Goal: Task Accomplishment & Management: Manage account settings

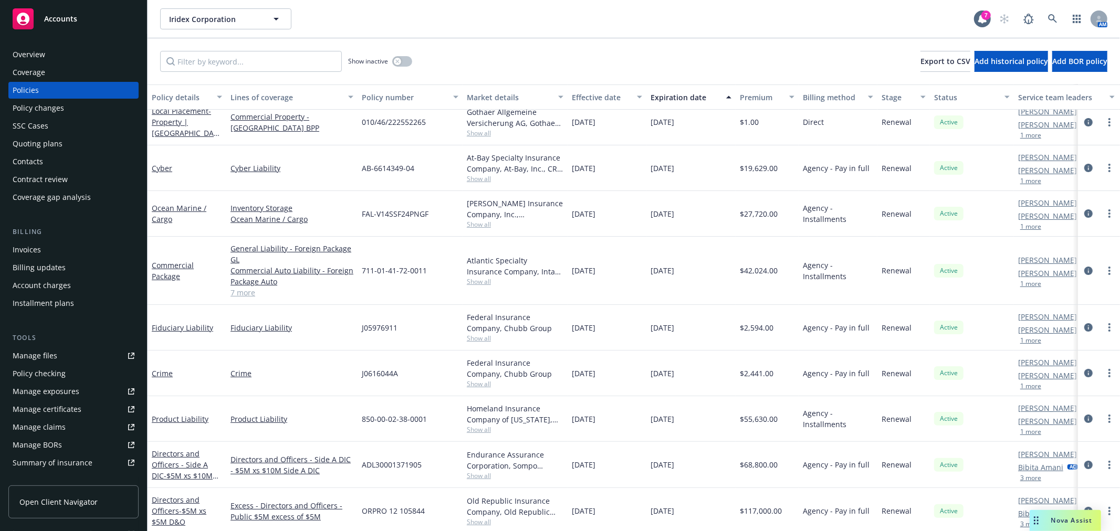
scroll to position [36, 0]
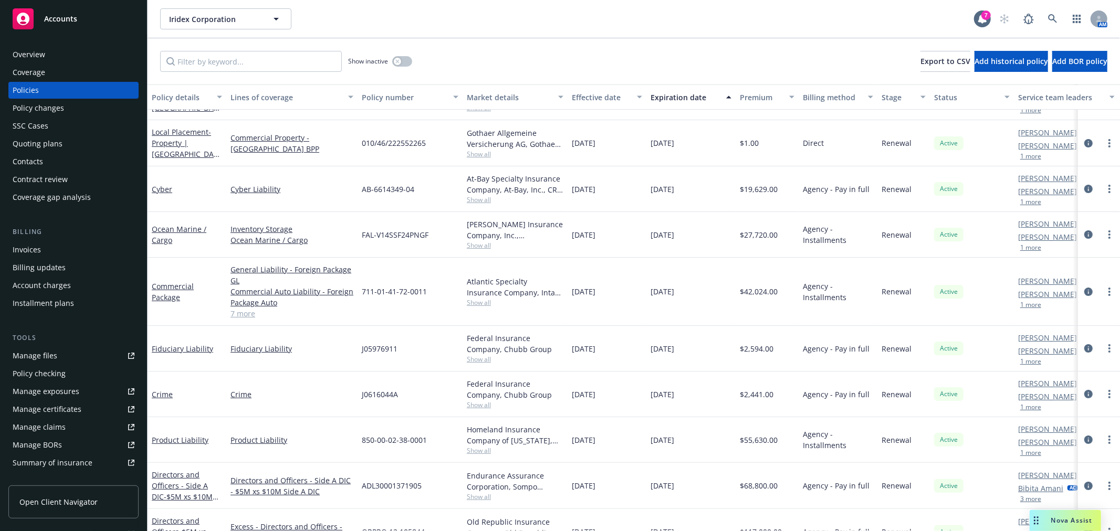
click at [45, 178] on div "Contract review" at bounding box center [40, 179] width 55 height 17
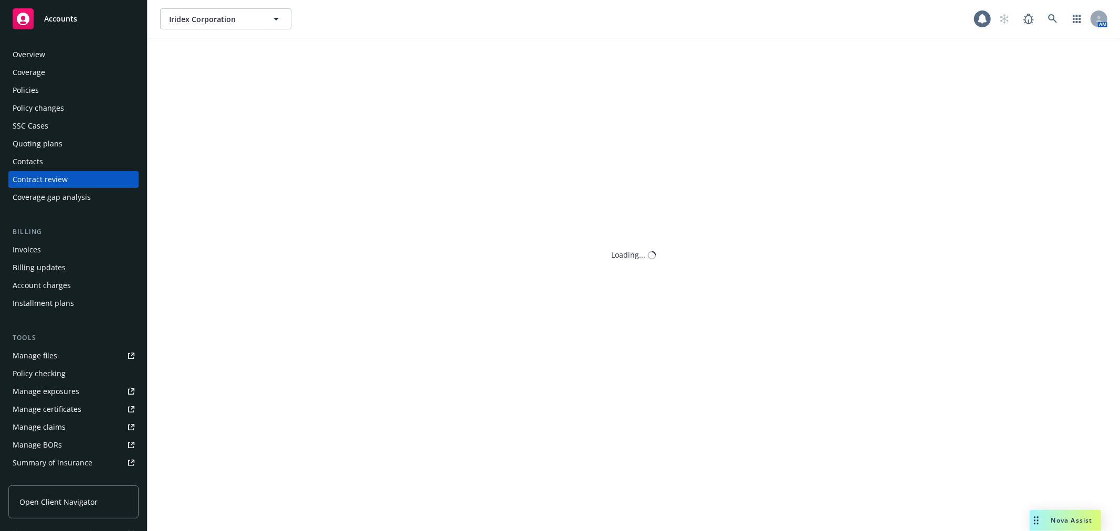
click at [41, 139] on div "Quoting plans" at bounding box center [38, 143] width 50 height 17
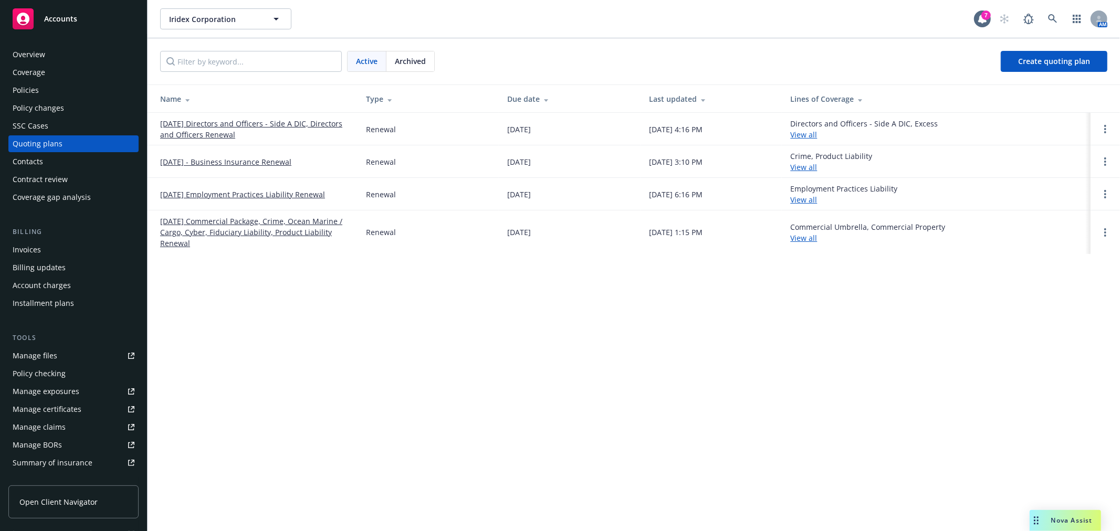
click at [253, 160] on link "[DATE] - Business Insurance Renewal" at bounding box center [225, 161] width 131 height 11
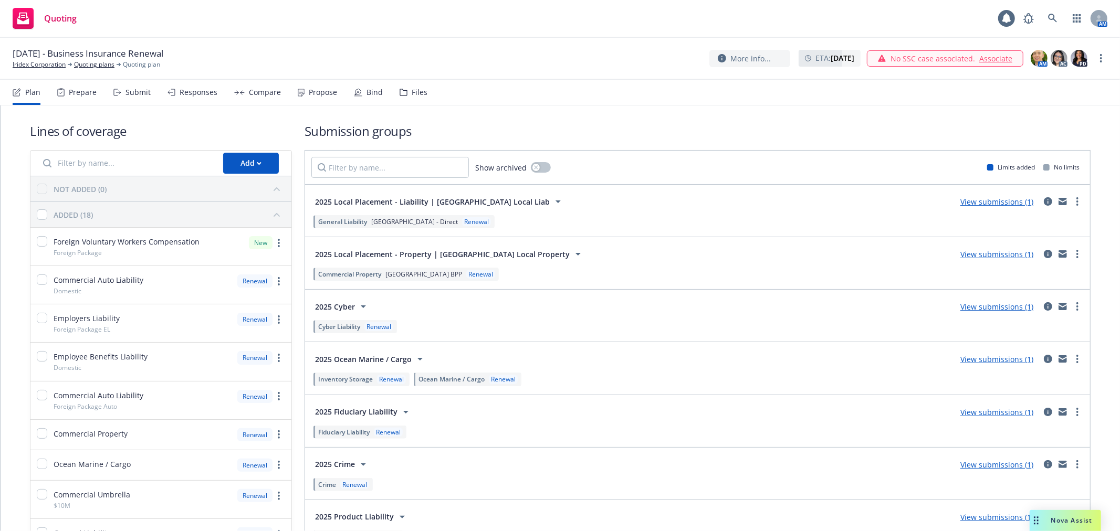
click at [123, 90] on div "Submit" at bounding box center [131, 92] width 37 height 25
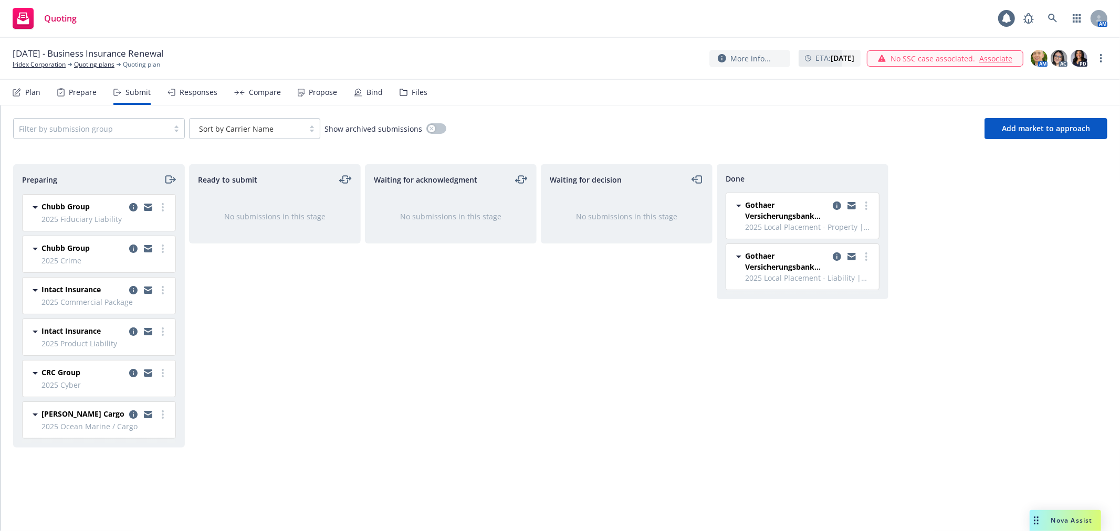
click at [266, 386] on div "Ready to submit No submissions in this stage" at bounding box center [275, 336] width 172 height 345
click at [834, 205] on icon "copy logging email" at bounding box center [836, 206] width 8 height 8
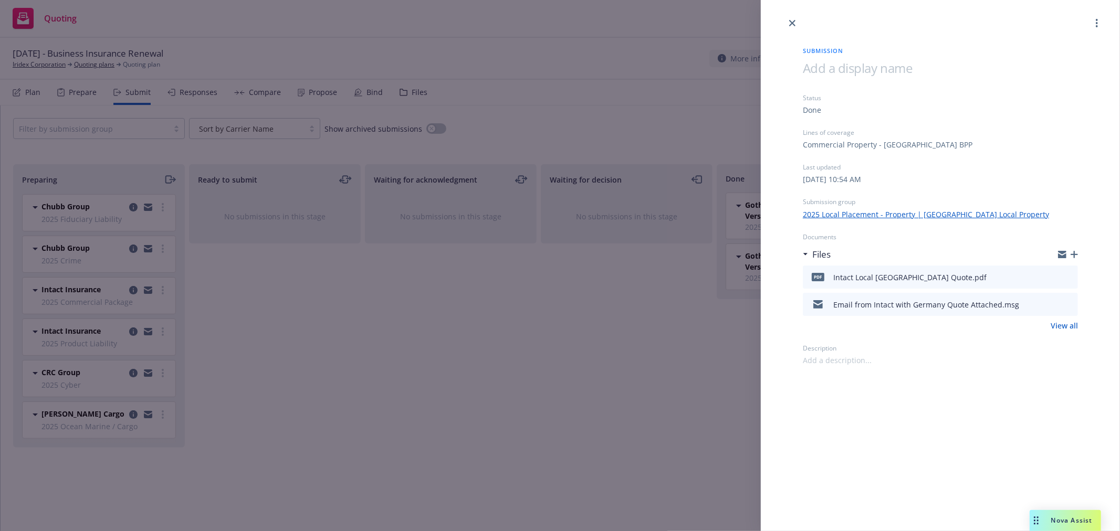
click at [418, 334] on div "Submission Status Done Lines of coverage Commercial Property - [GEOGRAPHIC_DATA…" at bounding box center [560, 265] width 1120 height 531
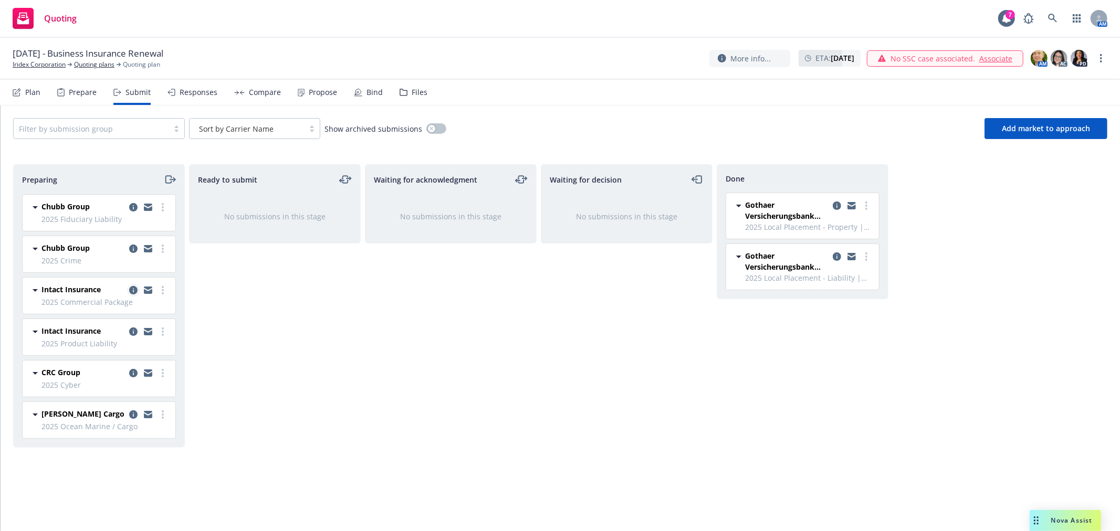
click at [129, 292] on icon "copy logging email" at bounding box center [133, 290] width 8 height 8
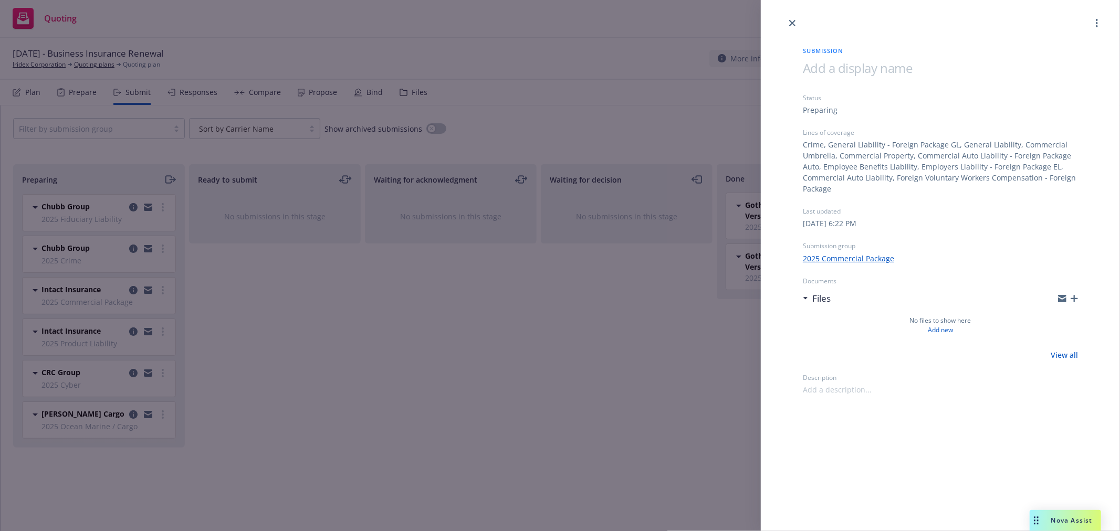
click at [470, 344] on div "Submission Status Preparing Lines of coverage Crime, General Liability - Foreig…" at bounding box center [560, 265] width 1120 height 531
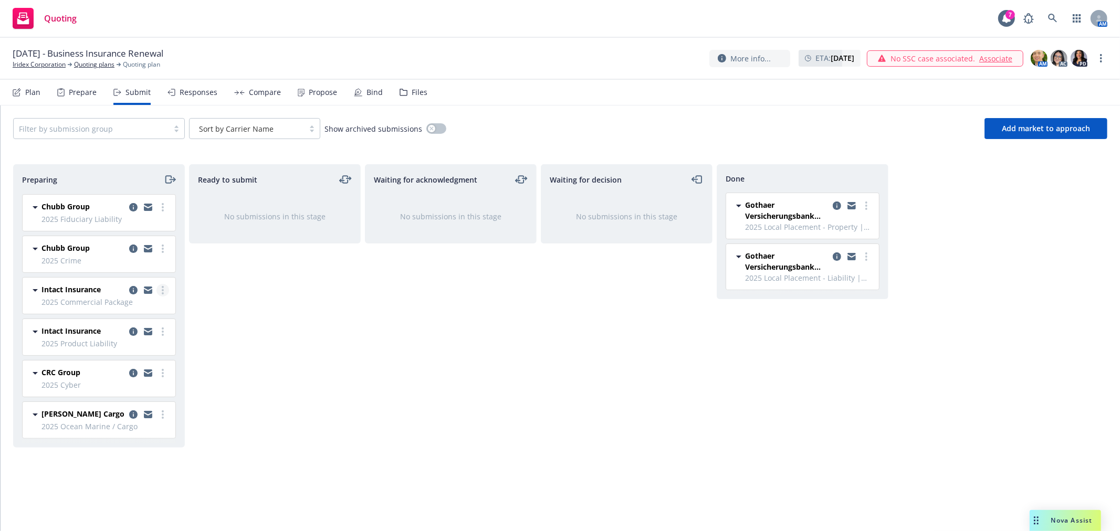
click at [165, 289] on link "more" at bounding box center [162, 290] width 13 height 13
click at [131, 377] on span "Add accepted decision" at bounding box center [116, 375] width 105 height 10
select select "12"
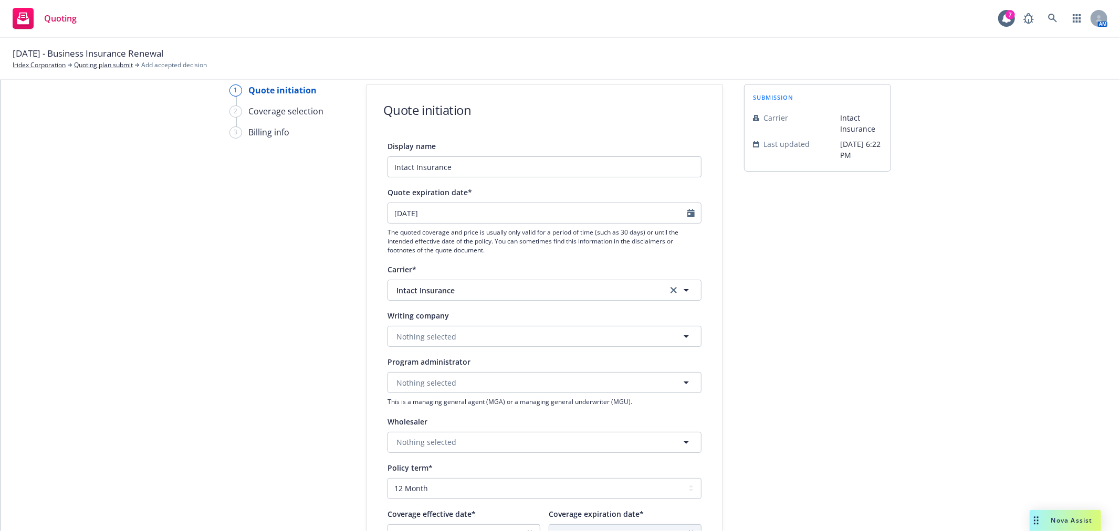
scroll to position [58, 0]
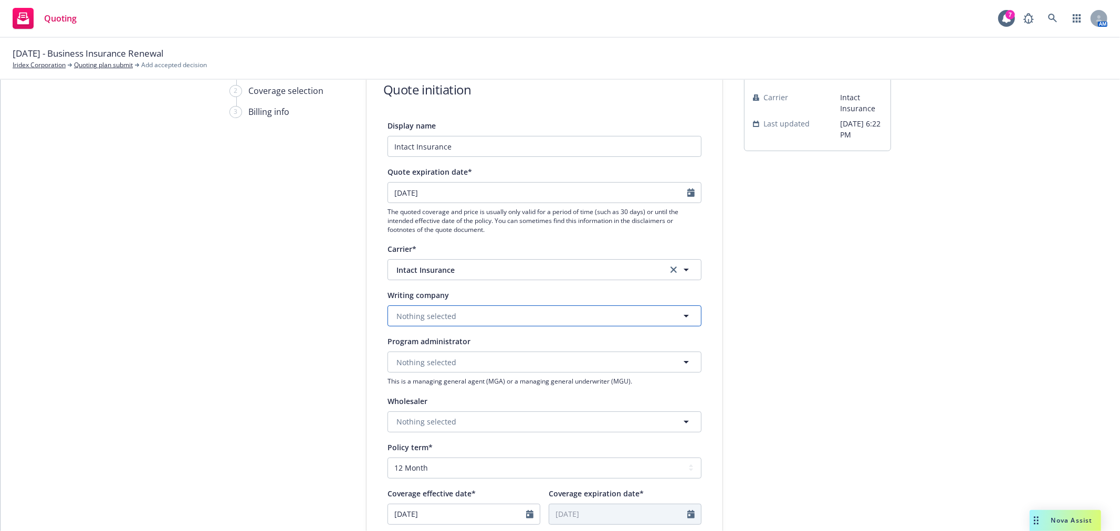
click at [479, 313] on button "Nothing selected" at bounding box center [544, 315] width 314 height 21
click at [903, 301] on div "1 Quote initiation 2 Coverage selection 3 Billing info Quote initiation Display…" at bounding box center [560, 416] width 1094 height 704
click at [807, 322] on div "submission Carrier Intact Insurance Last updated [DATE] 6:22 PM" at bounding box center [817, 416] width 147 height 704
click at [628, 313] on button "Nothing selected" at bounding box center [544, 315] width 314 height 21
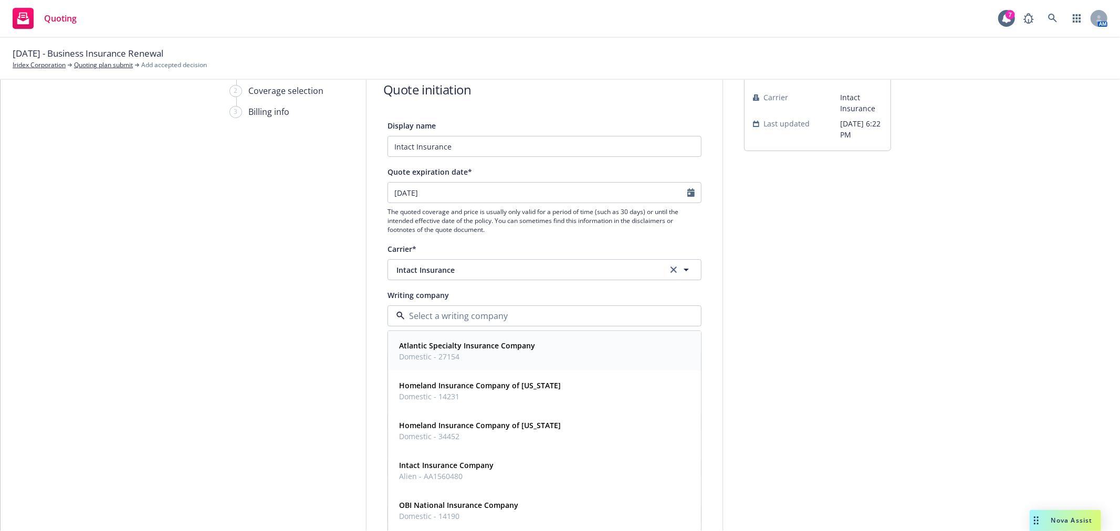
click at [508, 352] on span "Domestic - 27154" at bounding box center [467, 356] width 136 height 11
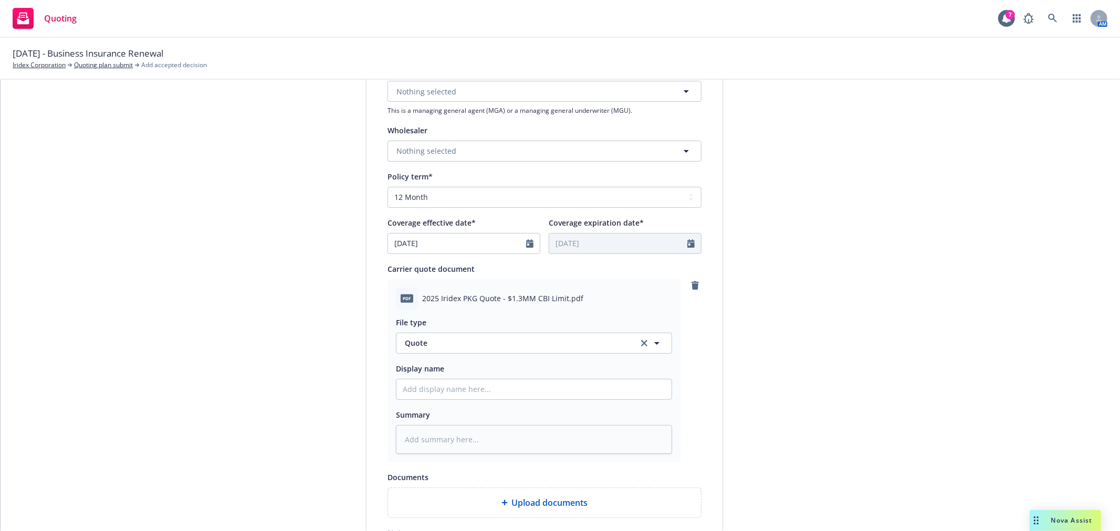
scroll to position [350, 0]
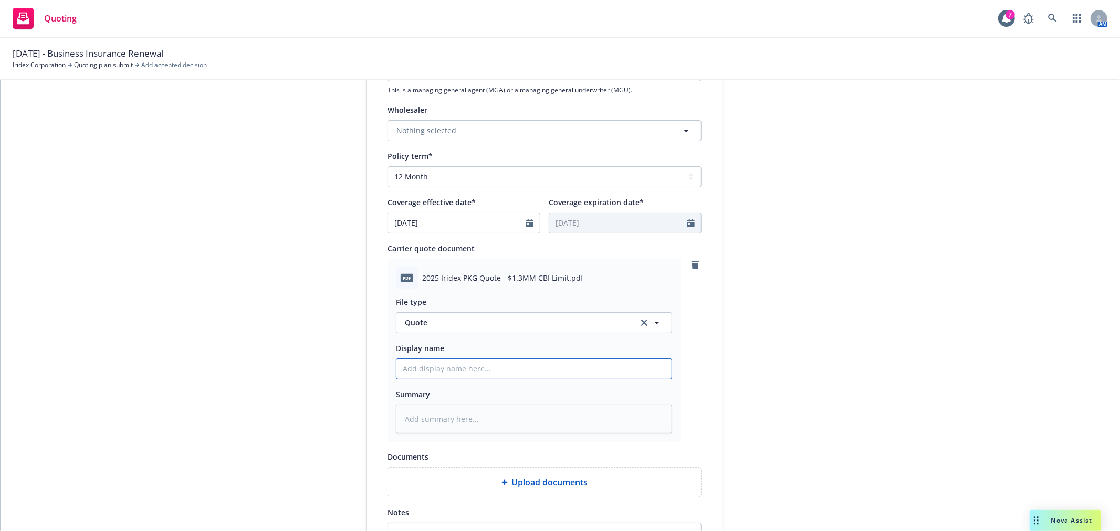
click at [473, 369] on input "Display name" at bounding box center [533, 369] width 275 height 20
type textarea "x"
type input "I"
type textarea "x"
type input "In"
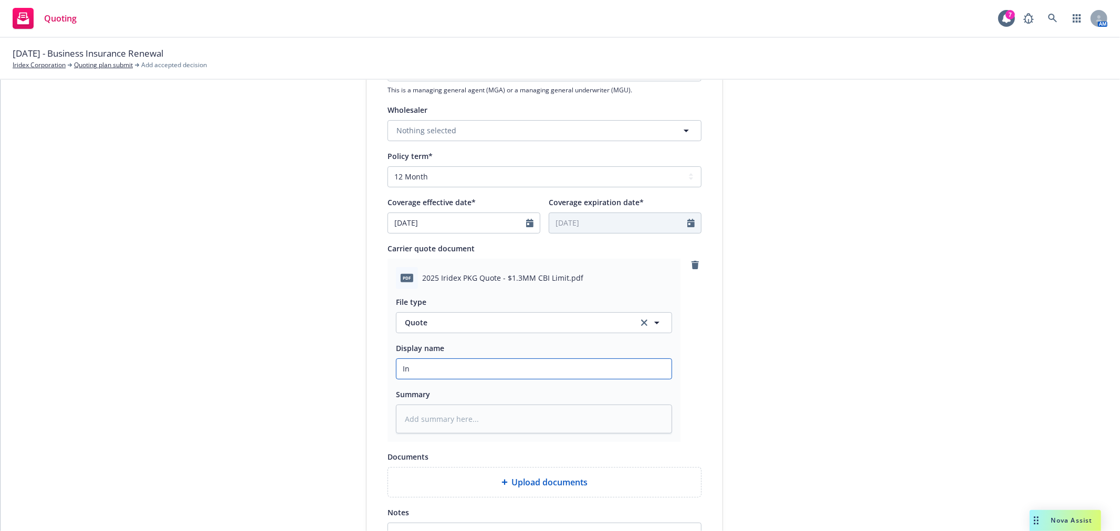
type textarea "x"
type input "Int"
type textarea "x"
type input "Inta"
type textarea "x"
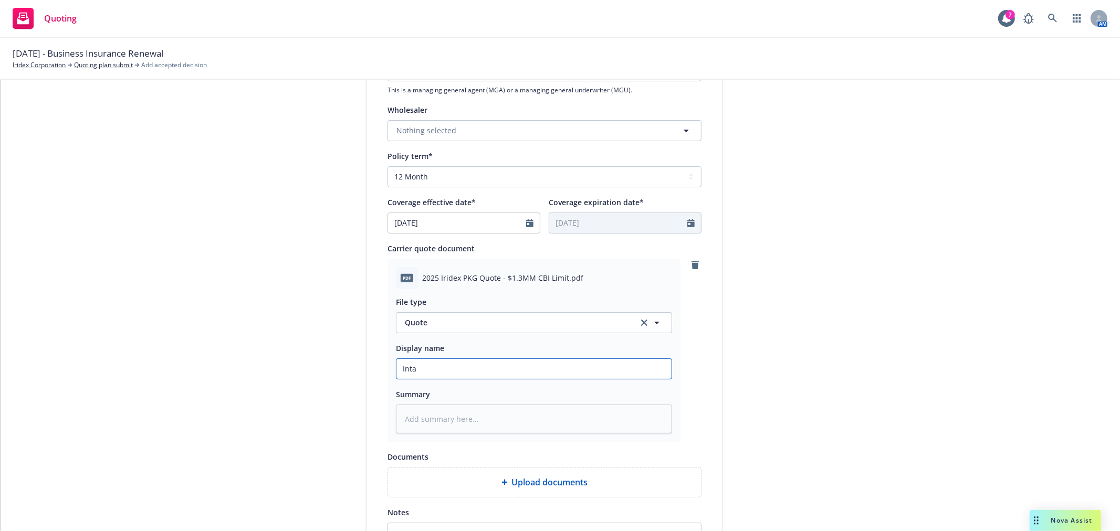
type input "Intac"
type textarea "x"
type input "Intact"
type textarea "x"
type input "Intact"
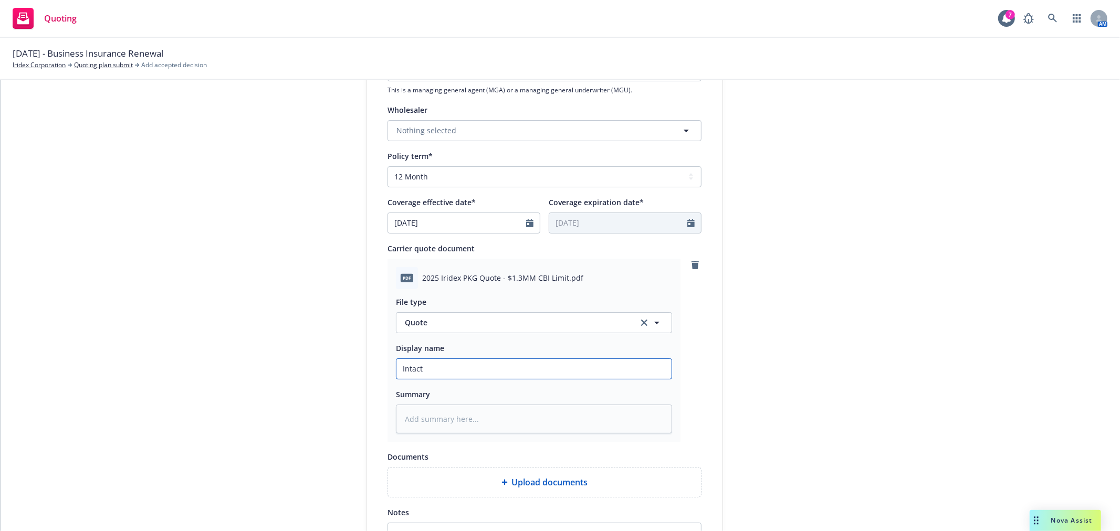
type textarea "x"
type input "Intact R"
type textarea "x"
type input "Intact Re"
type textarea "x"
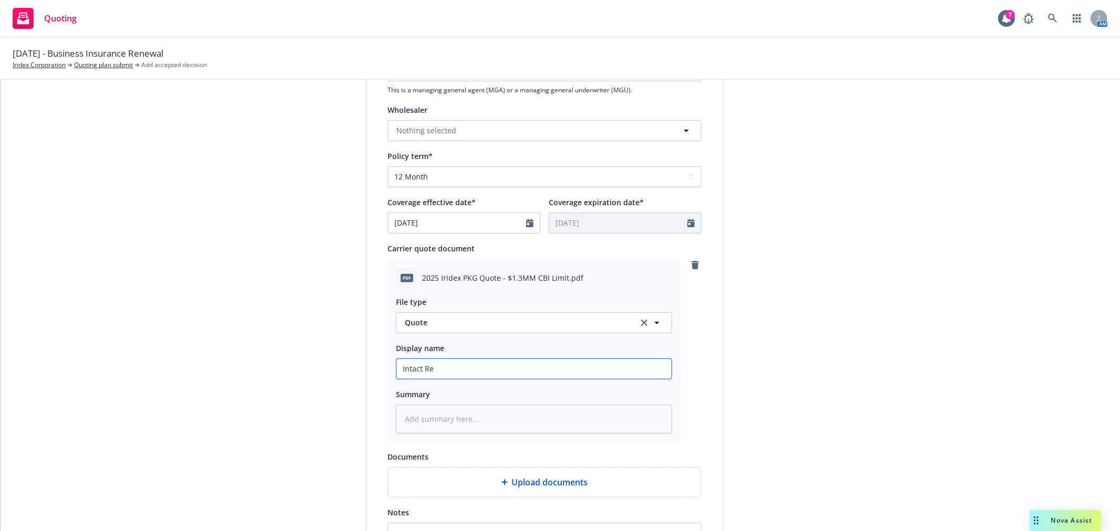
type input "Intact Ren"
type textarea "x"
type input "Intact [PERSON_NAME]"
type textarea "x"
type input "Intact Renew"
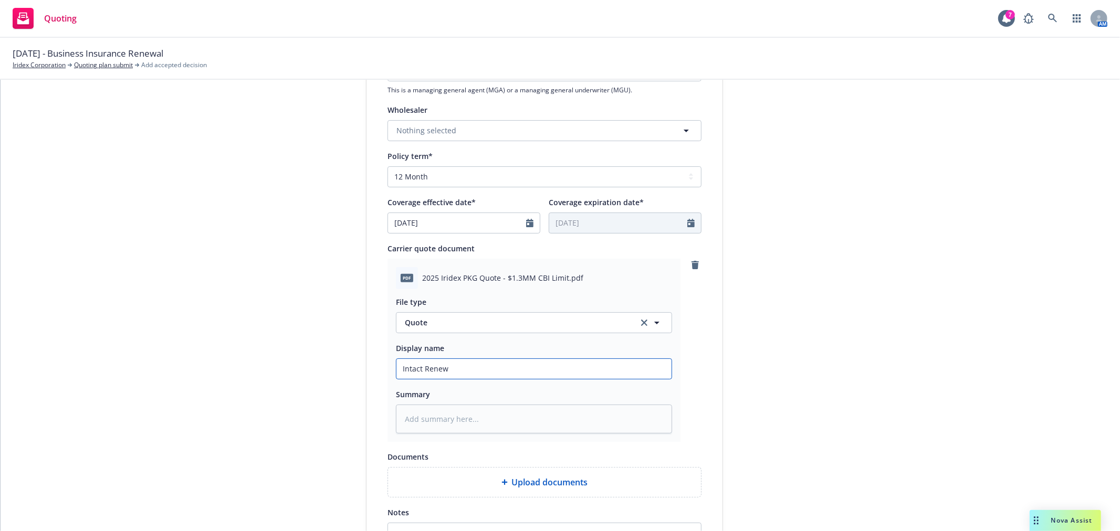
type textarea "x"
type input "Intact Renewa"
type textarea "x"
type input "Intact Renewal"
type textarea "x"
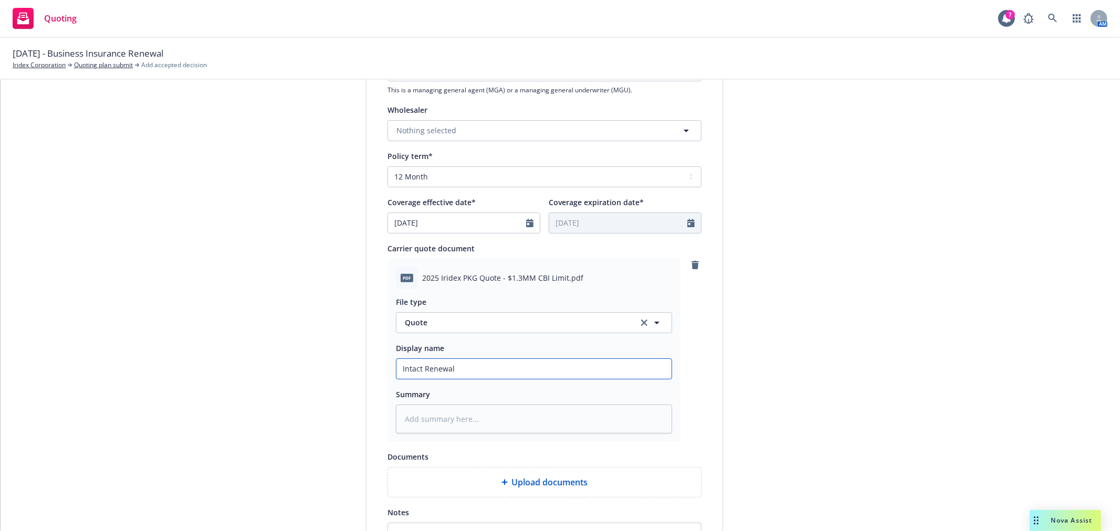
type input "Intact Renewal"
type textarea "x"
type input "Intact Renewal P"
type textarea "x"
type input "Intact Renewal Pa"
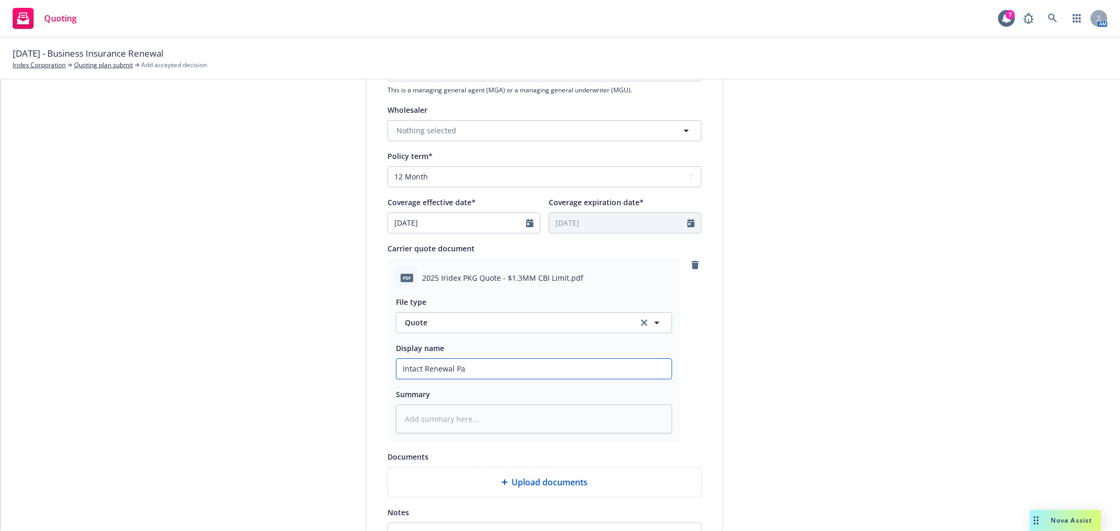
type textarea "x"
type input "Intact Renewal Pac"
type textarea "x"
type input "Intact Renewal Pack"
type textarea "x"
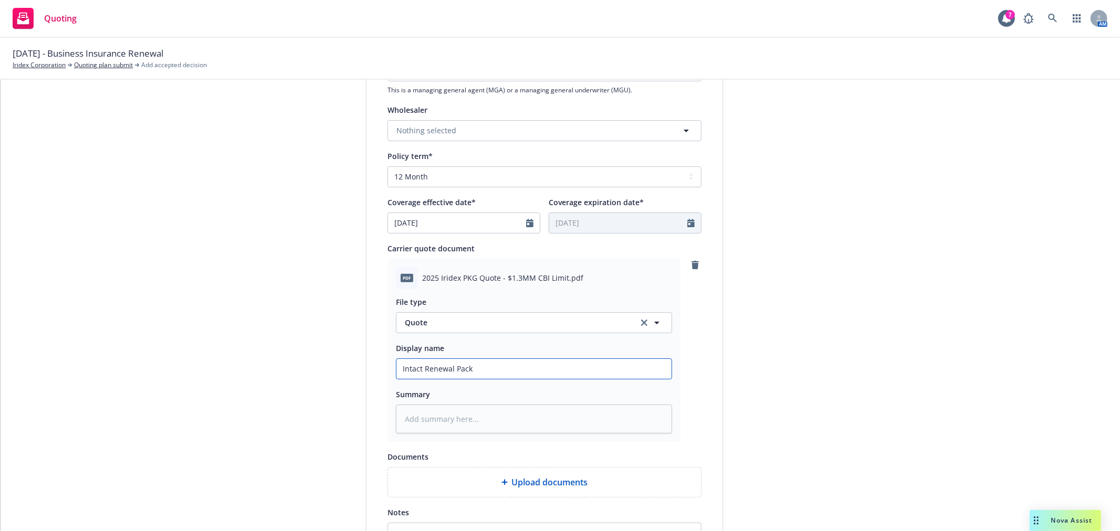
type input "Intact Renewal Packa"
type textarea "x"
type input "Intact Renewal Packag"
type textarea "x"
type input "Intact Renewal Package"
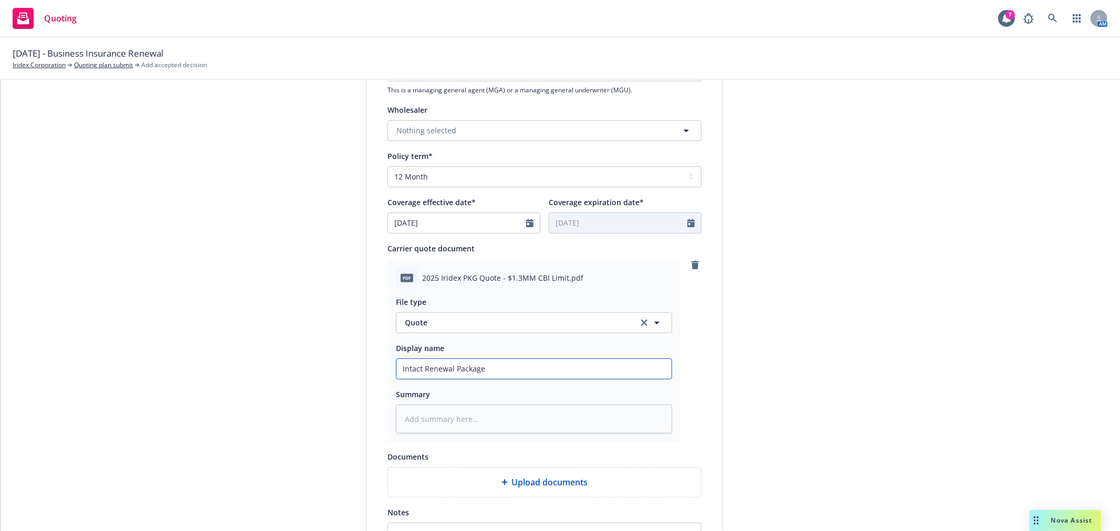
type textarea "x"
type input "Intact Renewal Package"
type textarea "x"
type input "Intact Renewal Package Q"
type textarea "x"
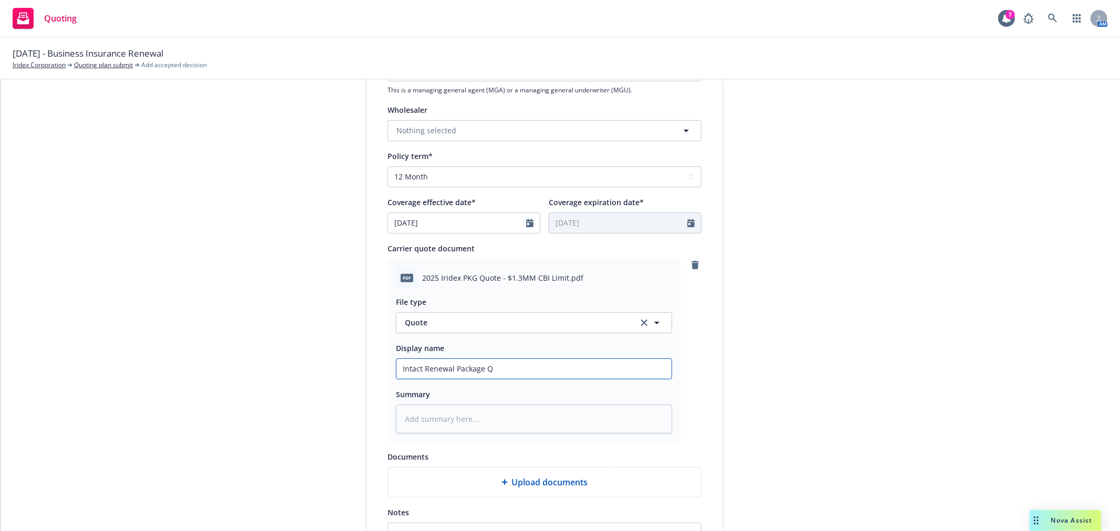
type input "Intact Renewal Package Qu"
type textarea "x"
type input "Intact Renewal Package Quo"
type textarea "x"
type input "Intact Renewal Package Quot"
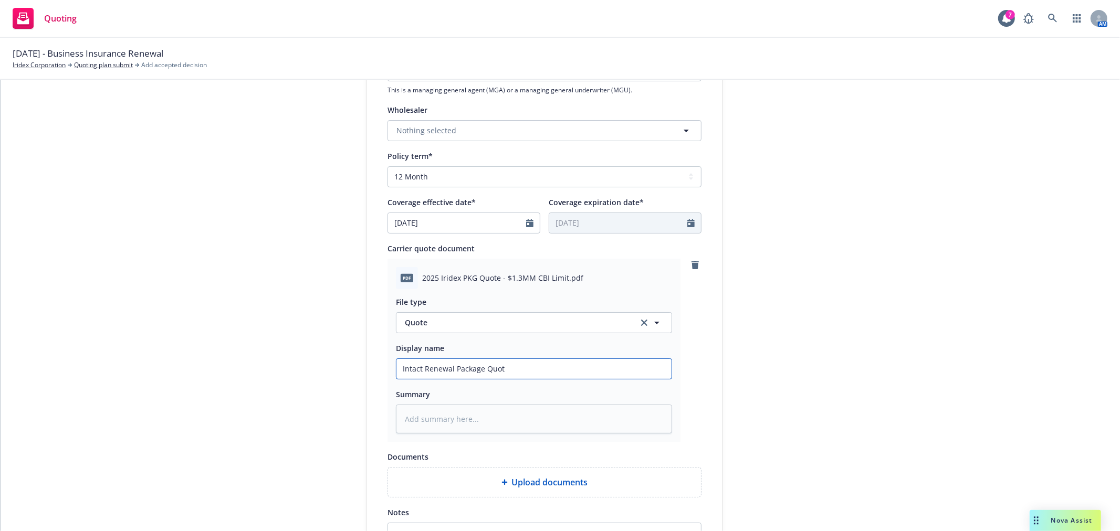
type textarea "x"
type input "Intact Renewal Package Quote"
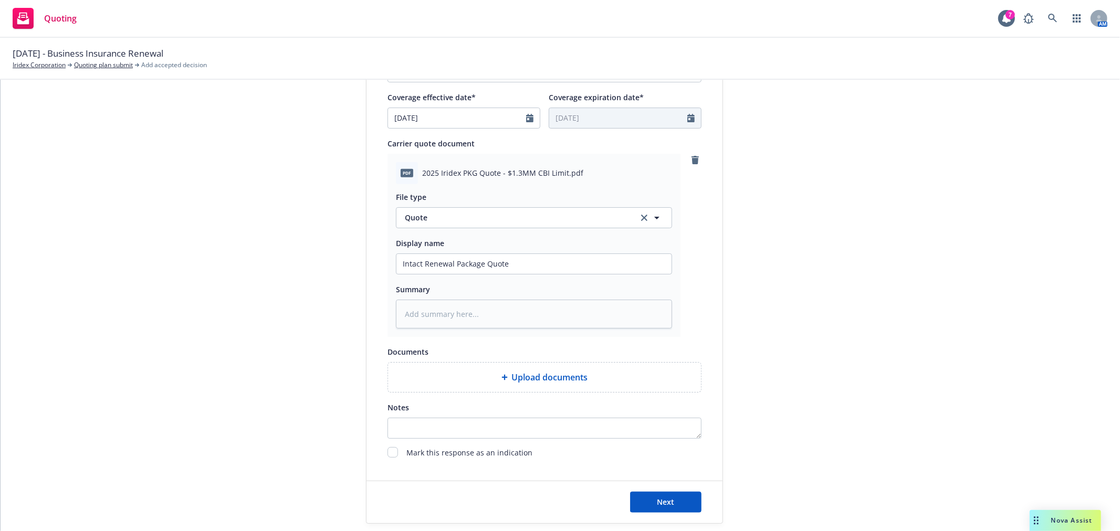
scroll to position [516, 0]
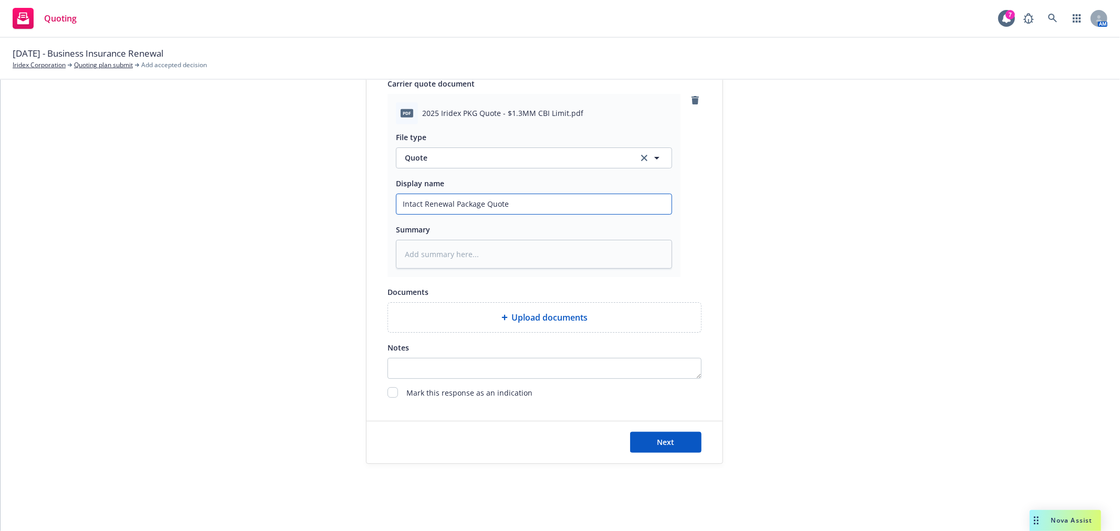
type textarea "x"
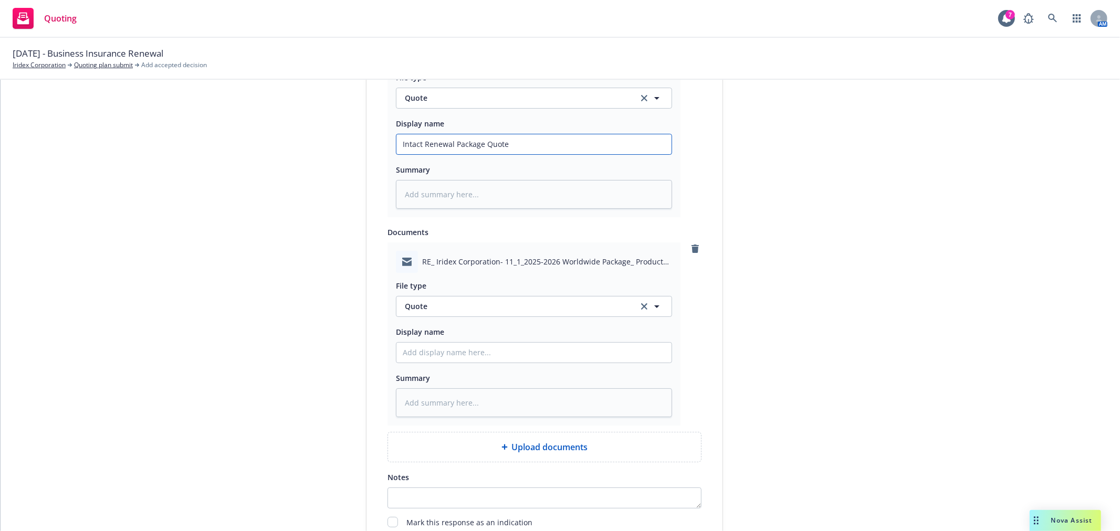
scroll to position [575, 0]
click at [494, 359] on input "Display name" at bounding box center [533, 352] width 275 height 20
click at [502, 301] on button "Quote" at bounding box center [534, 306] width 276 height 21
type input "email"
click at [471, 338] on div "Email" at bounding box center [534, 335] width 262 height 15
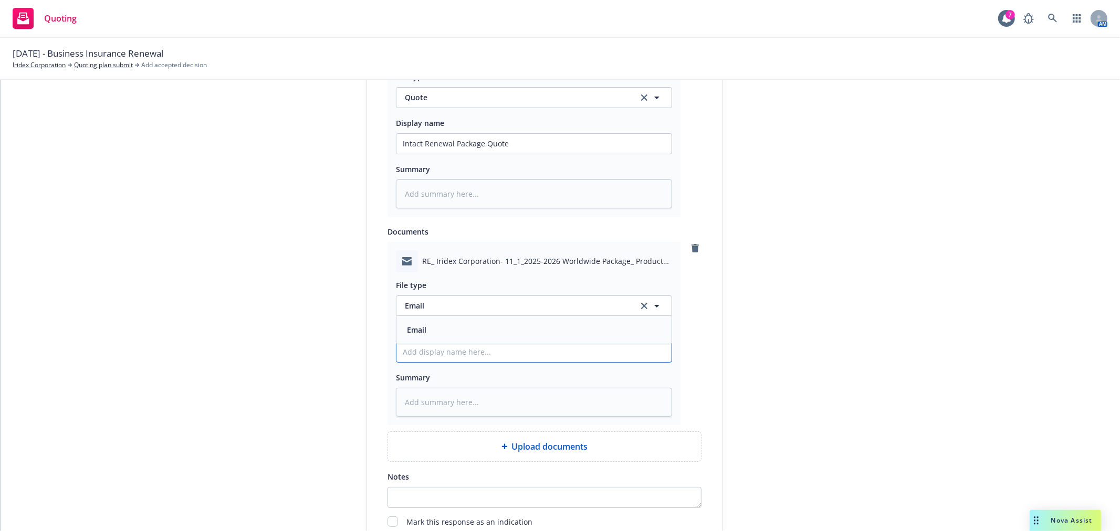
click at [475, 350] on input "Display name" at bounding box center [533, 352] width 275 height 20
type textarea "x"
type input "E"
type textarea "x"
type input "Em"
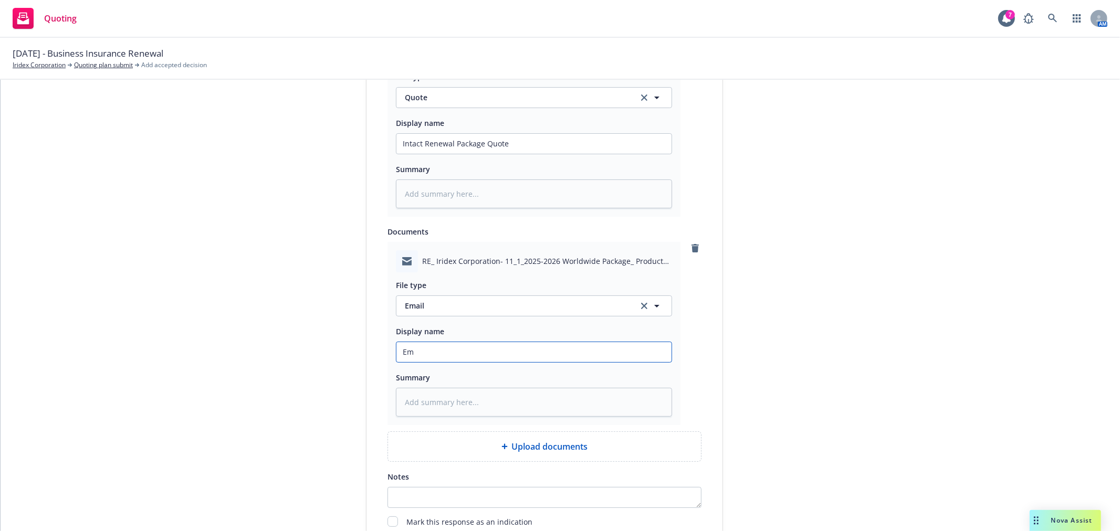
type textarea "x"
type input "Ema"
type textarea "x"
type input "Emai"
type textarea "x"
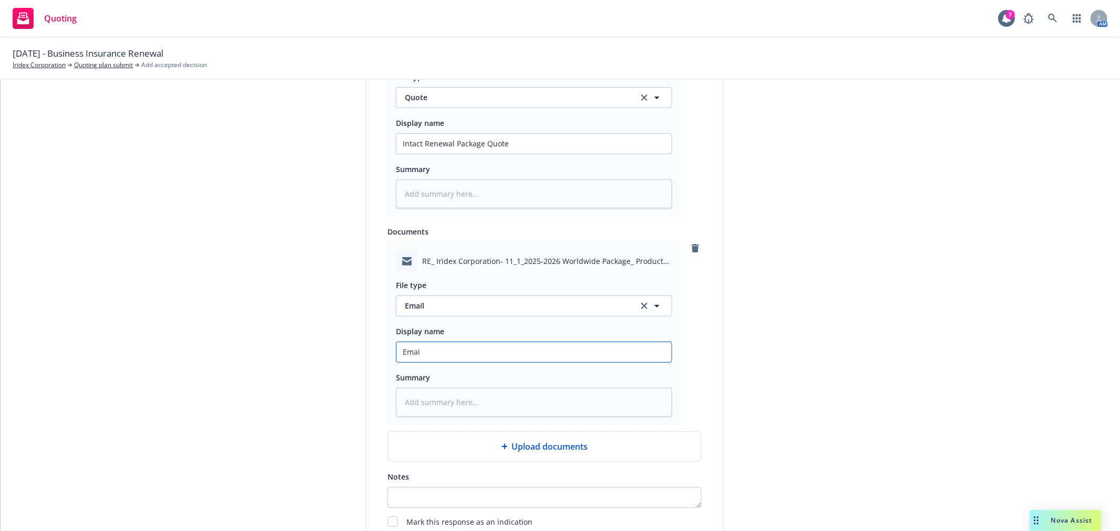
type input "Email"
type textarea "x"
type input "Email"
type textarea "x"
type input "Email f"
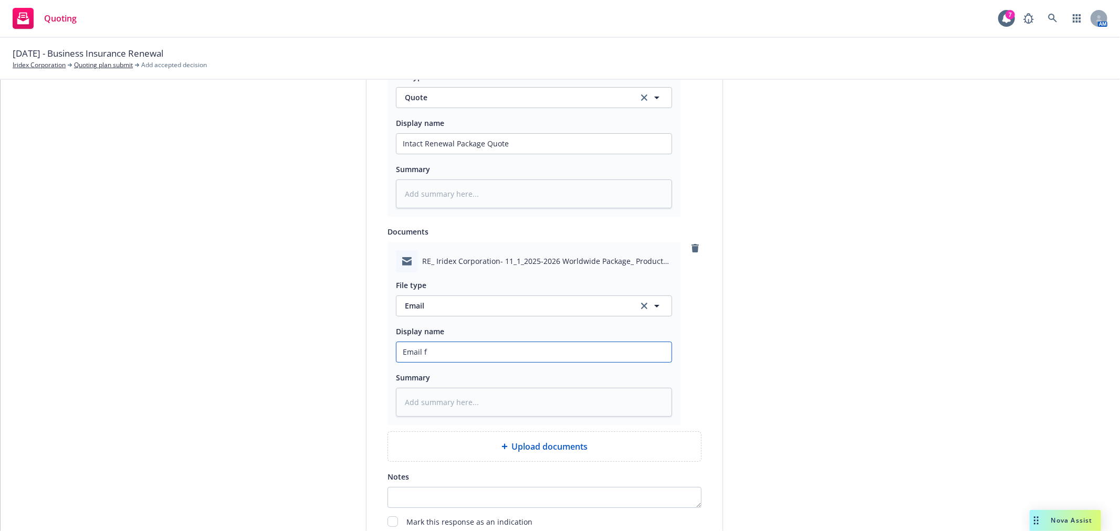
type textarea "x"
type input "Email fr"
type textarea "x"
type input "Email fro"
type textarea "x"
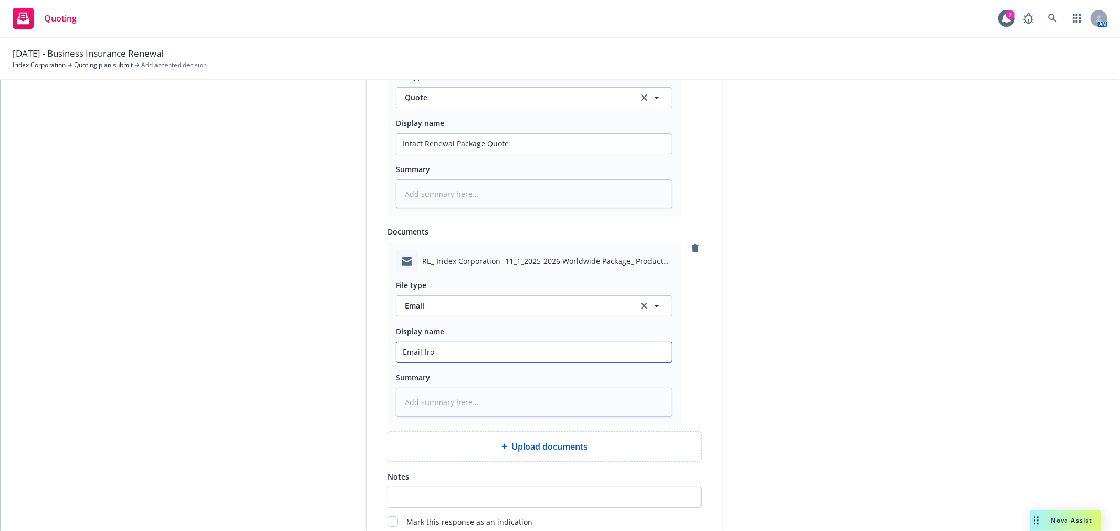
type input "Email from"
type textarea "x"
type input "Email from"
type textarea "x"
type input "Email from I"
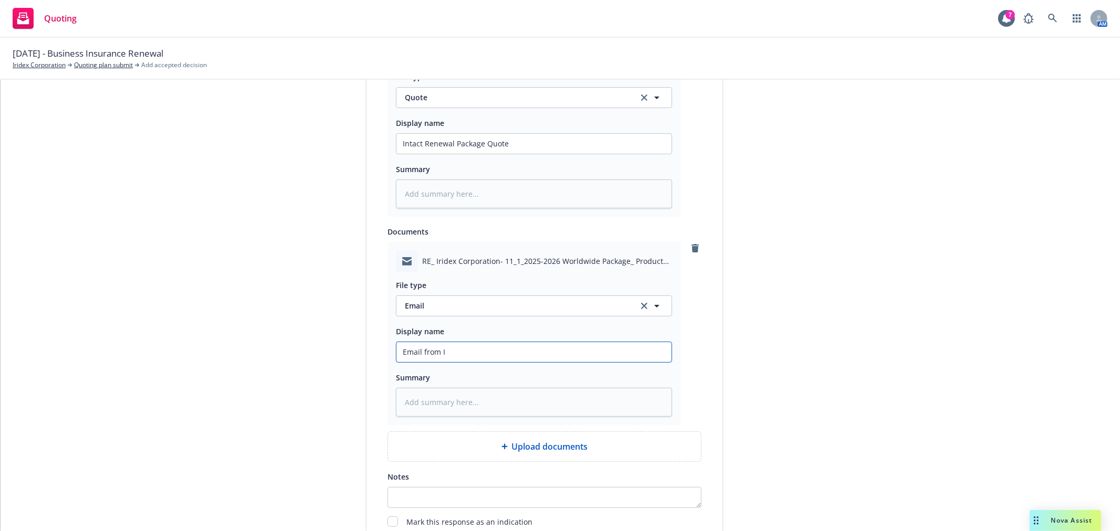
type textarea "x"
type input "Email from In"
type textarea "x"
type input "Email from Int"
type textarea "x"
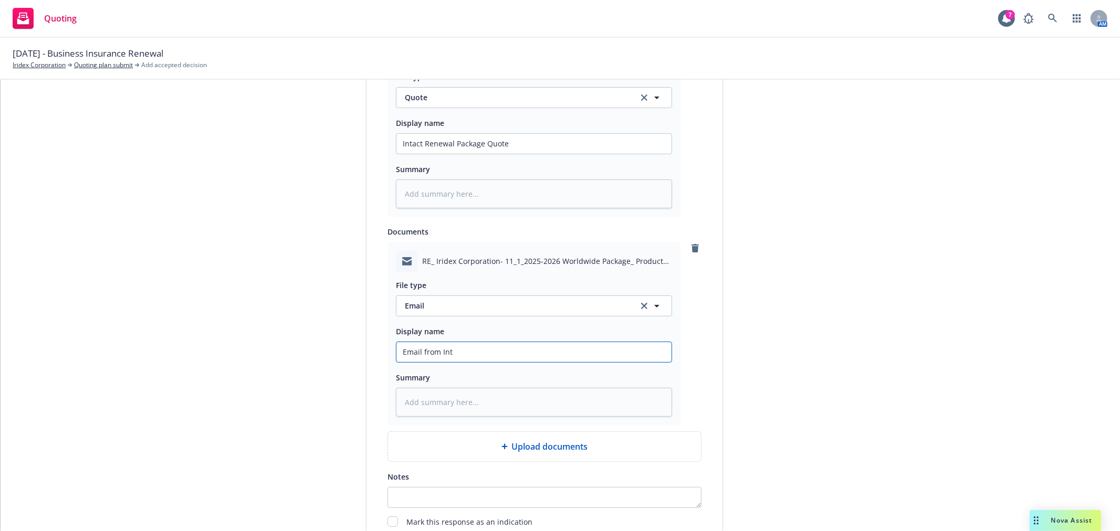
type input "Email from Inta"
type textarea "x"
type input "Email from Intac"
type textarea "x"
type input "Email from Intact"
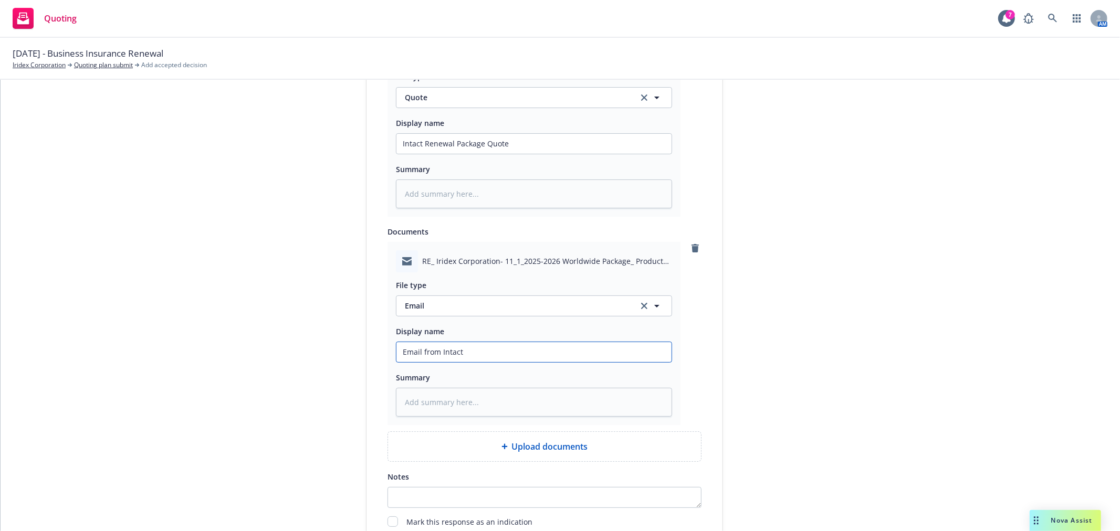
type textarea "x"
type input "Email from Intact"
type textarea "x"
type input "Email from Intact w"
type textarea "x"
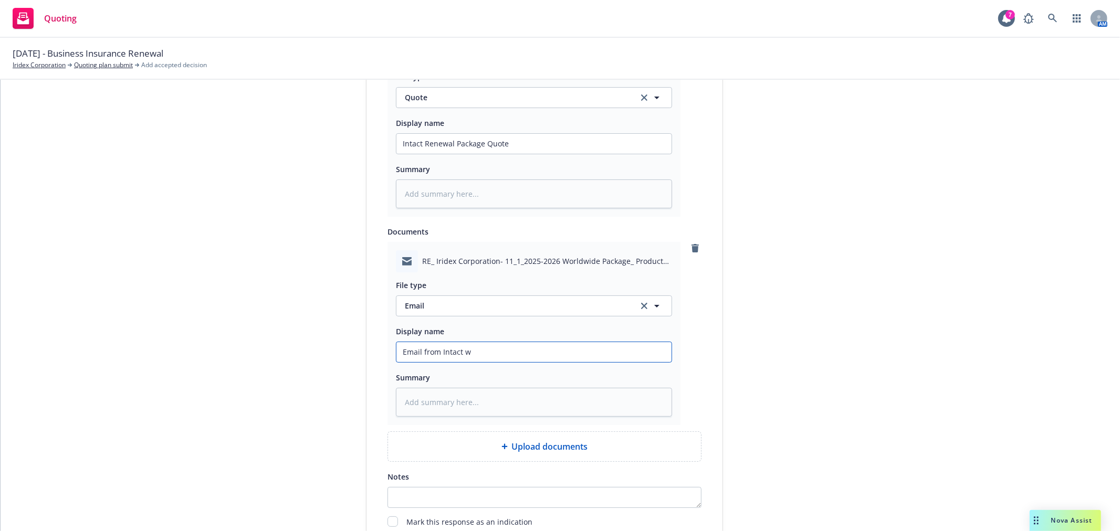
type input "Email from Intact wi"
type textarea "x"
type input "Email from Intact wit"
type textarea "x"
type input "Email from Intact with"
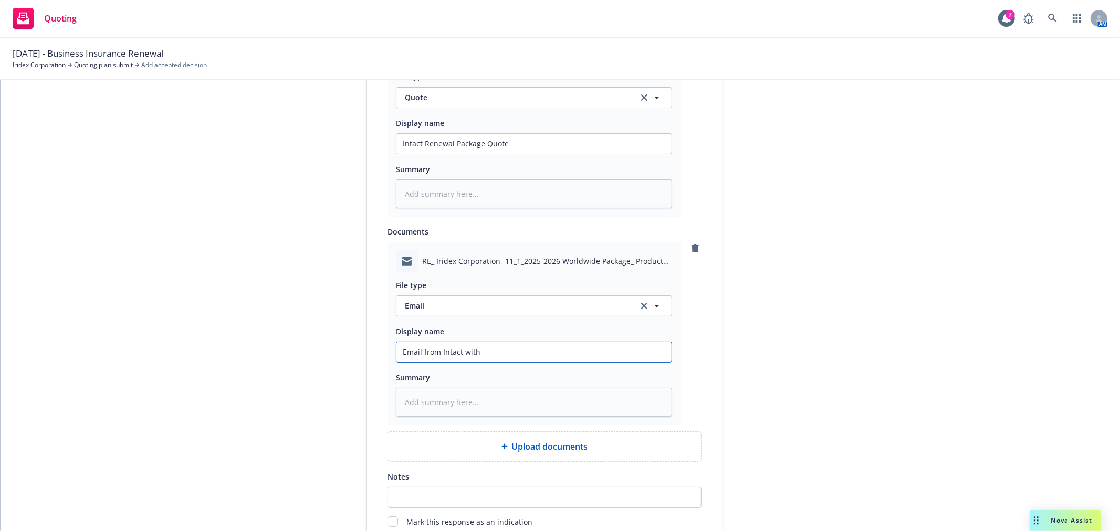
type textarea "x"
type input "Email from Intact with"
type textarea "x"
type input "Email from Intact with Q"
type textarea "x"
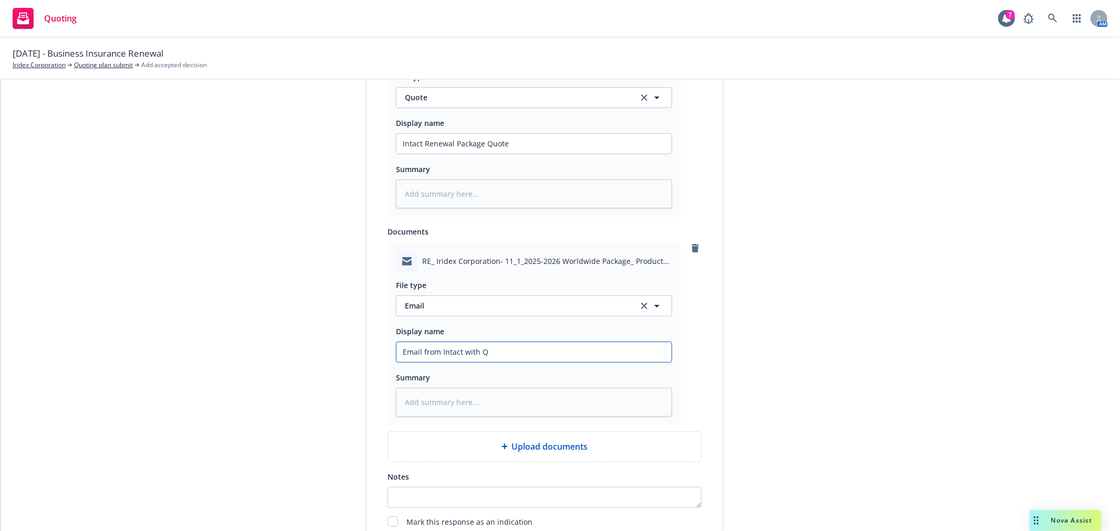
type input "Email from Intact with"
type textarea "x"
type input "Email from Intact with R"
type textarea "x"
type input "Email from Intact with Re"
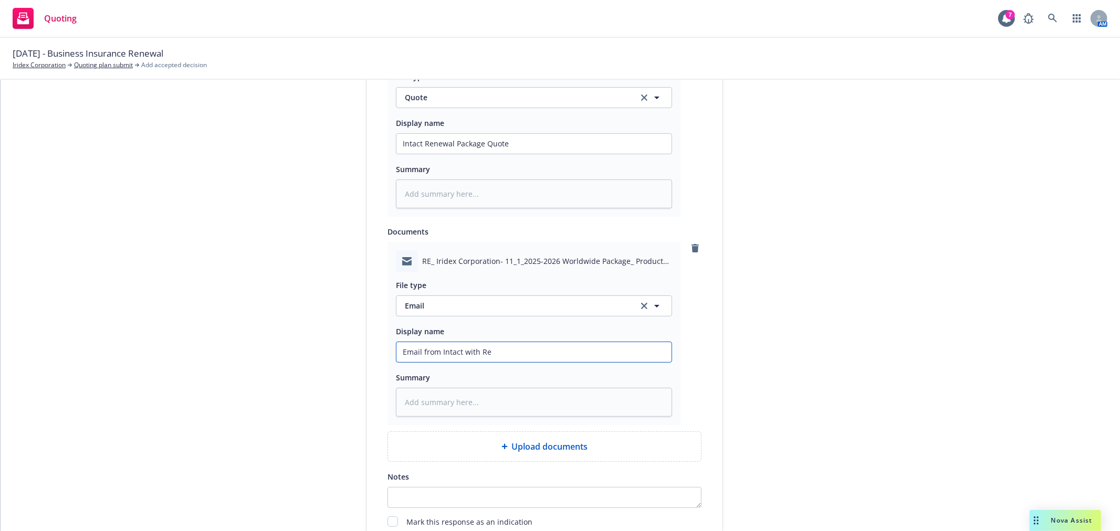
type textarea "x"
type input "Email from Intact with [PERSON_NAME]"
type textarea "x"
type input "Email from Intact with [PERSON_NAME]"
type textarea "x"
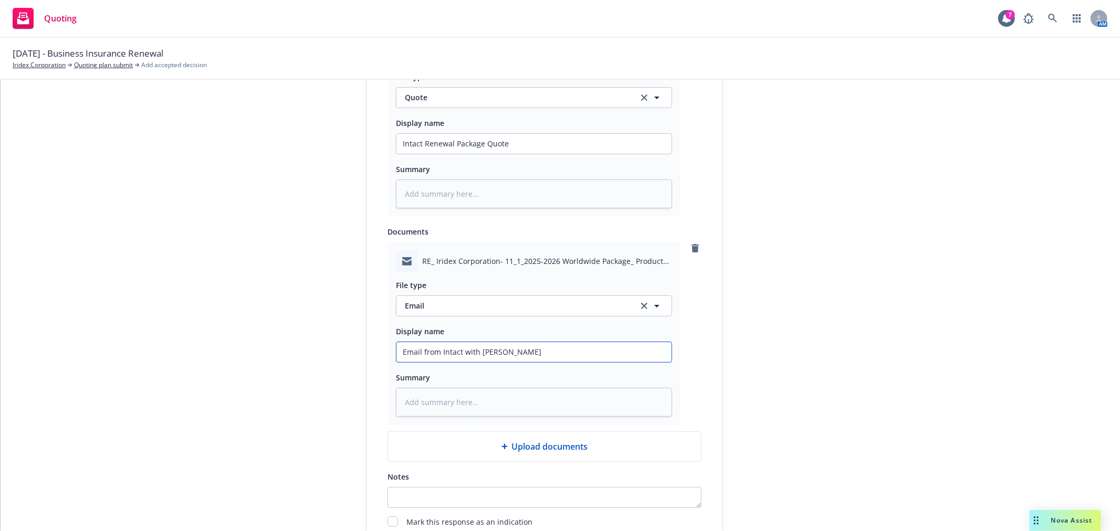
type input "Email from Intact with Renew"
type textarea "x"
type input "Email from Intact with [PERSON_NAME]"
type textarea "x"
type input "Email from Intact with Renewal"
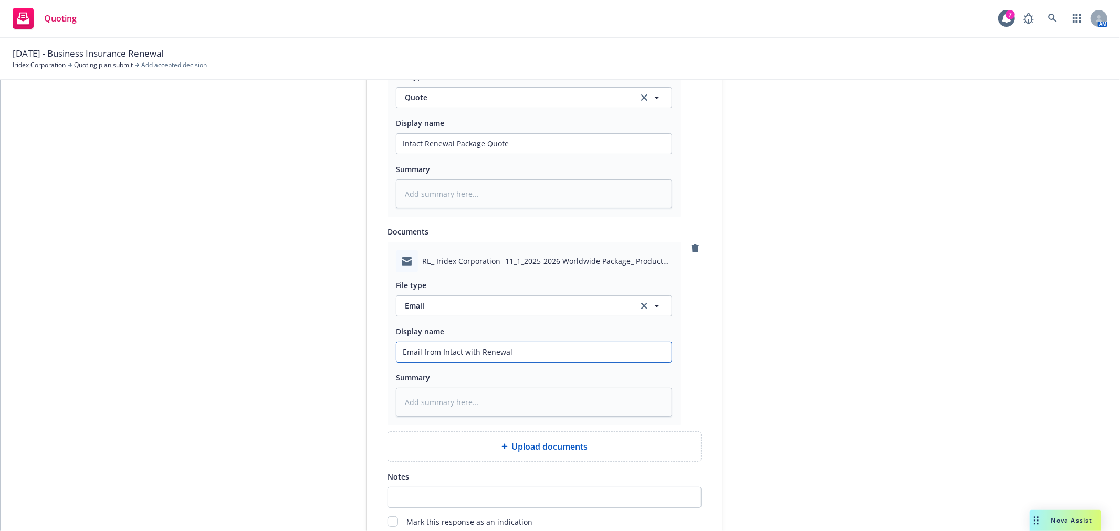
type textarea "x"
type input "Email from Intact with Renewal"
type textarea "x"
type input "Email from Intact with Renewal Q"
type textarea "x"
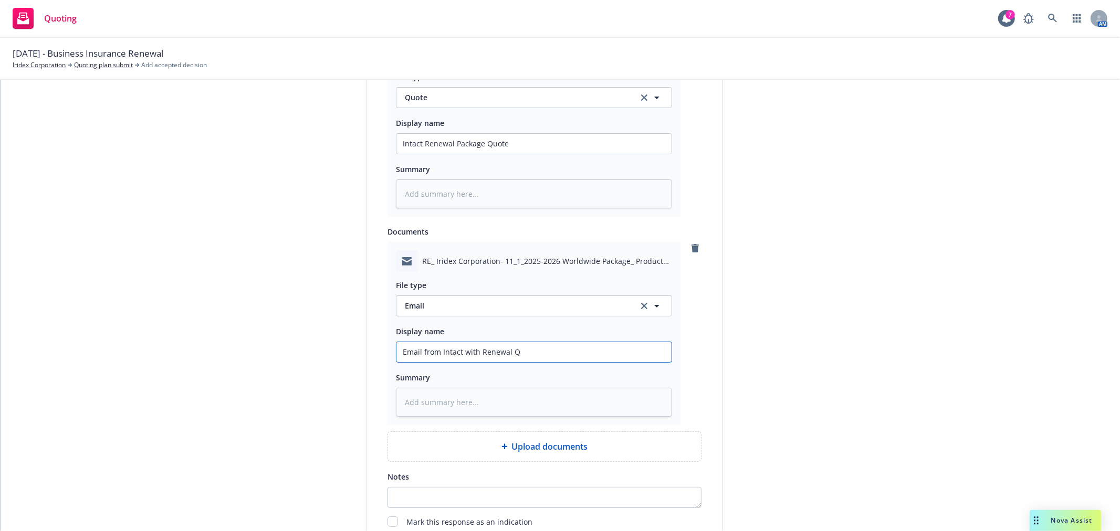
type input "Email from Intact with [PERSON_NAME]"
type textarea "x"
type input "Email from Intact with Renewal Quo"
type textarea "x"
type input "Email from Intact with Renewal Quot"
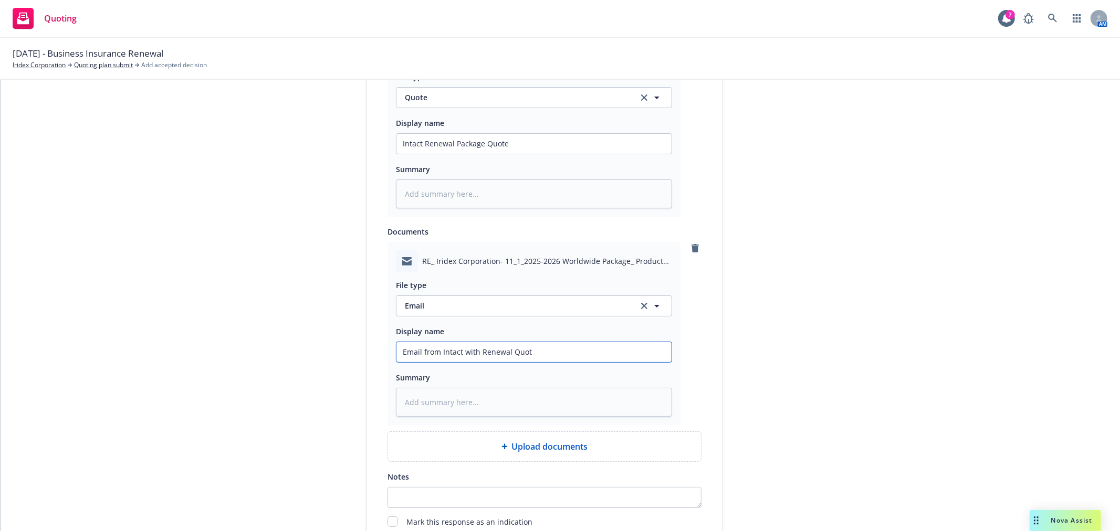
type textarea "x"
type input "Email from Intact with Renewal Quote"
type textarea "x"
type input "Email from Intact with Renewal Quotes"
type textarea "x"
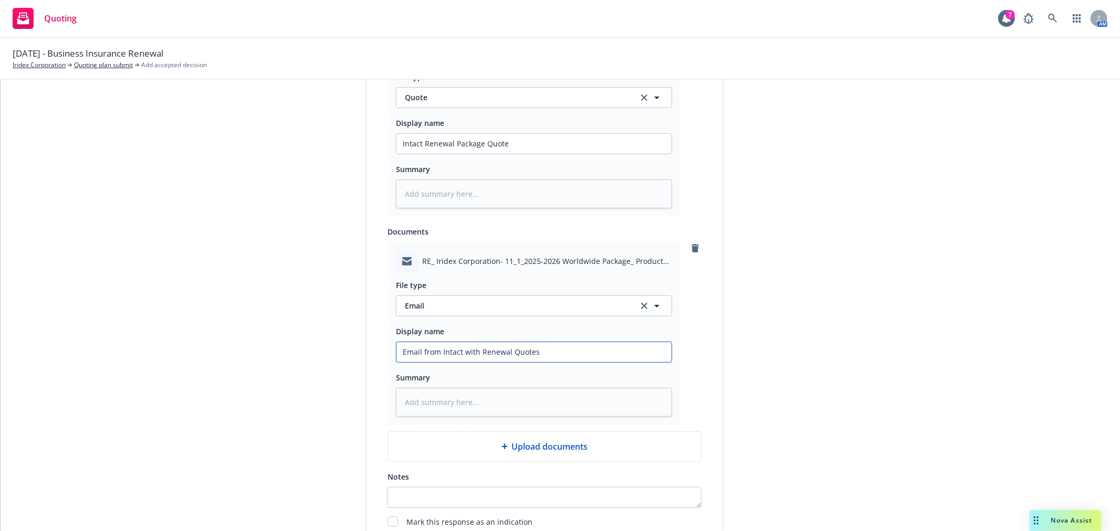
type input "Email from Intact with Renewal Quotes"
type textarea "x"
type input "Email from Intact with Renewal Quotes A"
type textarea "x"
type input "Email from Intact with Renewal Quotes At"
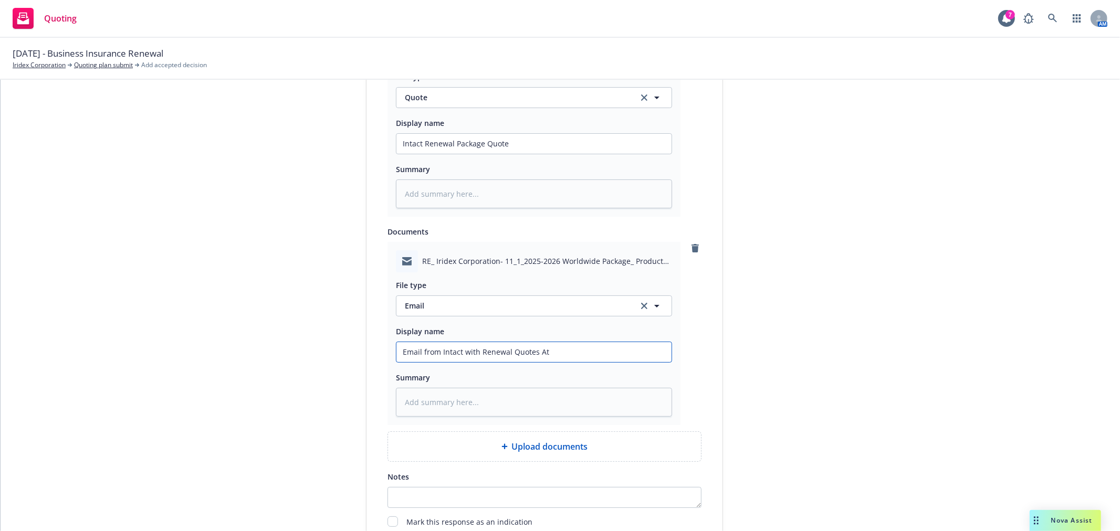
type textarea "x"
type input "Email from Intact with Renewal Quotes Att"
type textarea "x"
type input "Email from Intact with Renewal Quotes Atta"
type textarea "x"
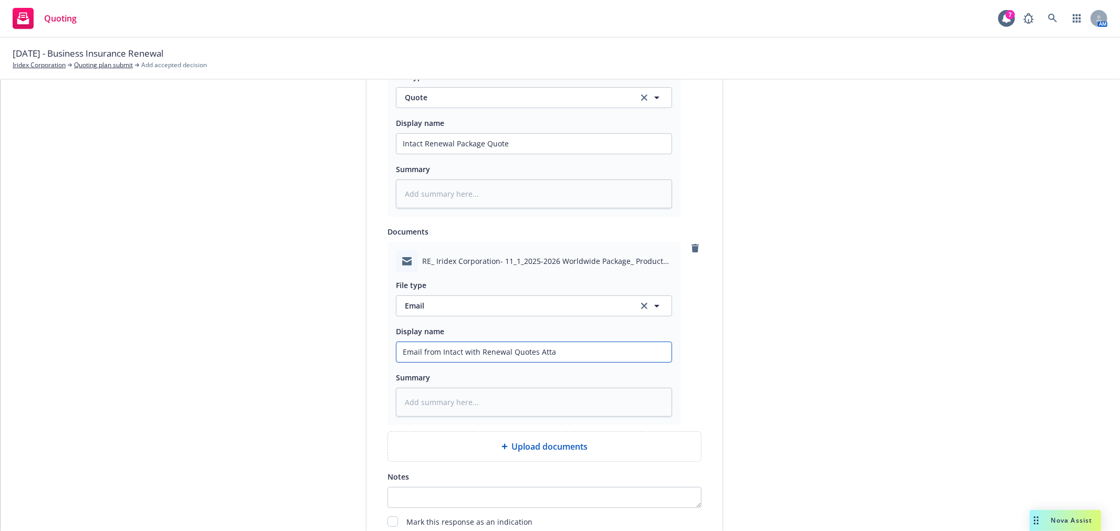
type input "Email from Intact with Renewal Quotes Attac"
type textarea "x"
type input "Email from Intact with Renewal Quotes Attach"
type textarea "x"
type input "Email from Intact with Renewal Quotes Attache"
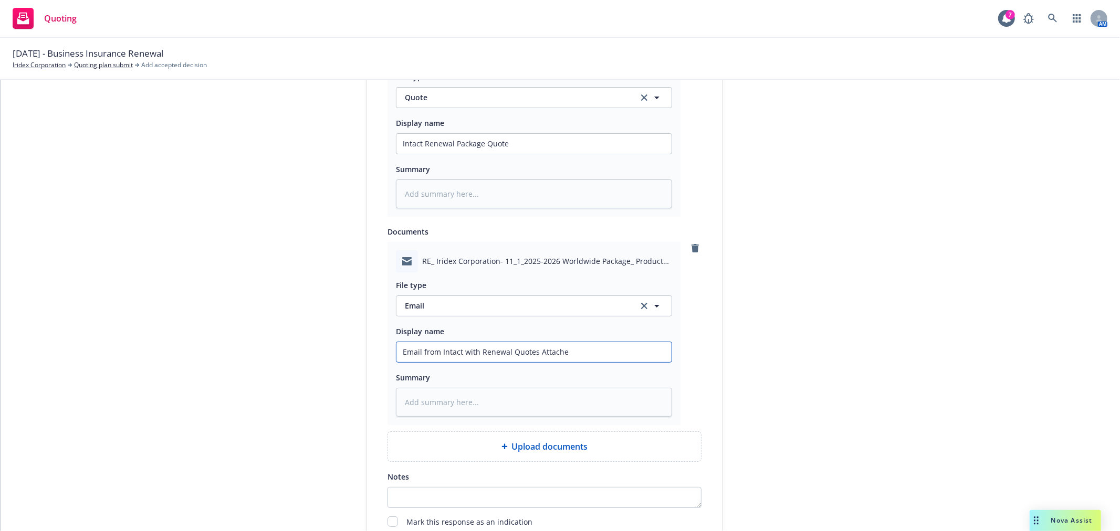
type textarea "x"
type input "Email from Intact with Renewal Quotes Attached"
click at [948, 349] on div "1 Quote initiation 2 Coverage selection 3 Billing info Quote initiation Display…" at bounding box center [560, 70] width 1094 height 1046
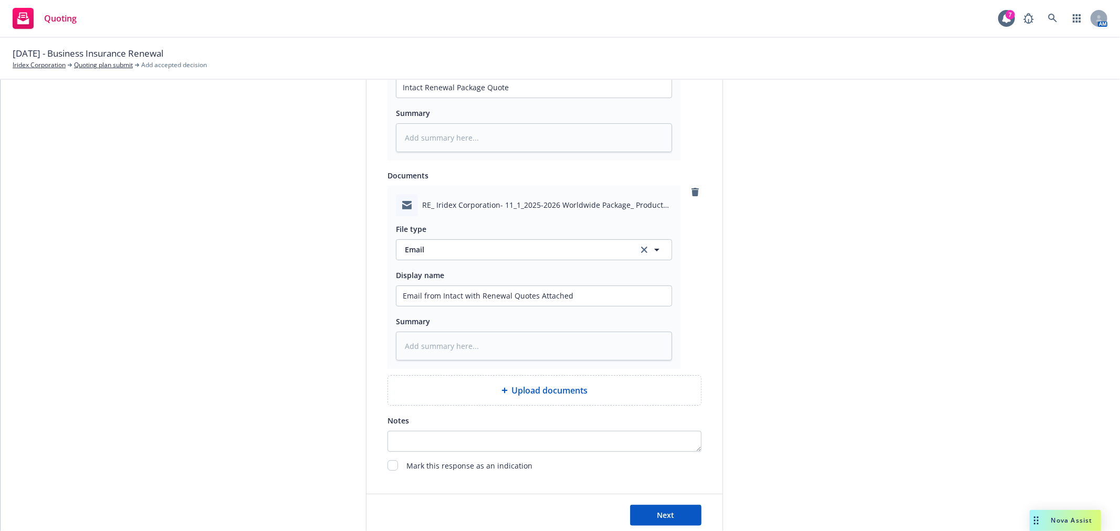
scroll to position [707, 0]
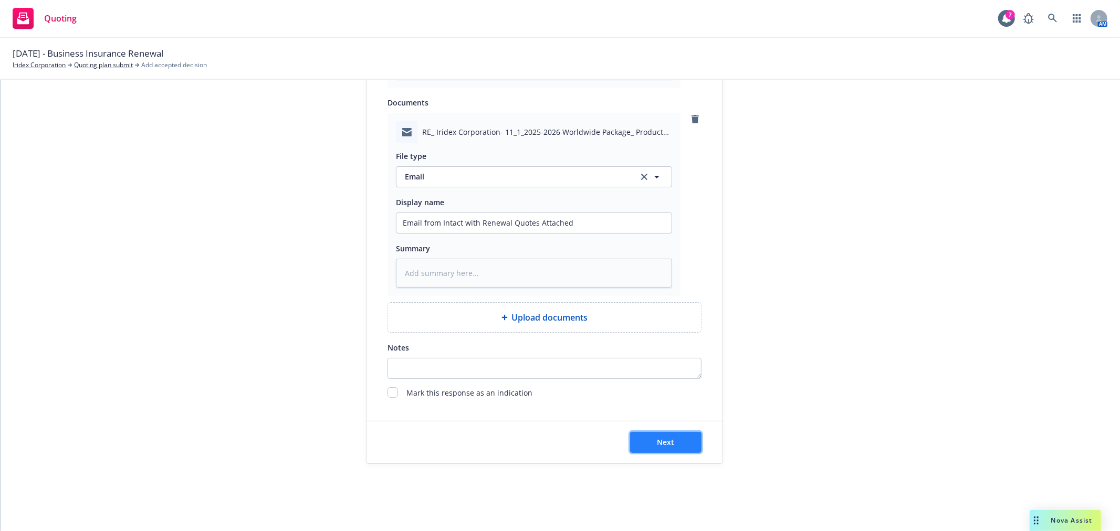
click at [668, 445] on span "Next" at bounding box center [665, 442] width 17 height 10
type textarea "x"
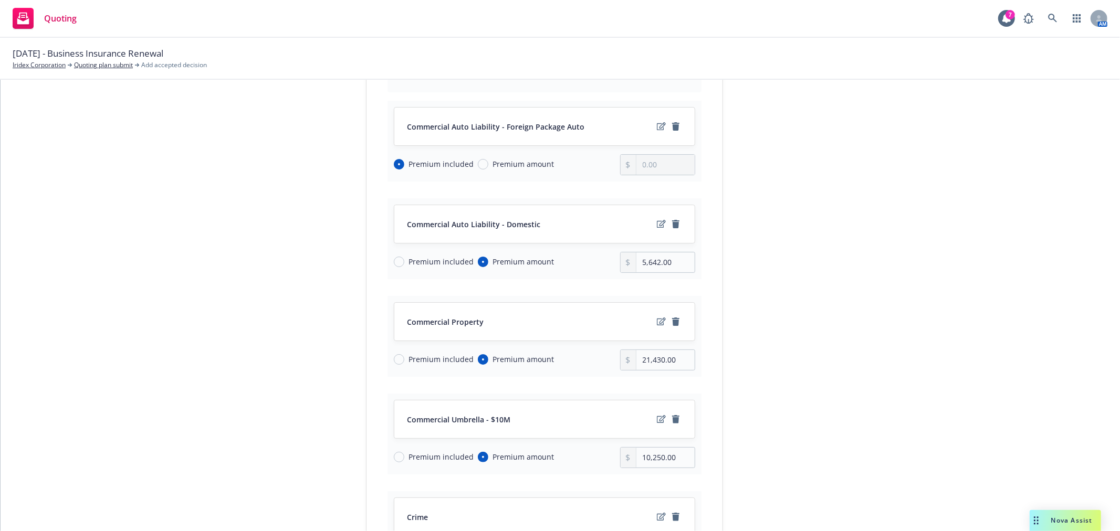
scroll to position [175, 0]
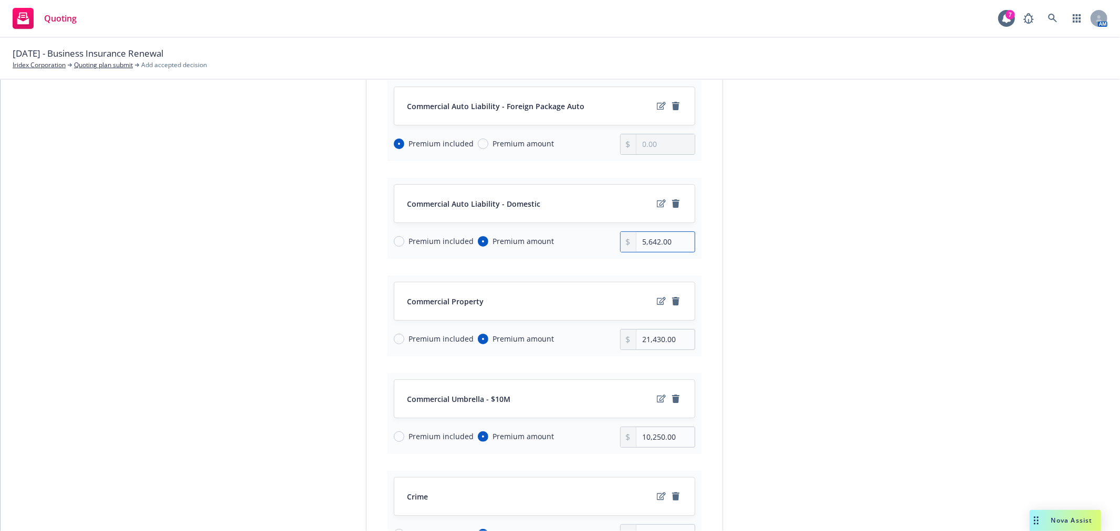
drag, startPoint x: 669, startPoint y: 238, endPoint x: 564, endPoint y: 235, distance: 105.0
click at [564, 235] on div "Premium included Premium amount 5,642.00" at bounding box center [544, 241] width 301 height 21
type input "5,030.00"
drag, startPoint x: 678, startPoint y: 333, endPoint x: 573, endPoint y: 333, distance: 104.5
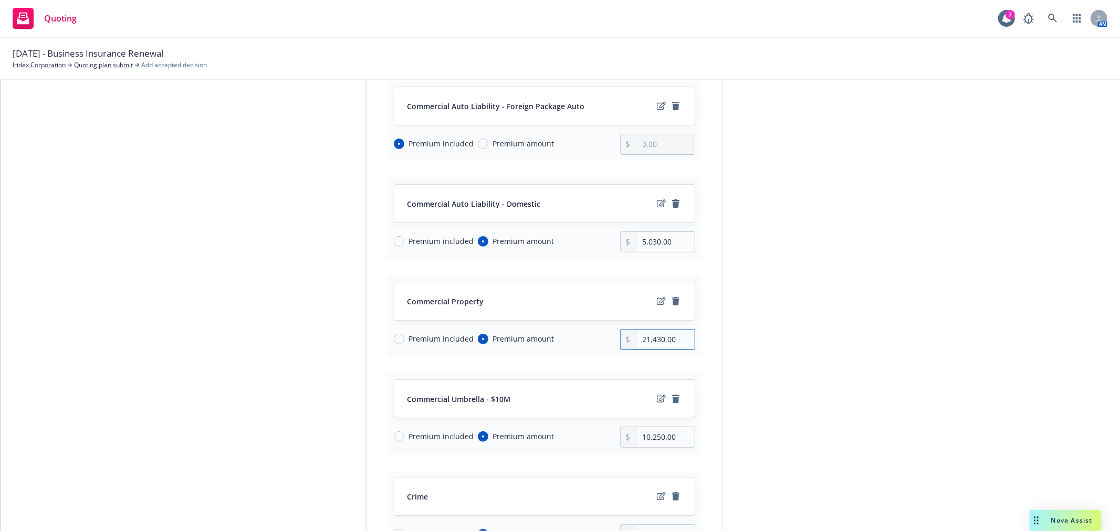
click at [579, 333] on div "Premium included Premium amount 21,430.00" at bounding box center [544, 339] width 301 height 21
type input "22,475.00"
drag, startPoint x: 680, startPoint y: 428, endPoint x: 584, endPoint y: 428, distance: 96.6
click at [584, 428] on div "Premium included Premium amount 10,250.00" at bounding box center [544, 437] width 301 height 21
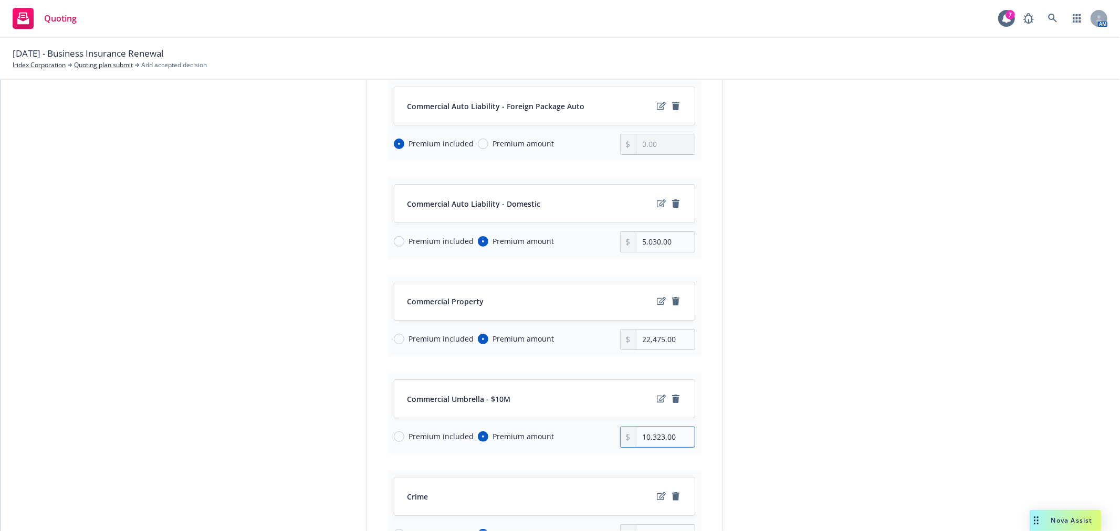
type input "10,323.00"
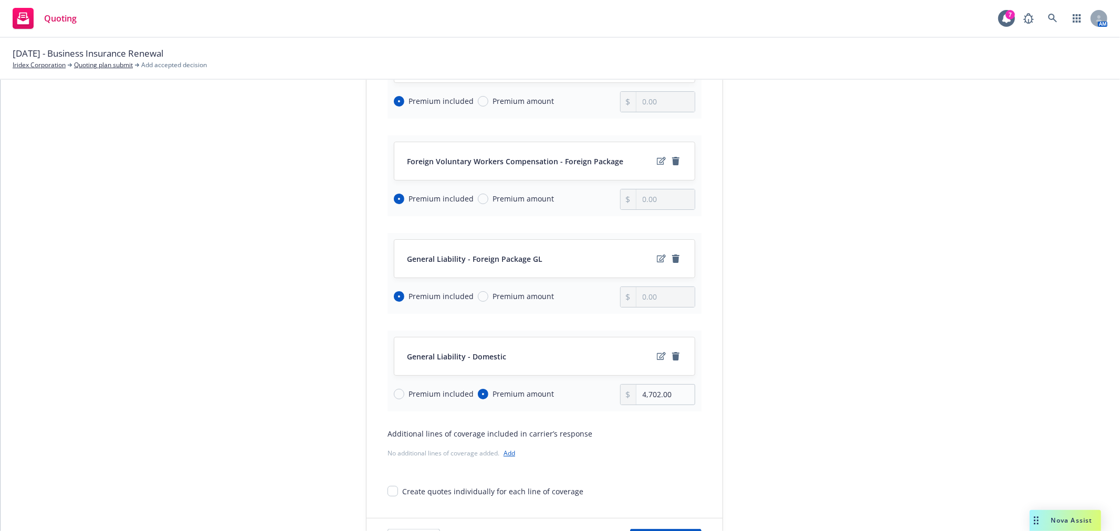
scroll to position [816, 0]
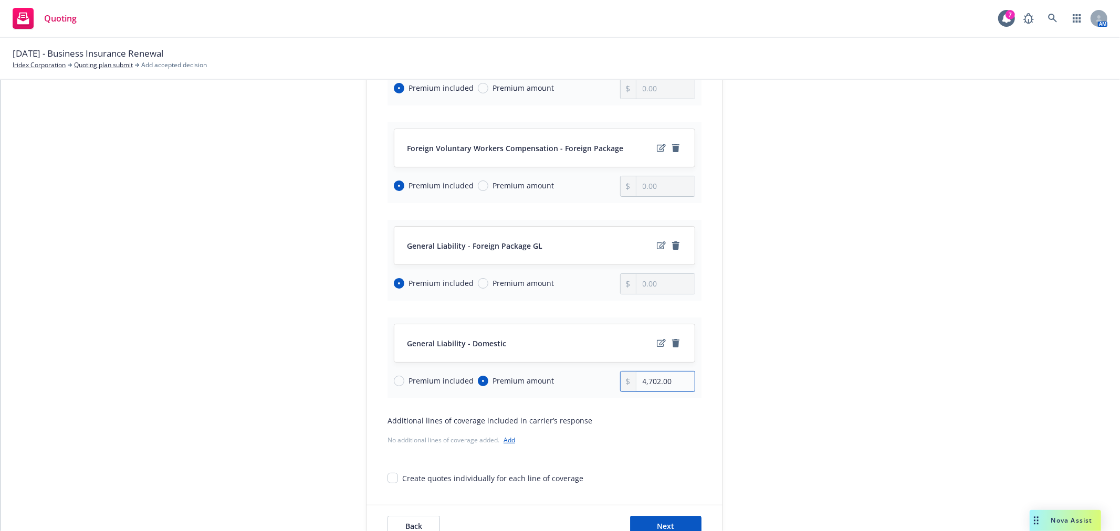
drag, startPoint x: 674, startPoint y: 371, endPoint x: 608, endPoint y: 373, distance: 66.7
click at [608, 373] on div "Premium included Premium amount 4,702.00" at bounding box center [544, 381] width 301 height 21
type input "4,863.00"
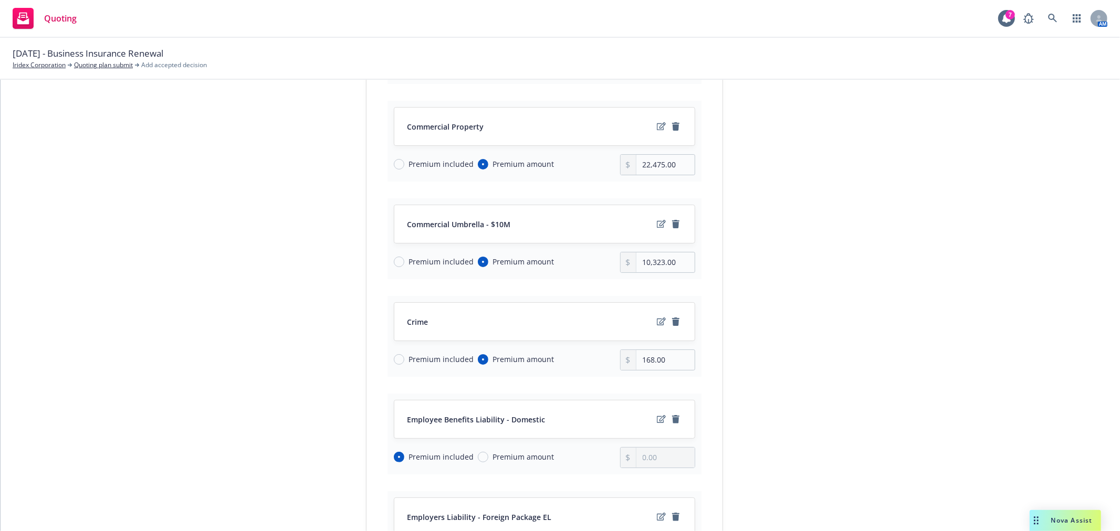
scroll to position [0, 0]
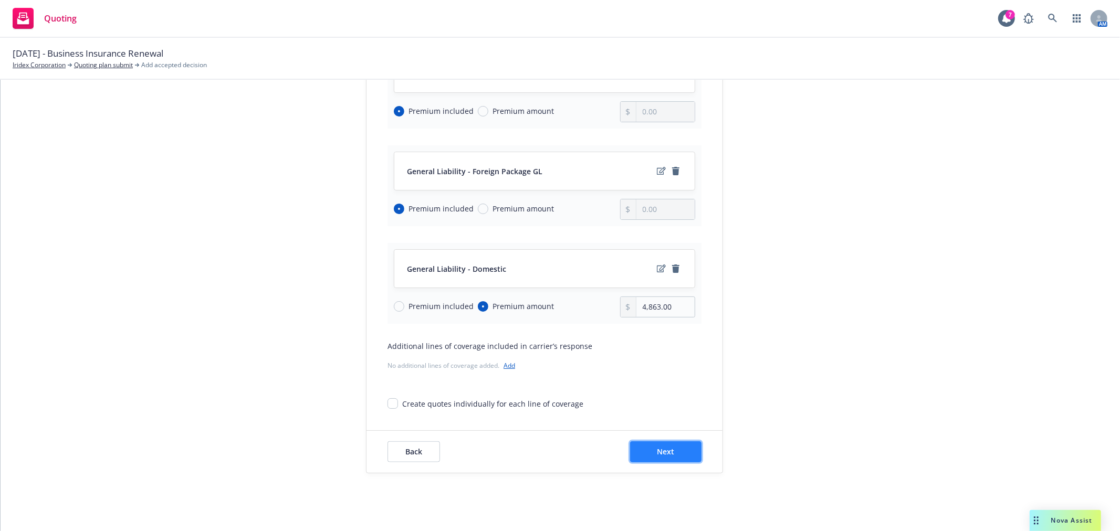
click at [673, 441] on button "Next" at bounding box center [665, 451] width 71 height 21
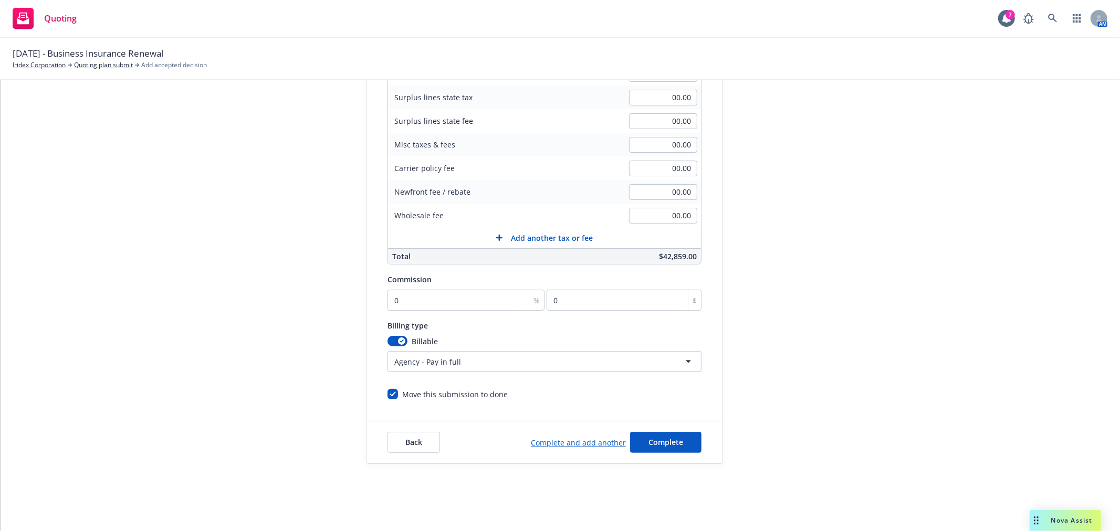
scroll to position [195, 0]
click at [438, 293] on input "0" at bounding box center [465, 300] width 157 height 21
type input "1"
type input "428.59"
type input "15"
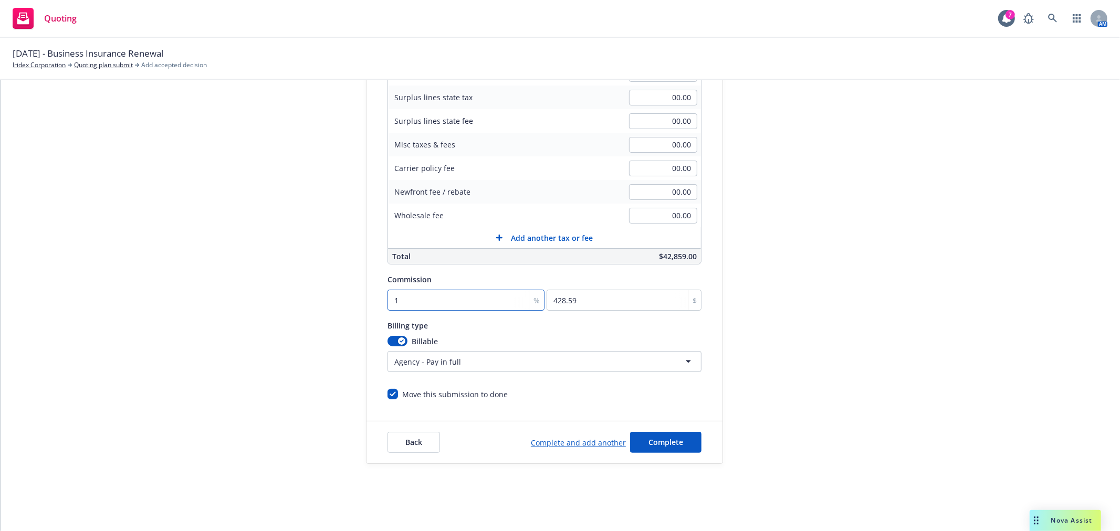
type input "6428.85"
type input "15"
click at [666, 444] on span "Complete" at bounding box center [665, 442] width 35 height 10
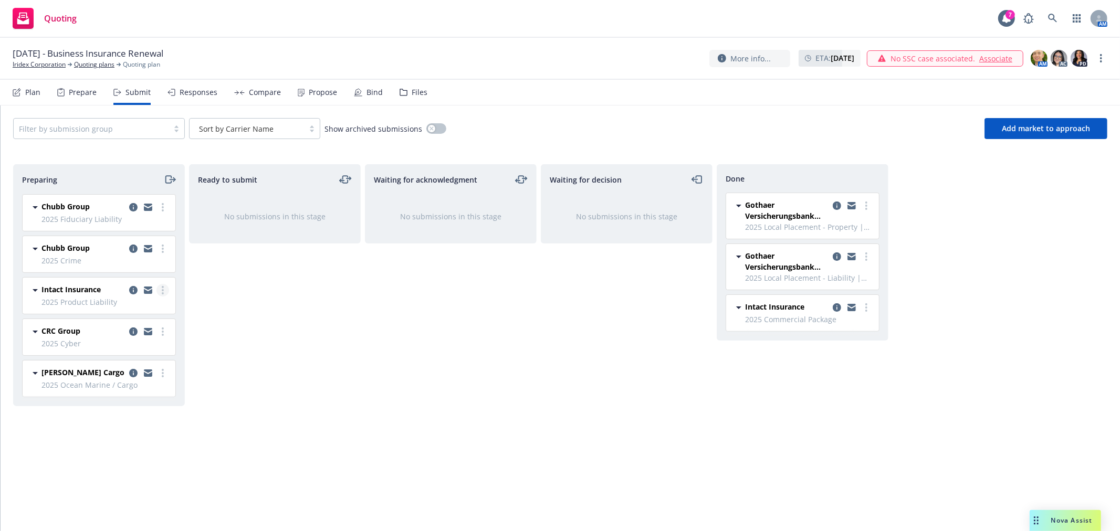
click at [160, 291] on link "more" at bounding box center [162, 290] width 13 height 13
click at [134, 373] on span "Add accepted decision" at bounding box center [116, 375] width 105 height 10
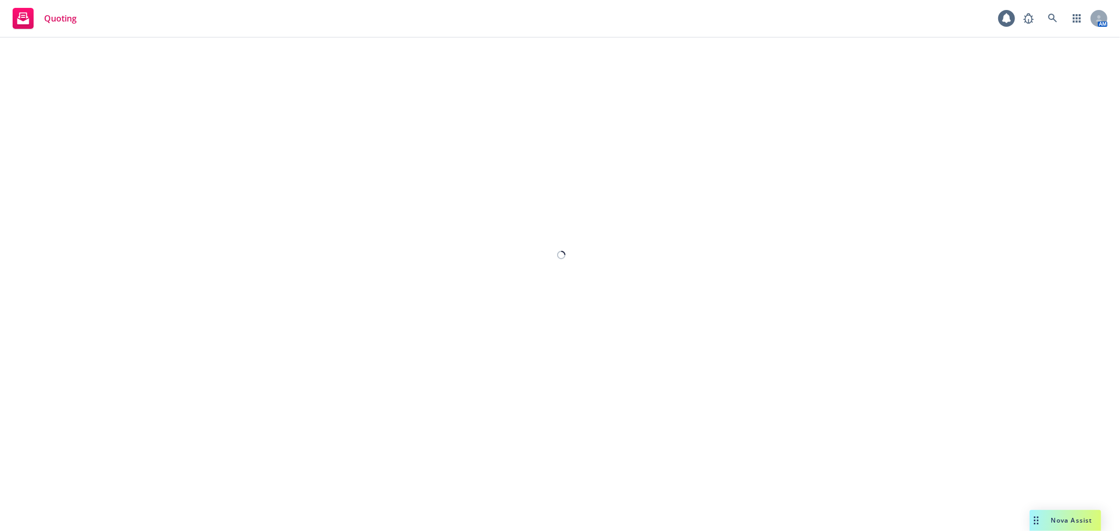
select select "12"
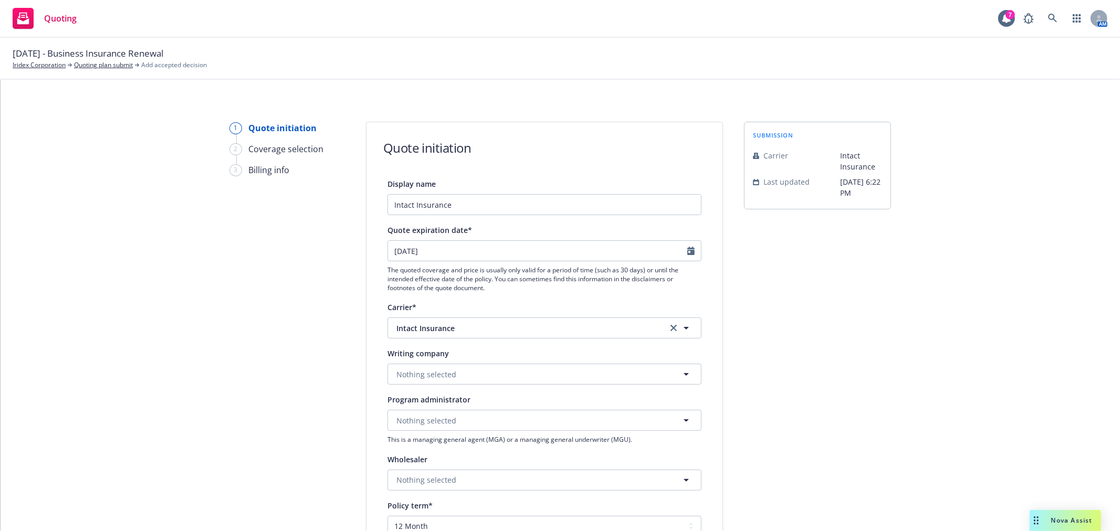
scroll to position [58, 0]
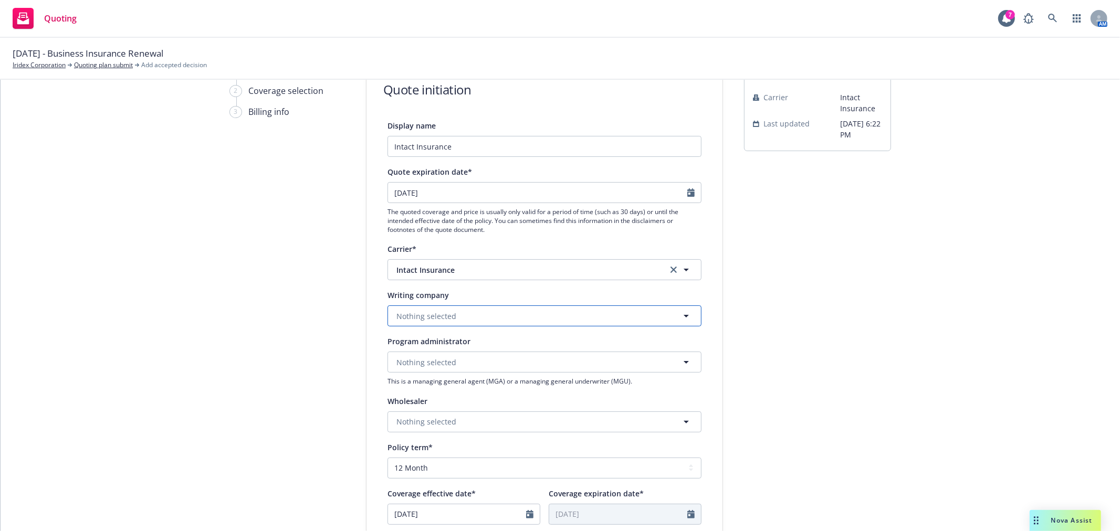
click at [495, 320] on button "Nothing selected" at bounding box center [544, 315] width 314 height 21
type input "homeland"
click at [511, 383] on strong "Homeland Insurance Company of [US_STATE]" at bounding box center [480, 386] width 162 height 10
click at [870, 386] on div "submission Carrier Intact Insurance Last updated [DATE] 6:22 PM" at bounding box center [817, 416] width 147 height 704
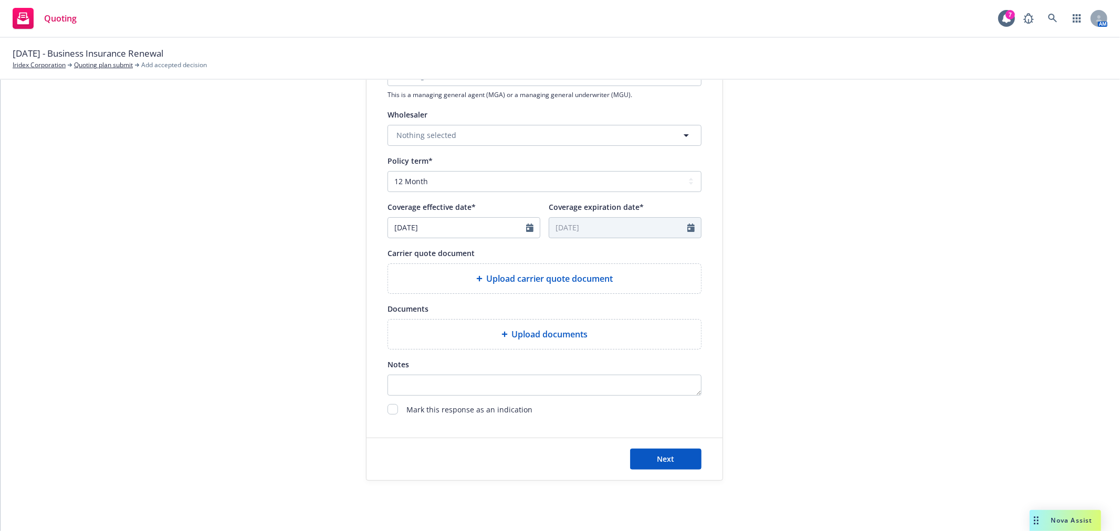
scroll to position [350, 0]
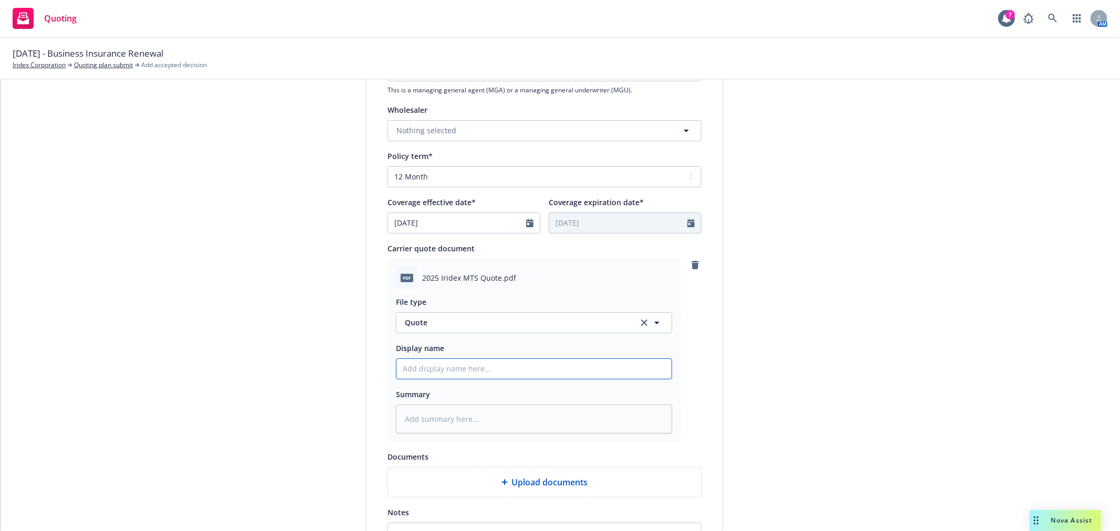
click at [452, 371] on input "Display name" at bounding box center [533, 369] width 275 height 20
type textarea "x"
type input "I"
type textarea "x"
type input "In"
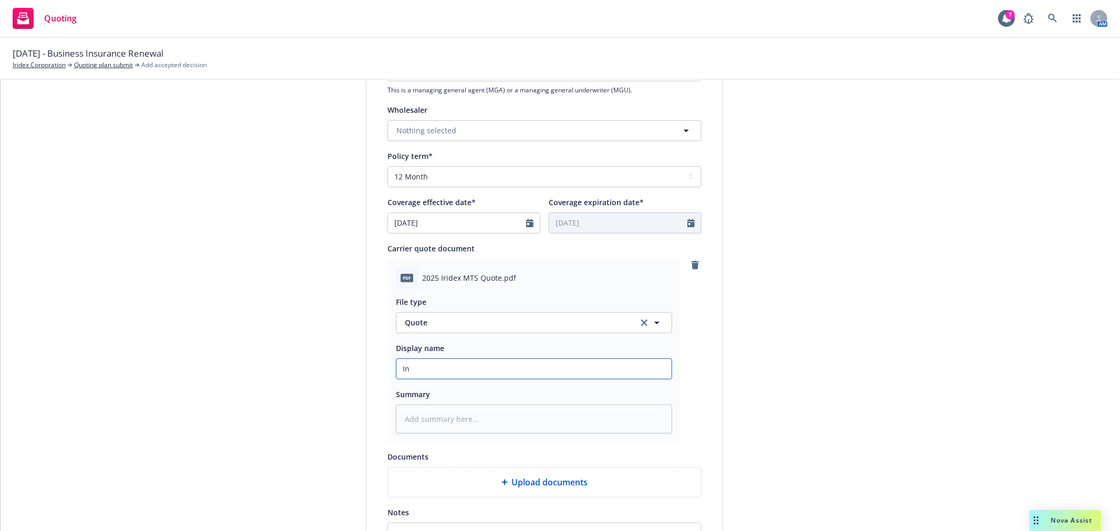
type textarea "x"
type input "Int"
type textarea "x"
type input "Inta"
type textarea "x"
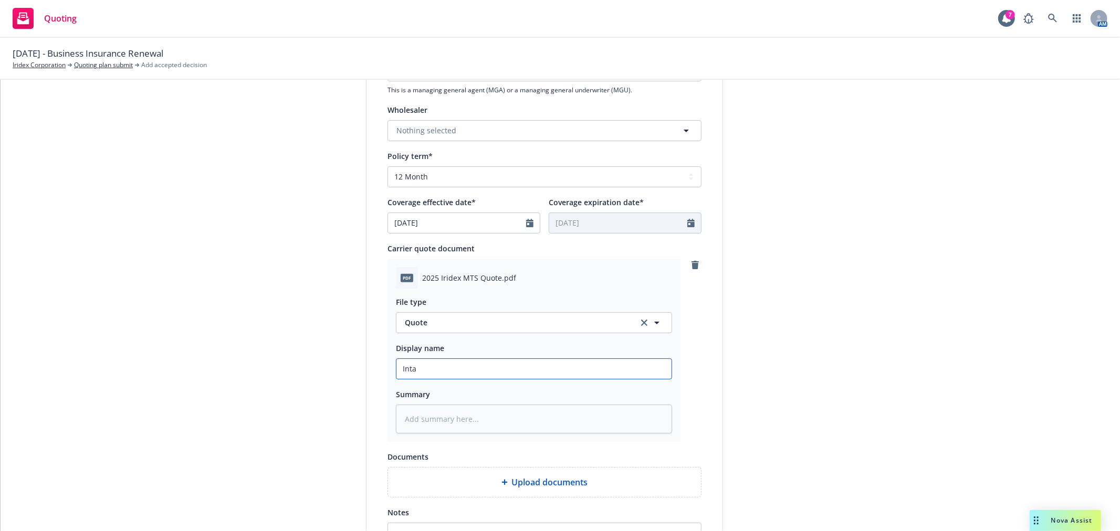
type input "Intac"
type textarea "x"
type input "Intact"
type textarea "x"
type input "Intact"
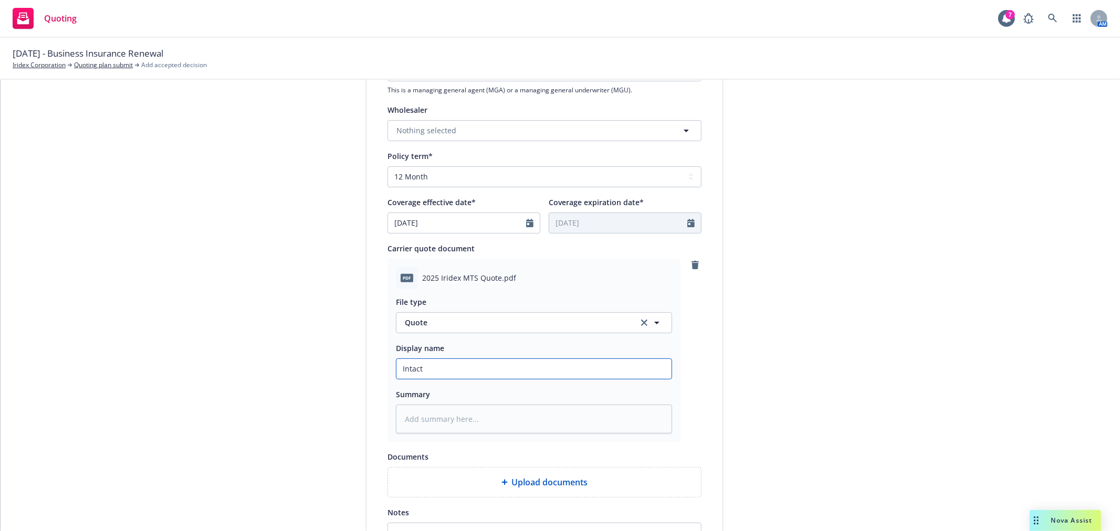
type textarea "x"
type input "Intact p"
type textarea "x"
type input "Intact pr"
type textarea "x"
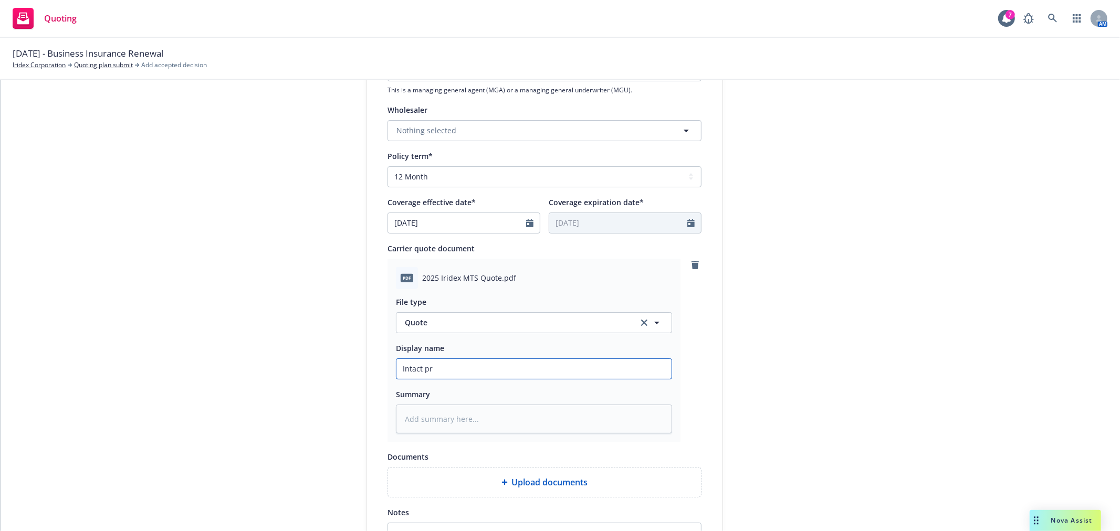
type input "Intact pro"
type textarea "x"
type input "Intact prod"
type textarea "x"
type input "Intact produ"
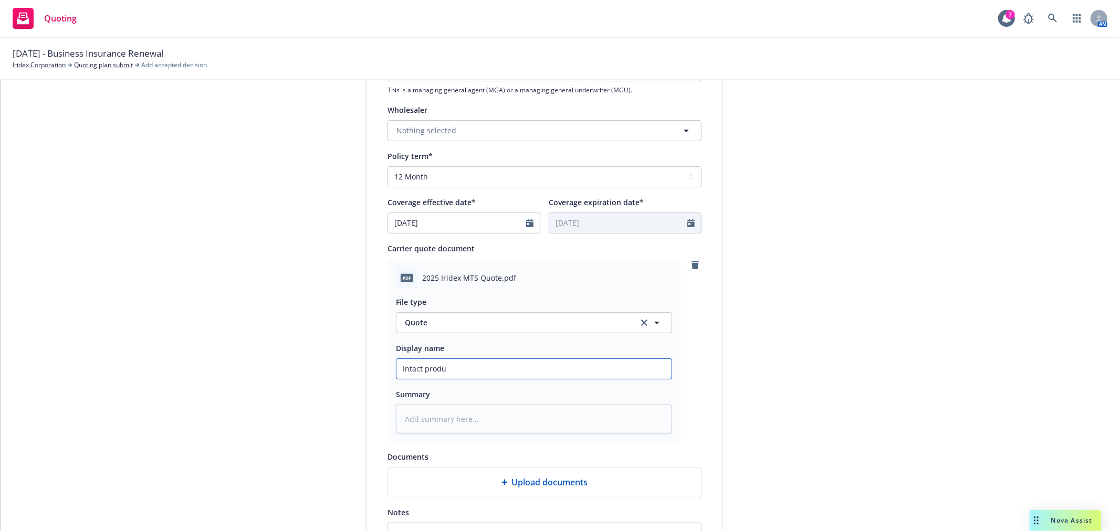
type textarea "x"
type input "Intact produc"
type textarea "x"
type input "Intact product"
type textarea "x"
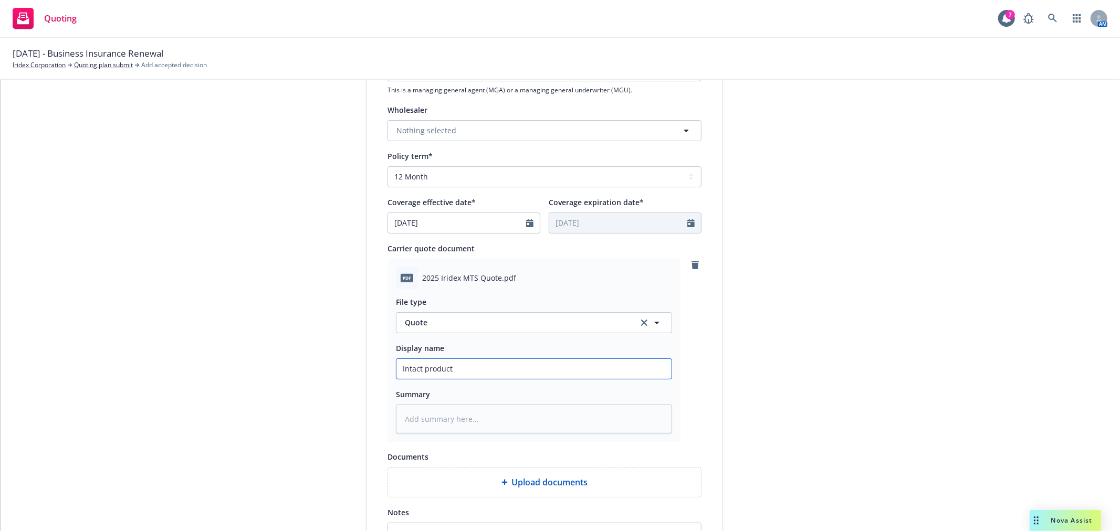
type input "Intact product"
type textarea "x"
type input "Intact product L"
type textarea "x"
click at [423, 368] on input "Intact product Liability Quote" at bounding box center [533, 369] width 275 height 20
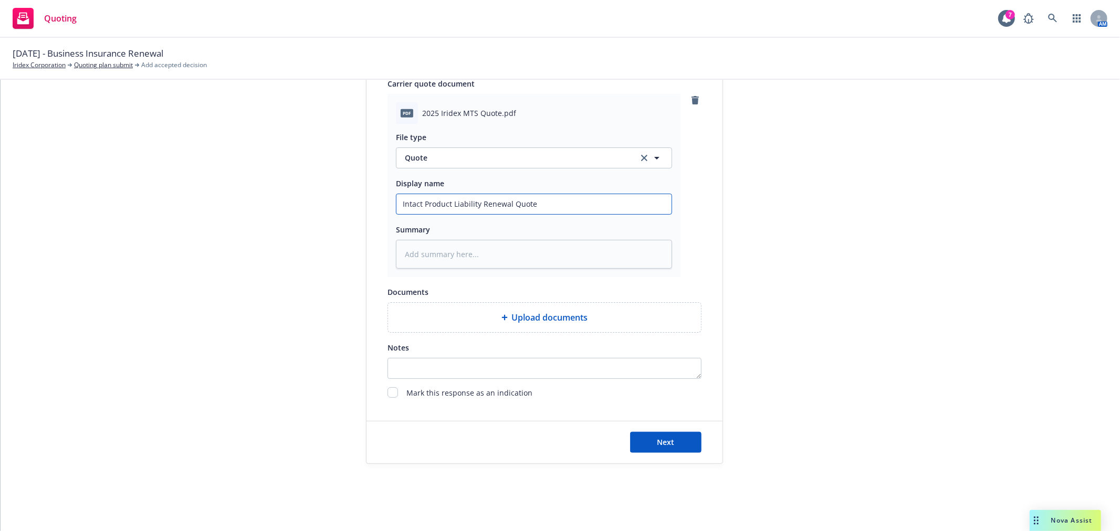
scroll to position [516, 0]
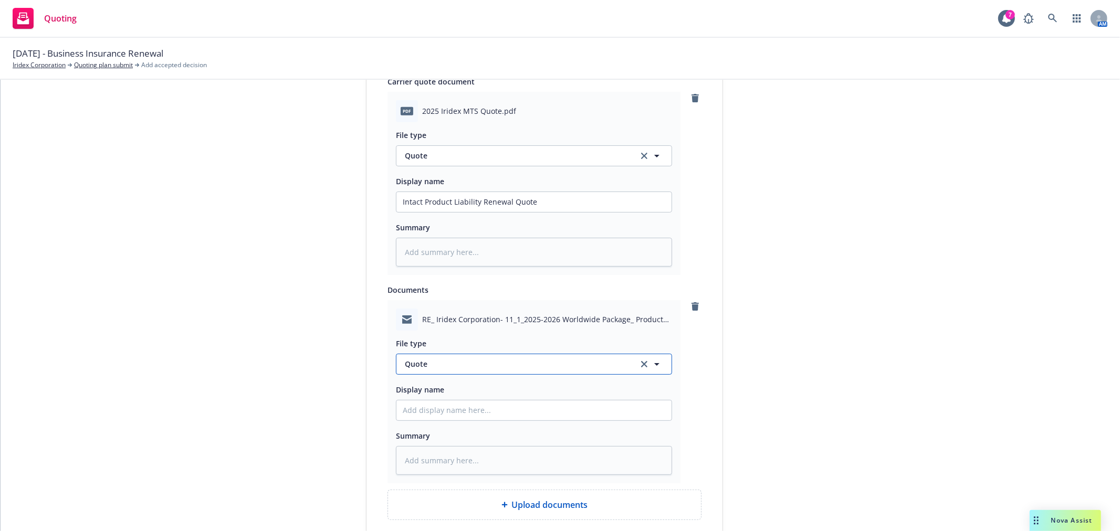
click at [505, 366] on span "Quote" at bounding box center [515, 364] width 221 height 11
click at [460, 343] on div "Email" at bounding box center [534, 335] width 262 height 15
click at [460, 416] on input "Display name" at bounding box center [533, 410] width 275 height 20
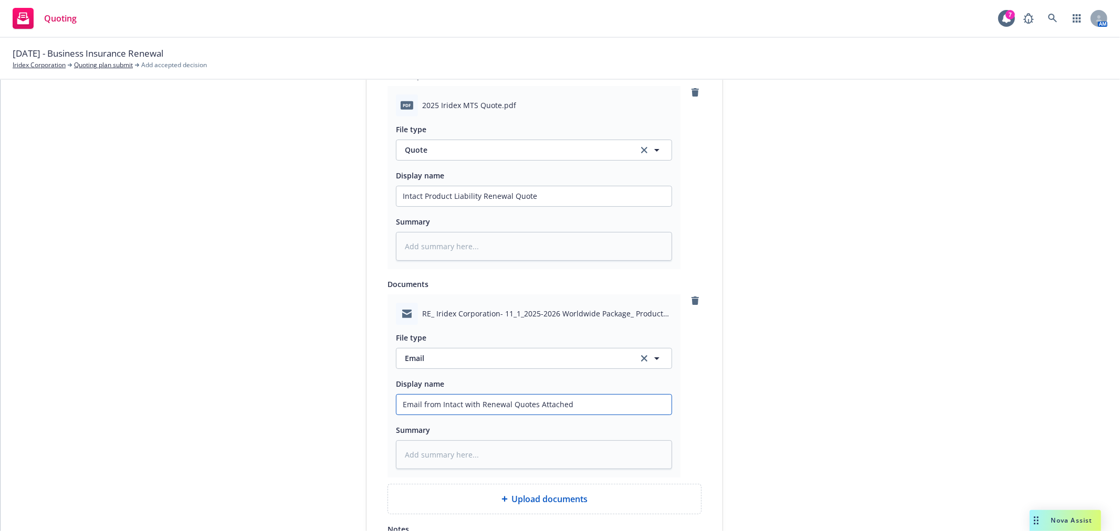
scroll to position [691, 0]
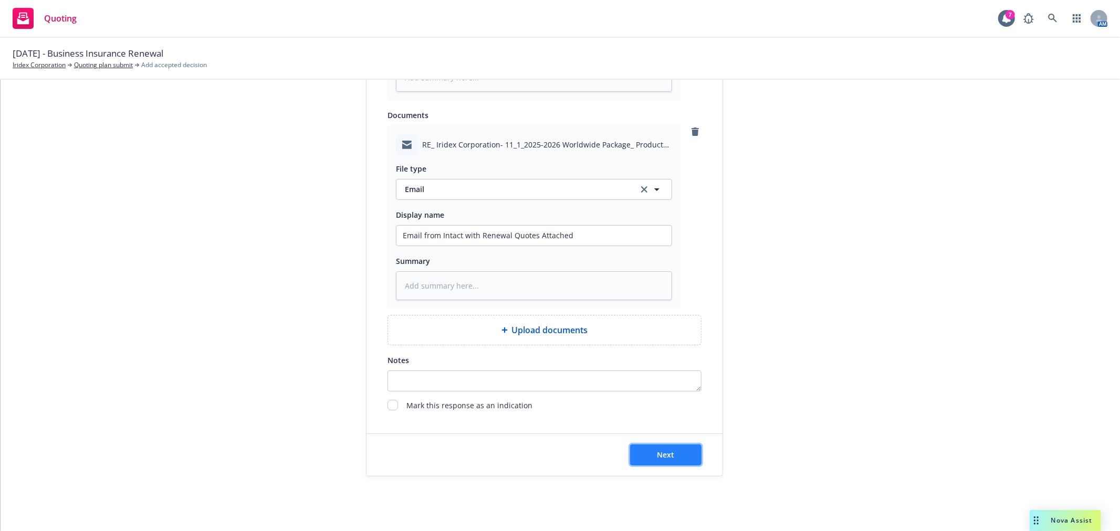
click at [679, 458] on button "Next" at bounding box center [665, 455] width 71 height 21
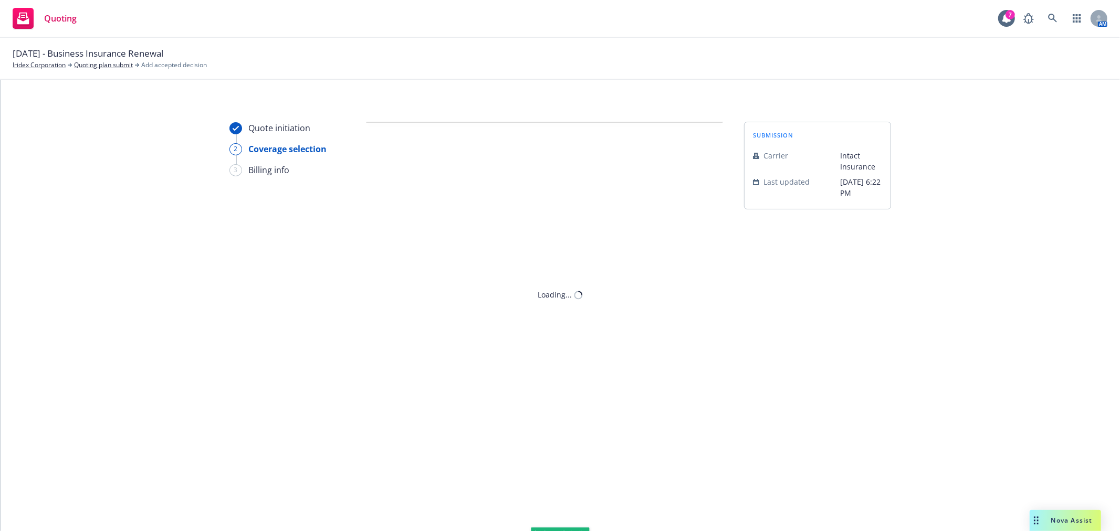
scroll to position [0, 0]
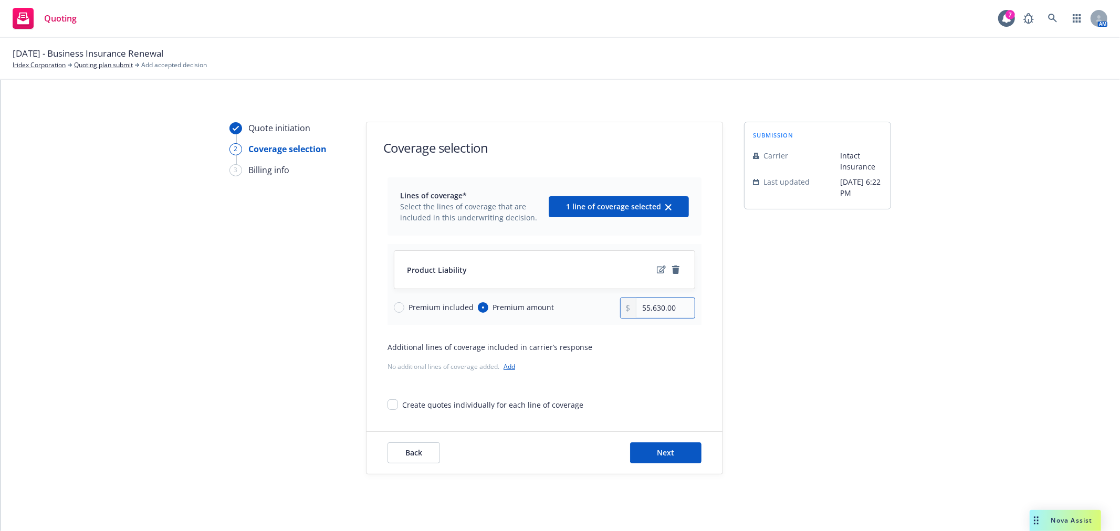
drag, startPoint x: 673, startPoint y: 305, endPoint x: 595, endPoint y: 308, distance: 78.8
click at [595, 308] on div "Premium included Premium amount 55,630.00" at bounding box center [544, 308] width 301 height 21
click at [771, 420] on div "submission Carrier Intact Insurance Last updated [DATE] 6:22 PM" at bounding box center [817, 298] width 147 height 353
click at [634, 449] on button "Next" at bounding box center [665, 452] width 71 height 21
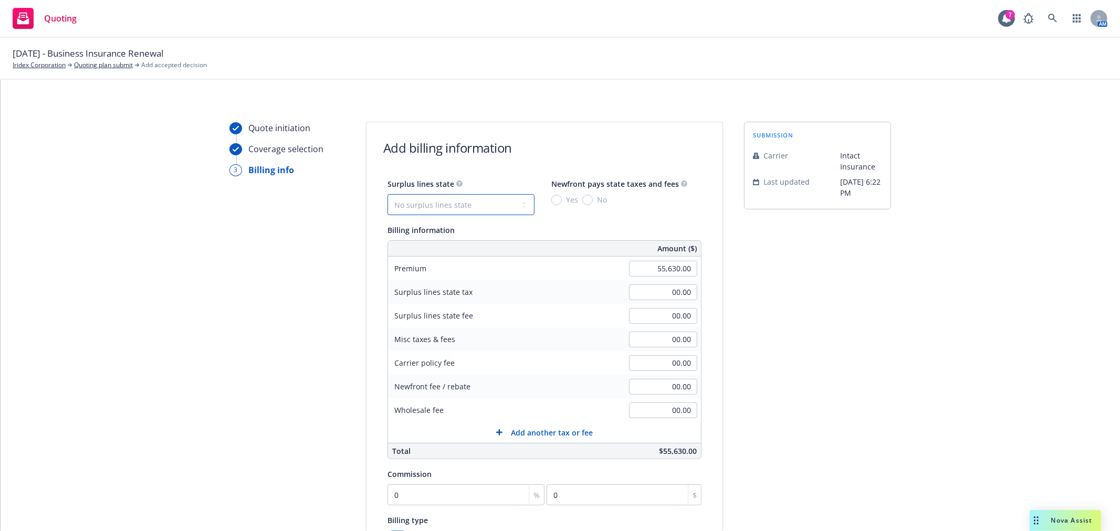
click at [490, 207] on select "No surplus lines state [US_STATE] [US_STATE] [US_STATE] [US_STATE] [US_STATE] […" at bounding box center [460, 204] width 147 height 21
click at [387, 194] on select "No surplus lines state [US_STATE] [US_STATE] [US_STATE] [US_STATE] [US_STATE] […" at bounding box center [460, 204] width 147 height 21
click at [551, 201] on input "Yes" at bounding box center [556, 200] width 10 height 10
click at [912, 325] on div "Quote initiation Coverage selection 3 Billing info Add billing information Surp…" at bounding box center [560, 390] width 1094 height 537
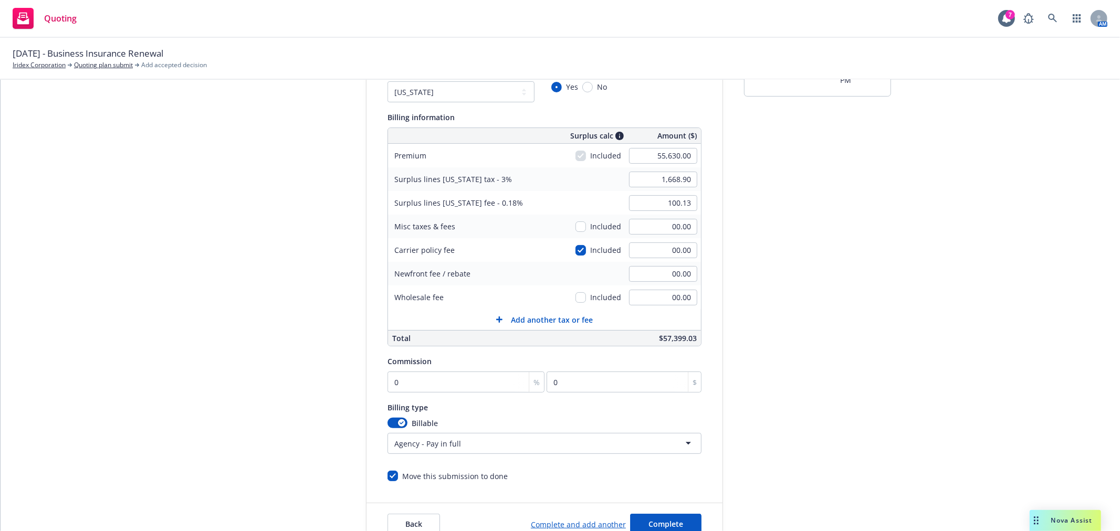
scroll to position [117, 0]
click at [472, 380] on input "0" at bounding box center [465, 378] width 157 height 21
click at [861, 319] on div "submission Carrier Intact Insurance Last updated [DATE] 6:22 PM" at bounding box center [817, 273] width 147 height 537
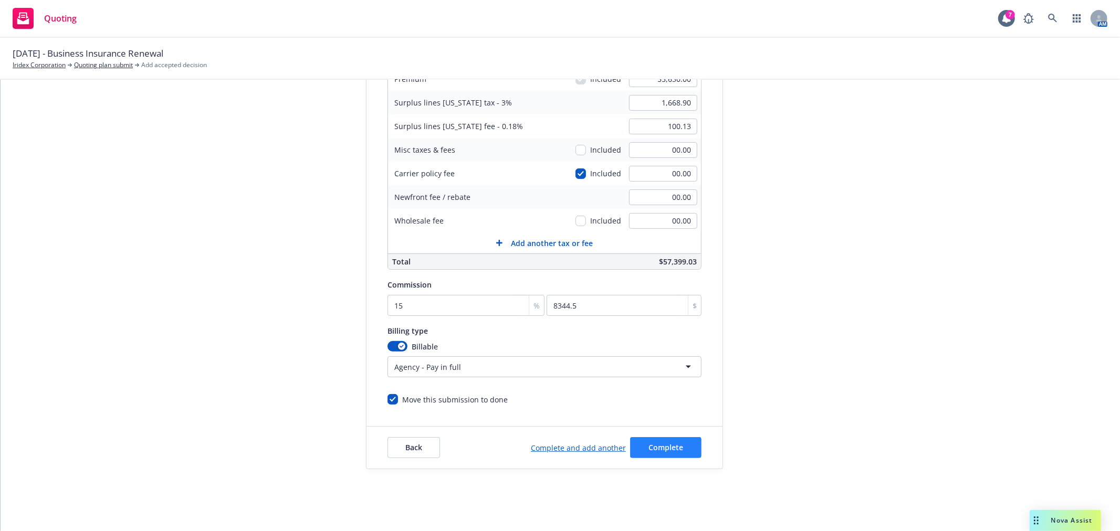
scroll to position [195, 0]
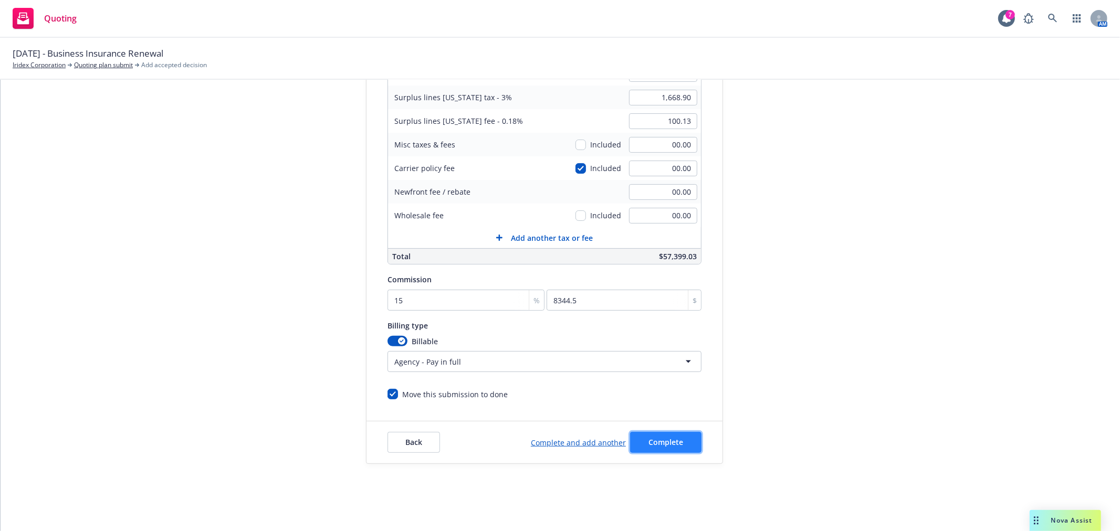
click at [653, 441] on span "Complete" at bounding box center [665, 442] width 35 height 10
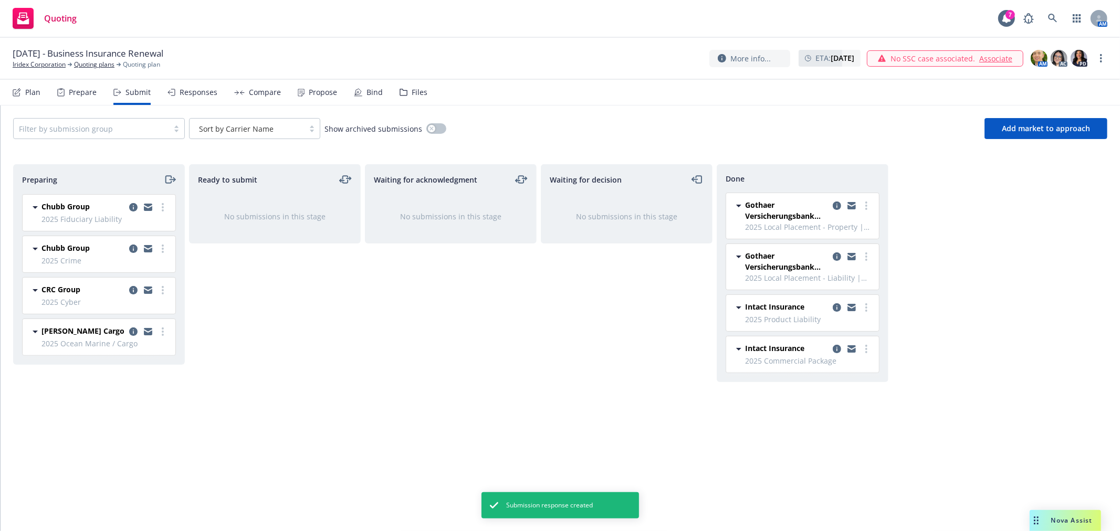
click at [525, 315] on div "Waiting for acknowledgment No submissions in this stage" at bounding box center [451, 336] width 172 height 345
click at [421, 330] on div "Waiting for acknowledgment No submissions in this stage" at bounding box center [451, 336] width 172 height 345
drag, startPoint x: 375, startPoint y: 336, endPoint x: 255, endPoint y: 211, distance: 174.1
click at [375, 336] on div "Waiting for acknowledgment No submissions in this stage" at bounding box center [451, 336] width 172 height 345
click at [39, 97] on div "Plan" at bounding box center [27, 92] width 28 height 25
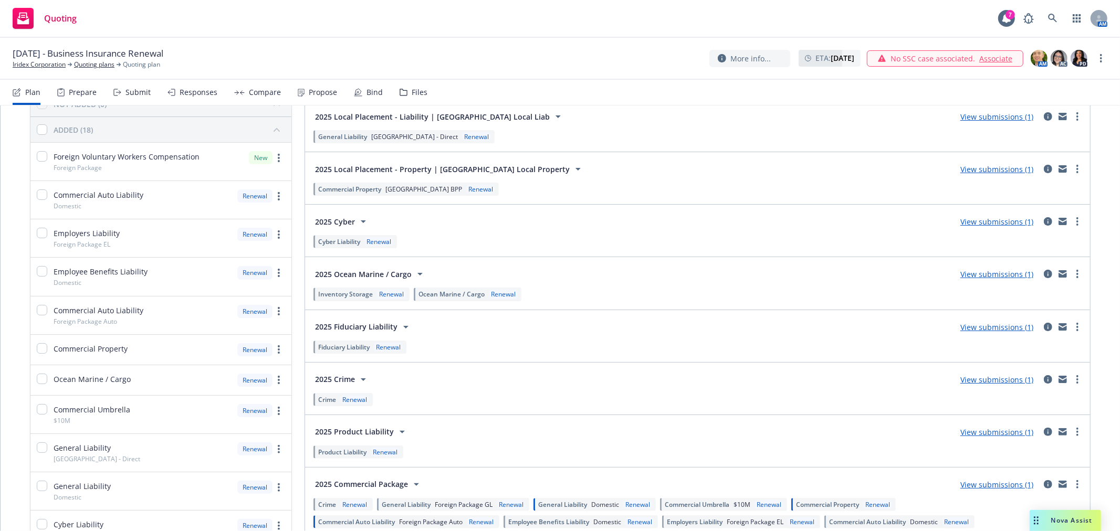
scroll to position [175, 0]
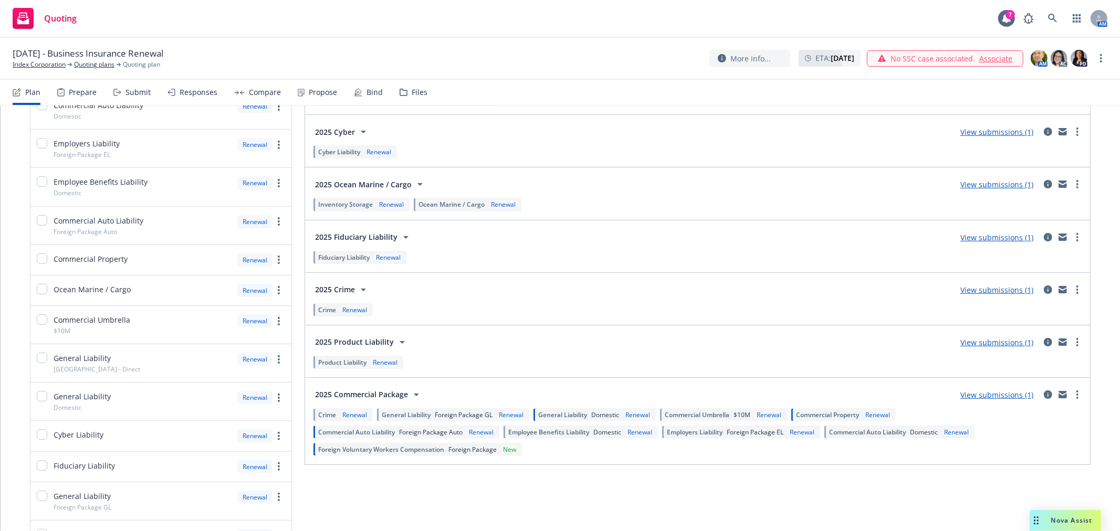
click at [978, 393] on link "View submissions (1)" at bounding box center [996, 395] width 73 height 10
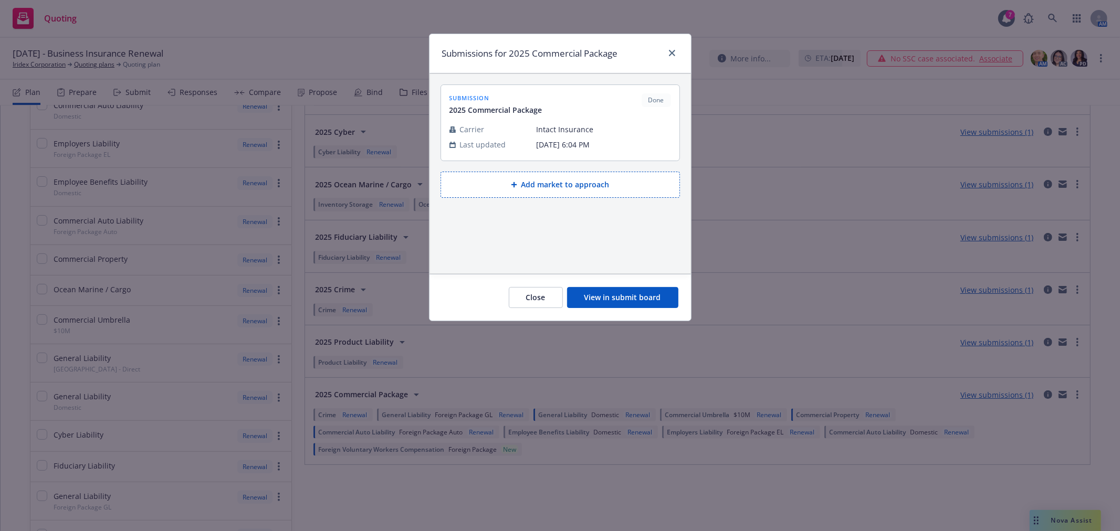
click at [572, 182] on button "Add market to approach" at bounding box center [559, 185] width 239 height 26
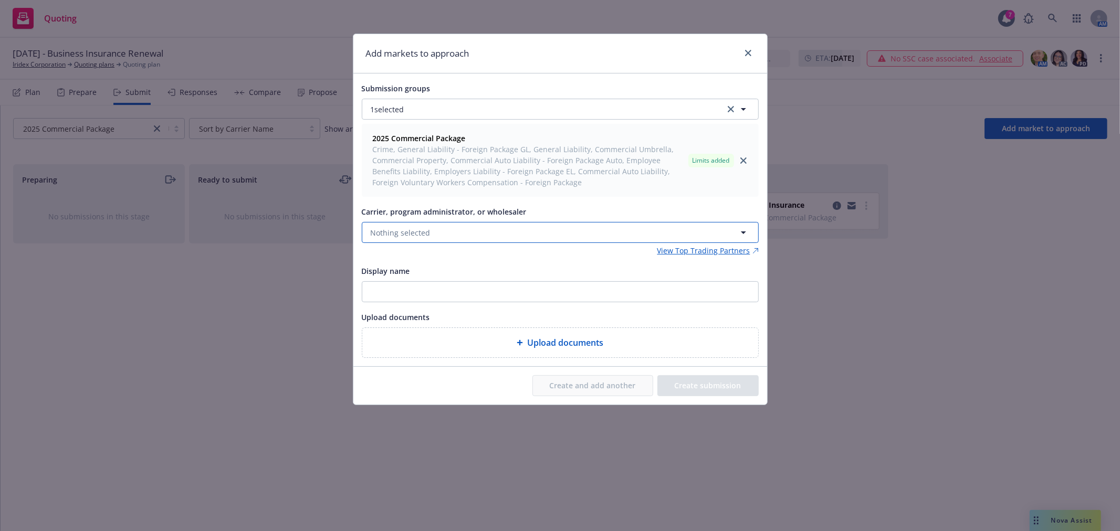
click at [461, 232] on button "Nothing selected" at bounding box center [560, 232] width 397 height 21
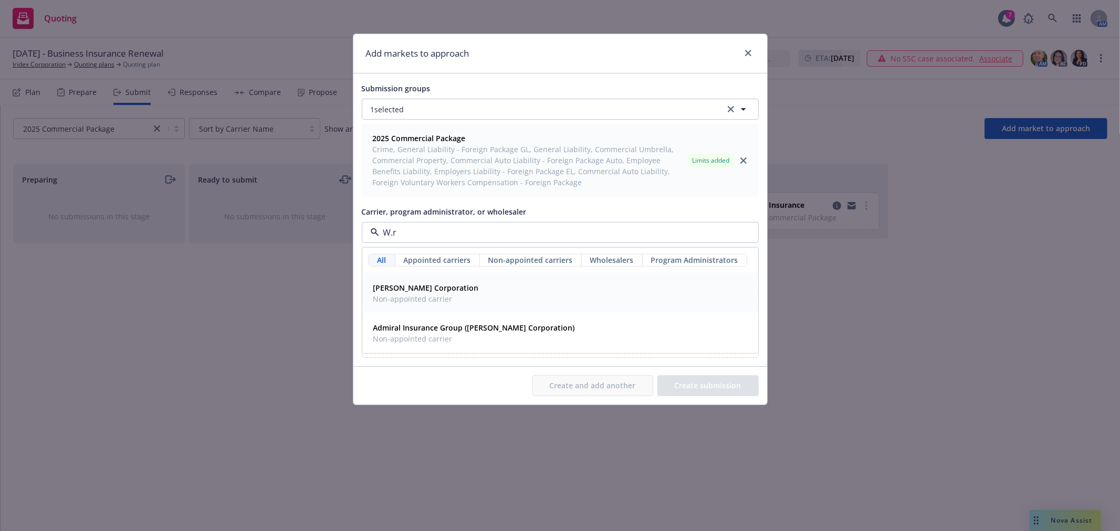
click at [436, 299] on span "Non-appointed carrier" at bounding box center [426, 298] width 106 height 11
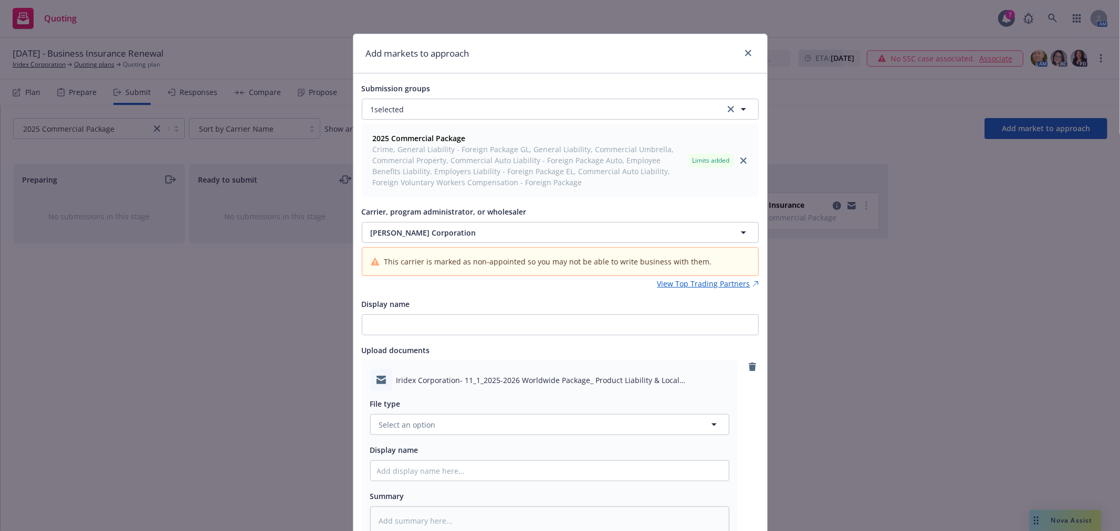
scroll to position [117, 0]
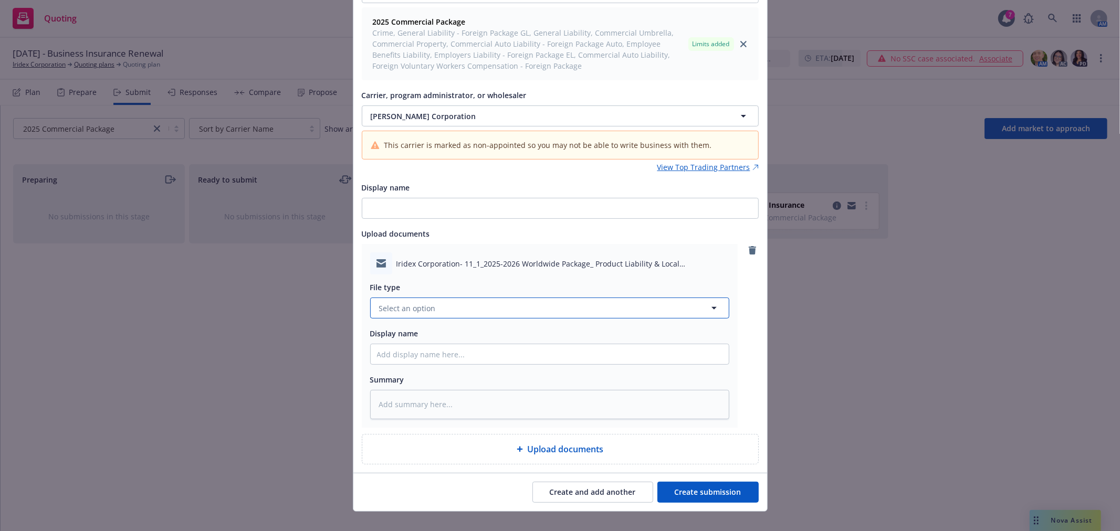
click at [509, 301] on button "Select an option" at bounding box center [549, 308] width 359 height 21
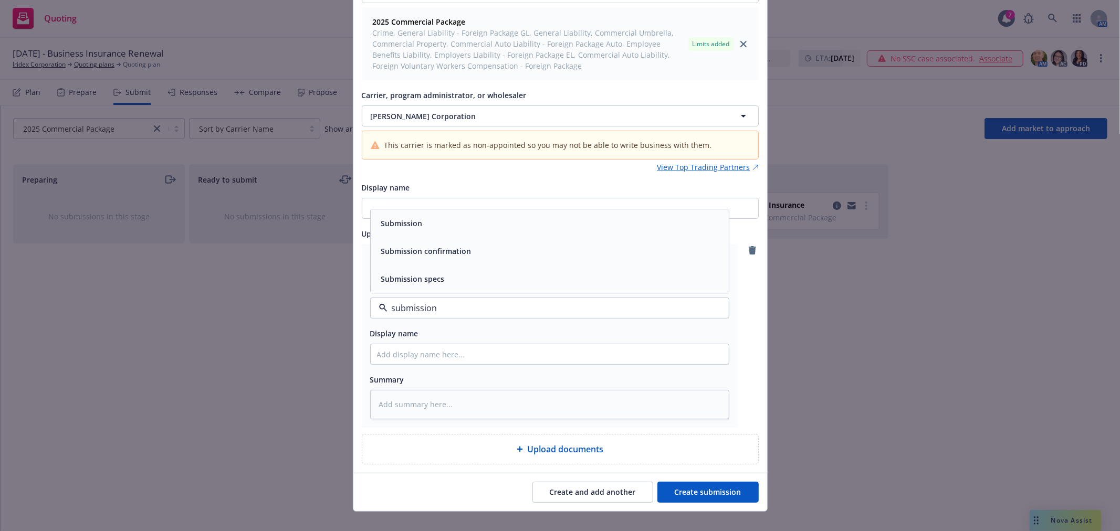
drag, startPoint x: 439, startPoint y: 228, endPoint x: 497, endPoint y: 281, distance: 78.0
click at [439, 228] on div "Submission" at bounding box center [549, 223] width 345 height 15
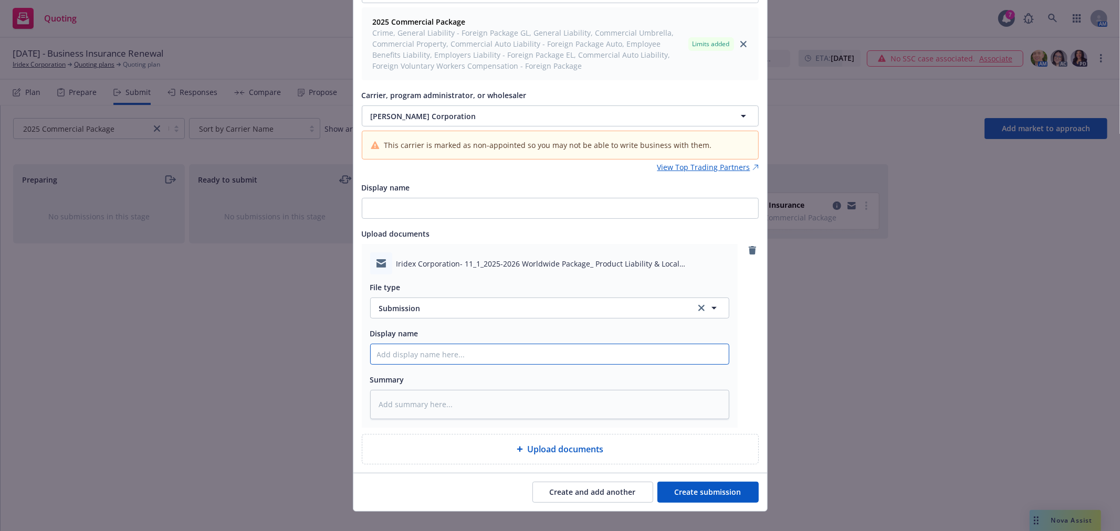
click at [489, 353] on input "Display name" at bounding box center [550, 354] width 358 height 20
click at [705, 494] on button "Create submission" at bounding box center [707, 492] width 101 height 21
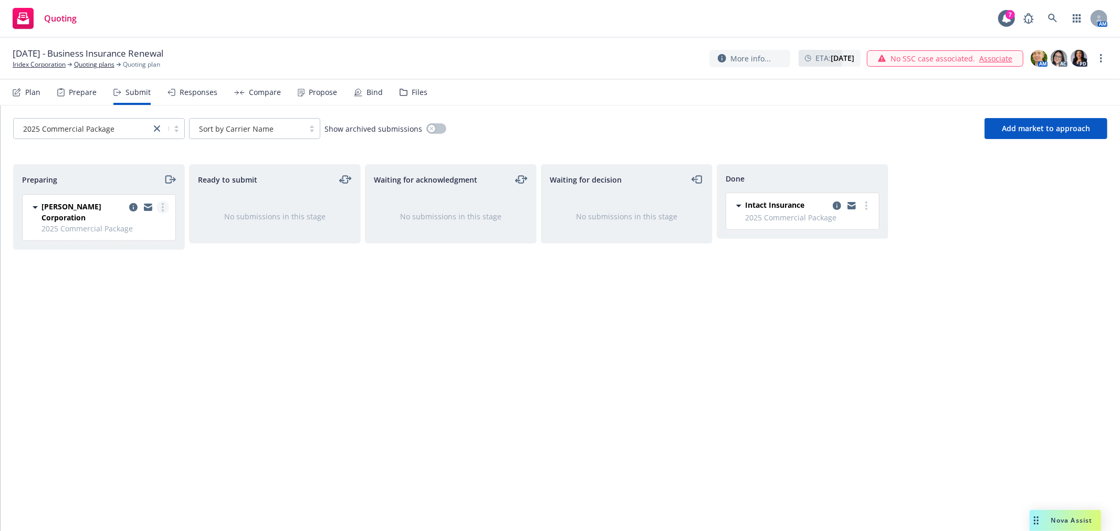
click at [164, 212] on link "more" at bounding box center [162, 207] width 13 height 13
click at [135, 297] on link "Add accepted decision" at bounding box center [116, 292] width 105 height 21
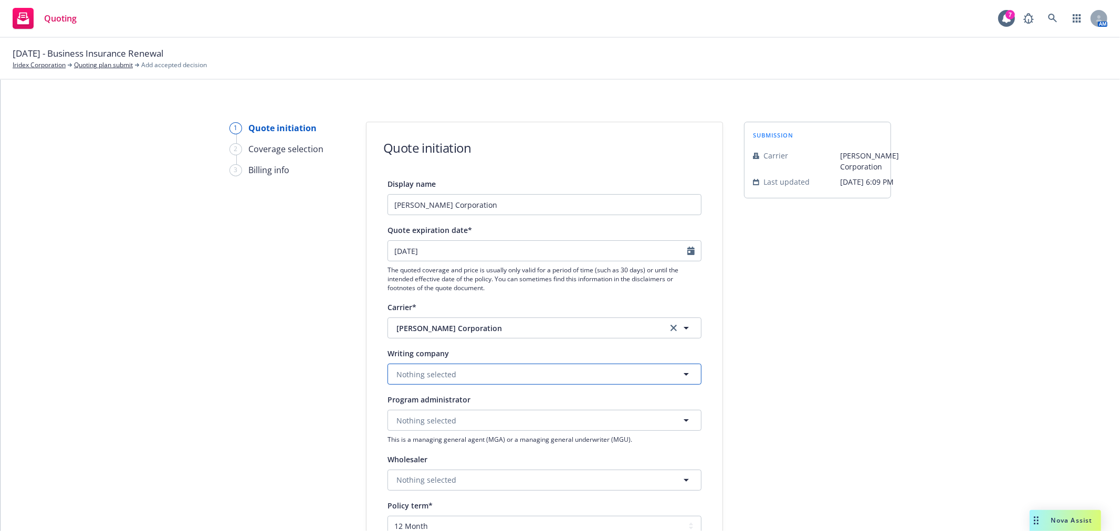
click at [473, 375] on button "Nothing selected" at bounding box center [544, 374] width 314 height 21
click at [473, 337] on strong "StarNet Insurance Company" at bounding box center [449, 334] width 101 height 10
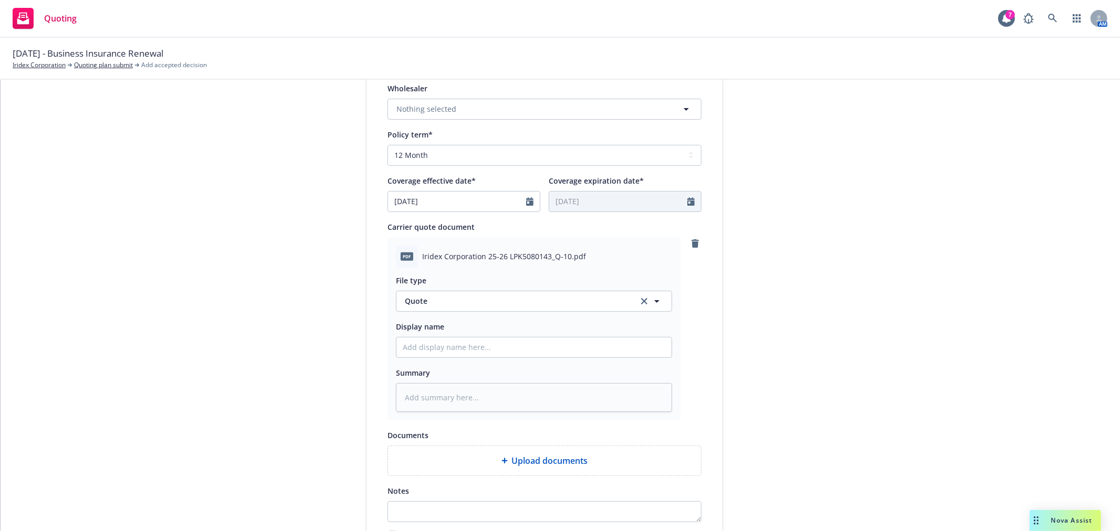
scroll to position [408, 0]
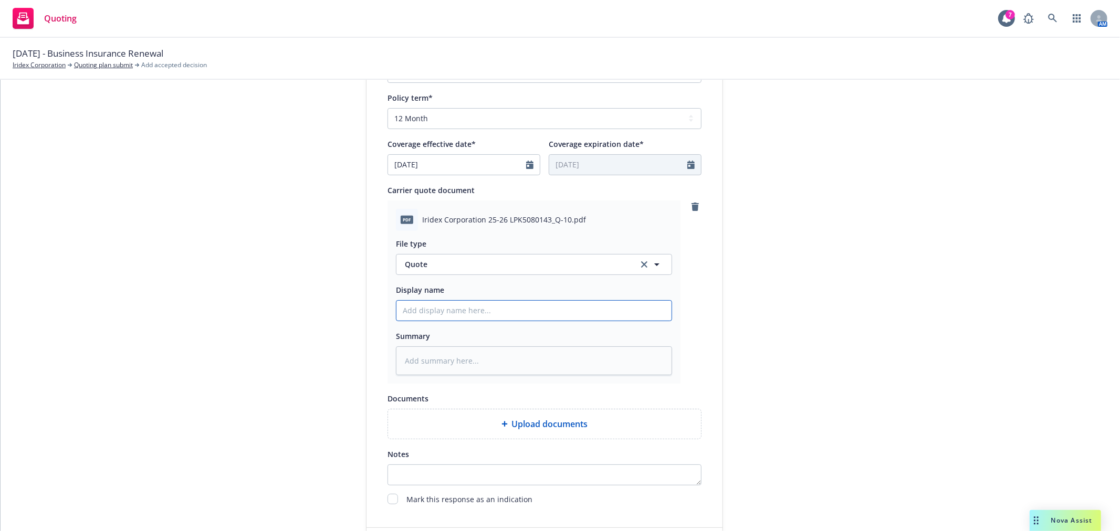
click at [480, 319] on input "Display name" at bounding box center [533, 311] width 275 height 20
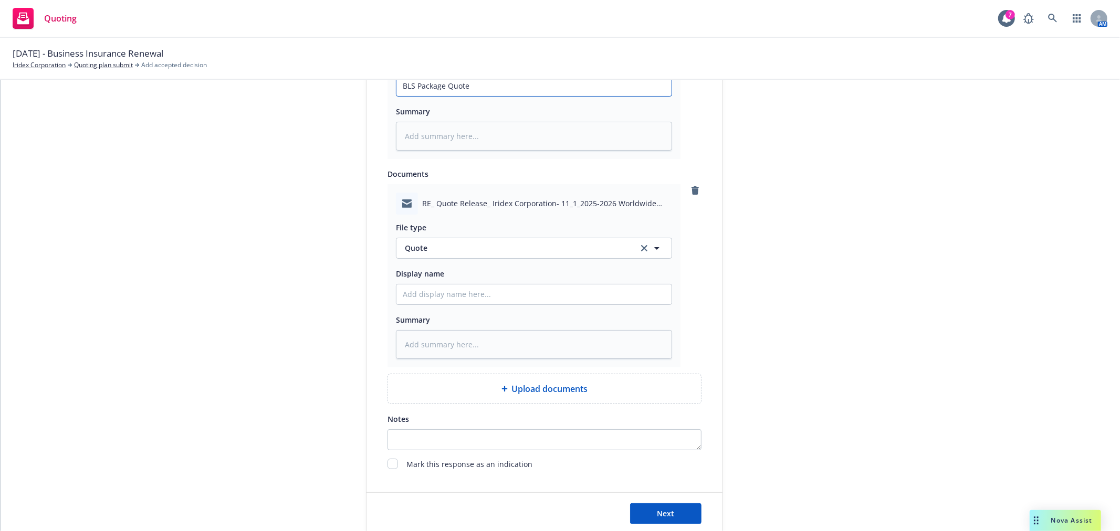
scroll to position [633, 0]
click at [530, 248] on span "Quote" at bounding box center [515, 247] width 221 height 11
click at [558, 277] on div "Email" at bounding box center [534, 276] width 262 height 15
click at [515, 300] on input "Display name" at bounding box center [533, 294] width 275 height 20
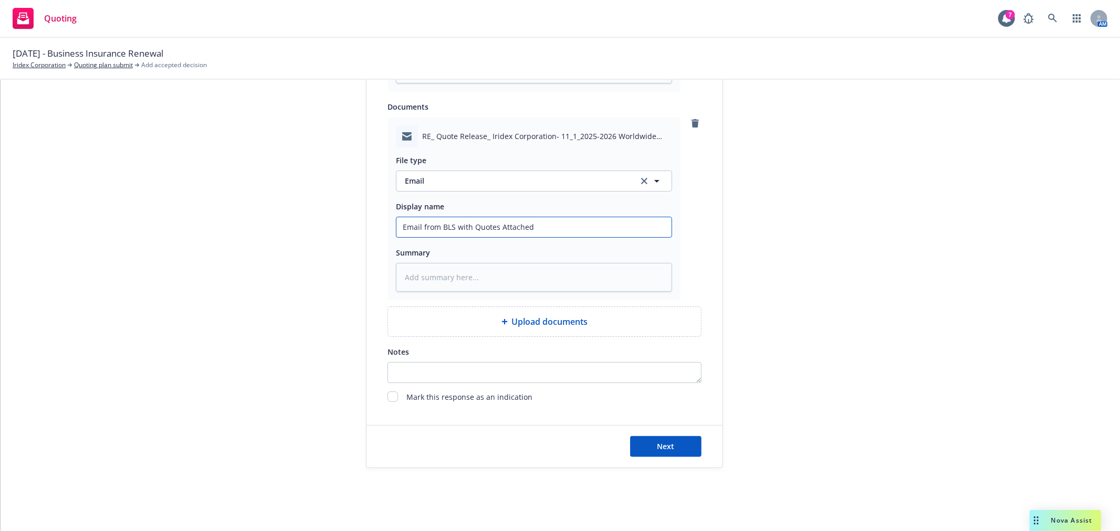
scroll to position [707, 0]
click at [671, 438] on button "Next" at bounding box center [665, 442] width 71 height 21
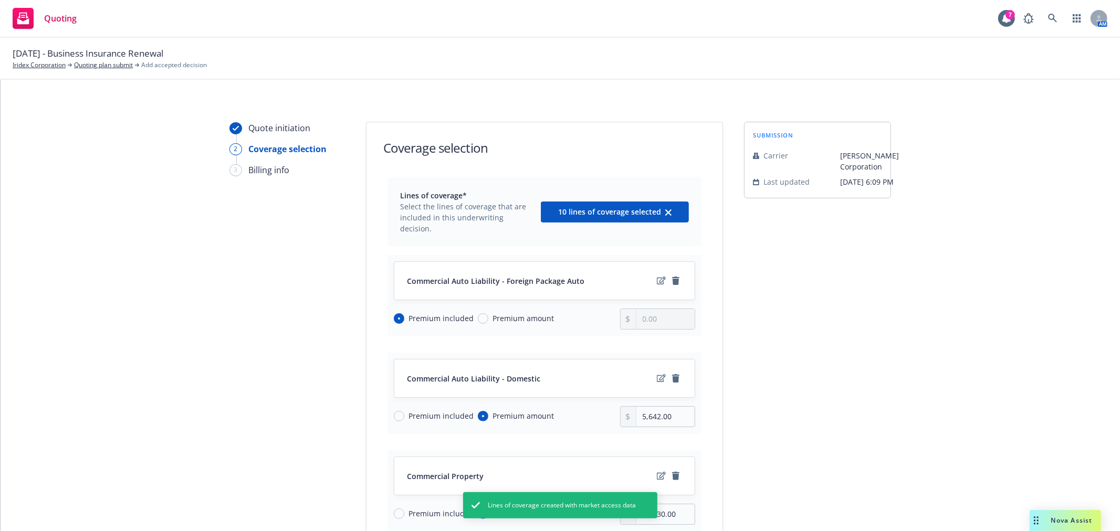
scroll to position [58, 0]
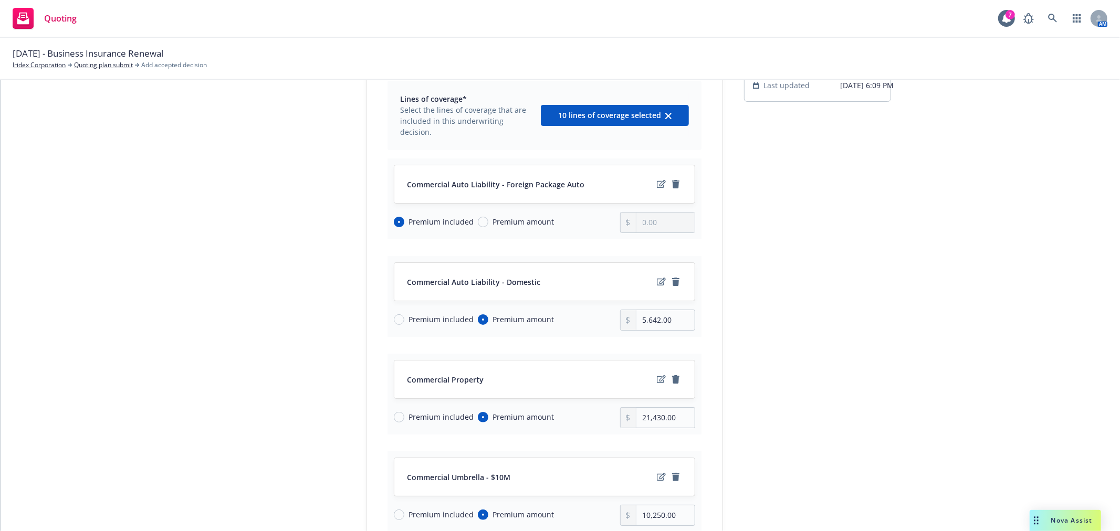
scroll to position [117, 0]
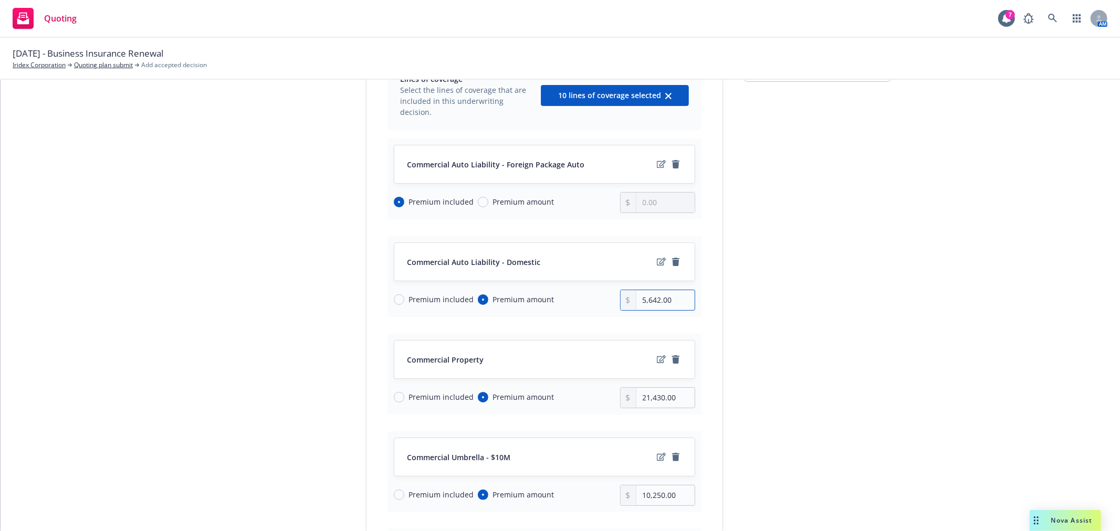
drag, startPoint x: 672, startPoint y: 292, endPoint x: 536, endPoint y: 291, distance: 135.4
click at [536, 291] on div "Premium included Premium amount 5,642.00" at bounding box center [544, 300] width 301 height 21
click at [666, 290] on input "5,642.00" at bounding box center [665, 300] width 58 height 20
drag, startPoint x: 674, startPoint y: 289, endPoint x: 597, endPoint y: 283, distance: 77.3
click at [597, 290] on div "Premium included Premium amount 5,642.00" at bounding box center [544, 300] width 301 height 21
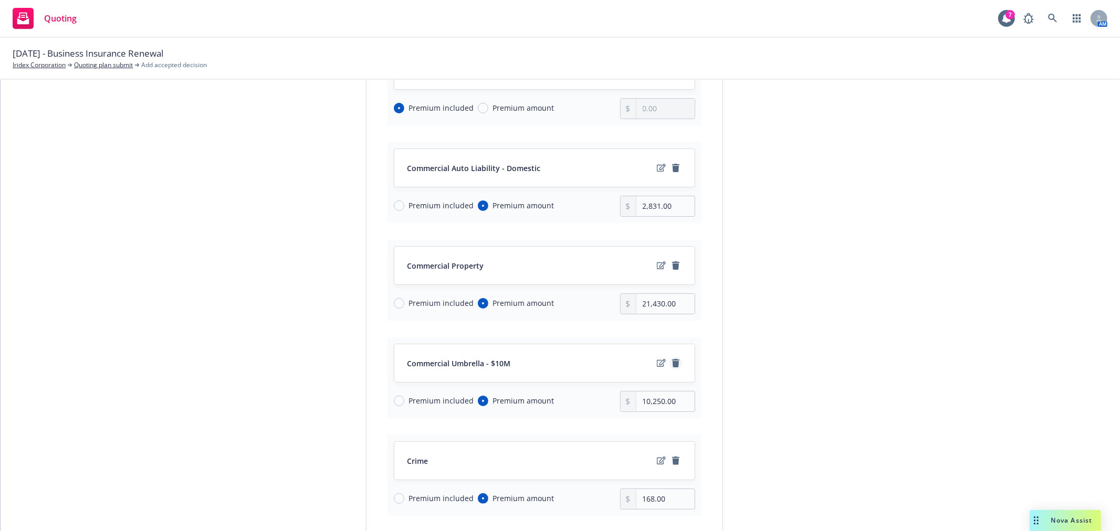
scroll to position [233, 0]
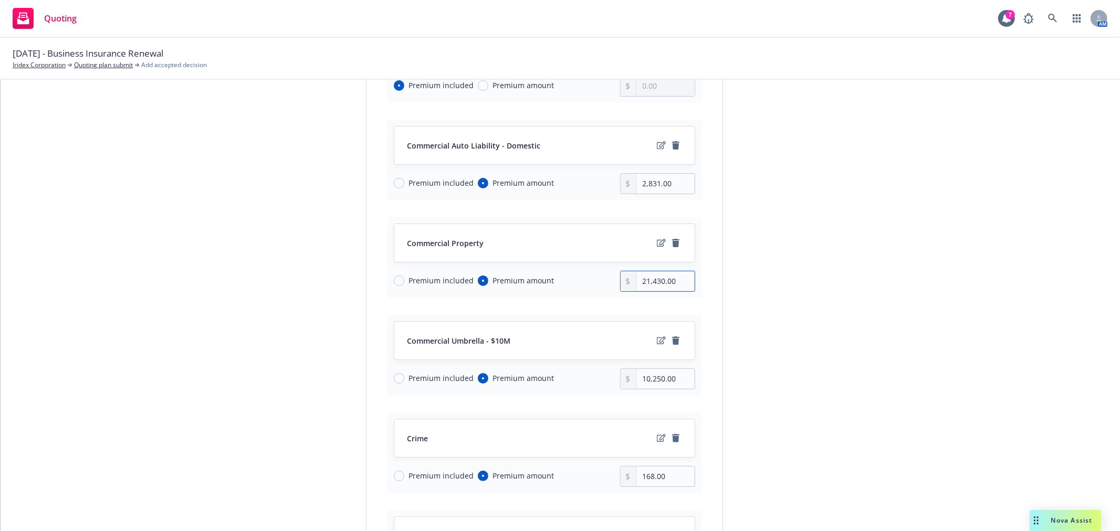
drag, startPoint x: 673, startPoint y: 261, endPoint x: 583, endPoint y: 268, distance: 90.5
click at [583, 271] on div "Premium included Premium amount 21,430.00" at bounding box center [544, 281] width 301 height 21
click at [820, 304] on div "submission Carrier [PERSON_NAME] Corporation Last updated [DATE] 6:09 PM" at bounding box center [817, 510] width 147 height 1242
drag, startPoint x: 672, startPoint y: 373, endPoint x: 591, endPoint y: 370, distance: 81.9
click at [591, 370] on div "Premium included Premium amount 10,250.00" at bounding box center [544, 378] width 301 height 21
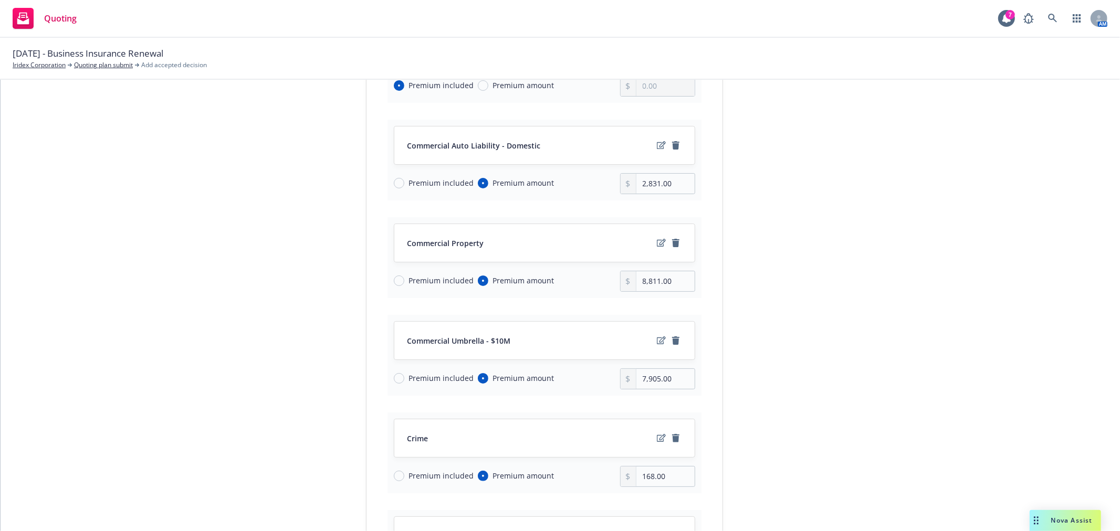
click at [781, 317] on div "submission Carrier [PERSON_NAME] Corporation Last updated [DATE] 6:09 PM" at bounding box center [817, 510] width 147 height 1242
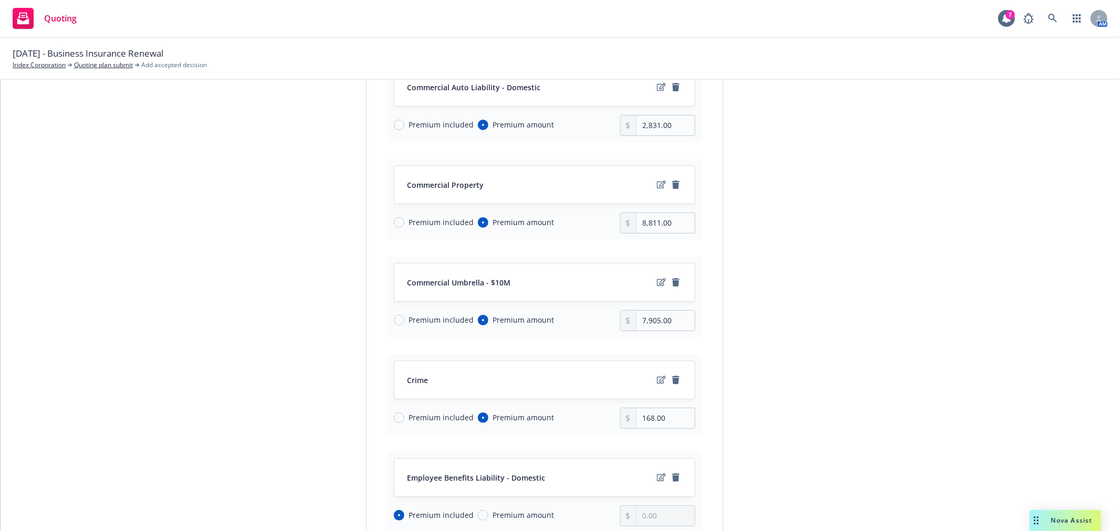
scroll to position [350, 0]
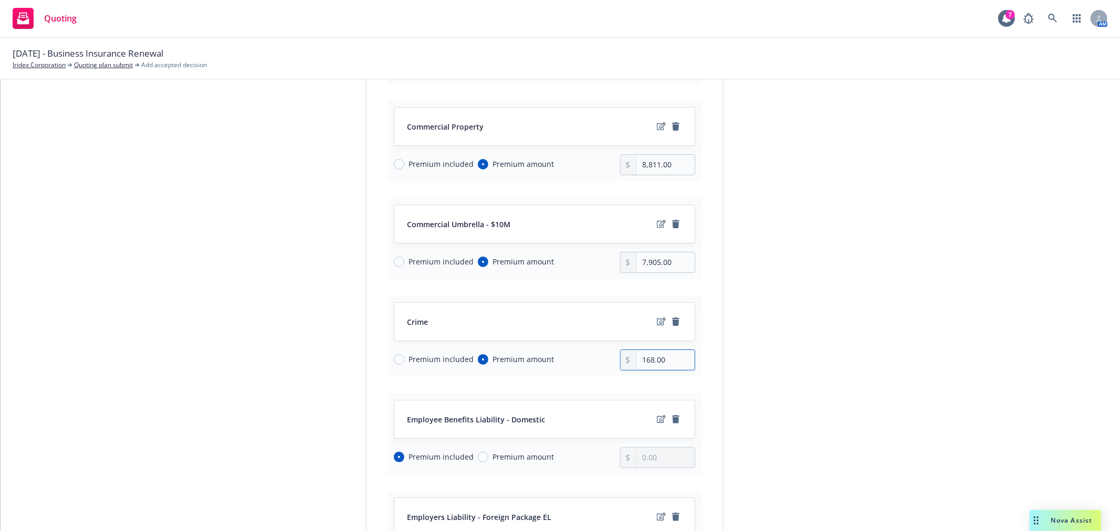
drag, startPoint x: 672, startPoint y: 352, endPoint x: 596, endPoint y: 355, distance: 76.7
click at [596, 355] on div "Premium included Premium amount 168.00" at bounding box center [544, 360] width 301 height 21
click at [823, 321] on div "submission Carrier [PERSON_NAME] Corporation Last updated [DATE] 6:09 PM" at bounding box center [817, 393] width 147 height 1242
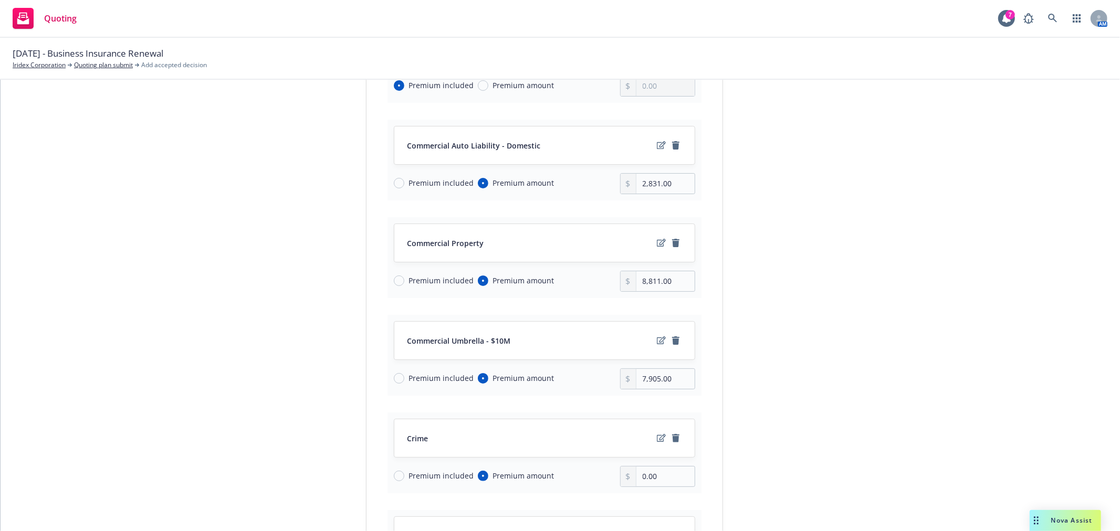
scroll to position [175, 0]
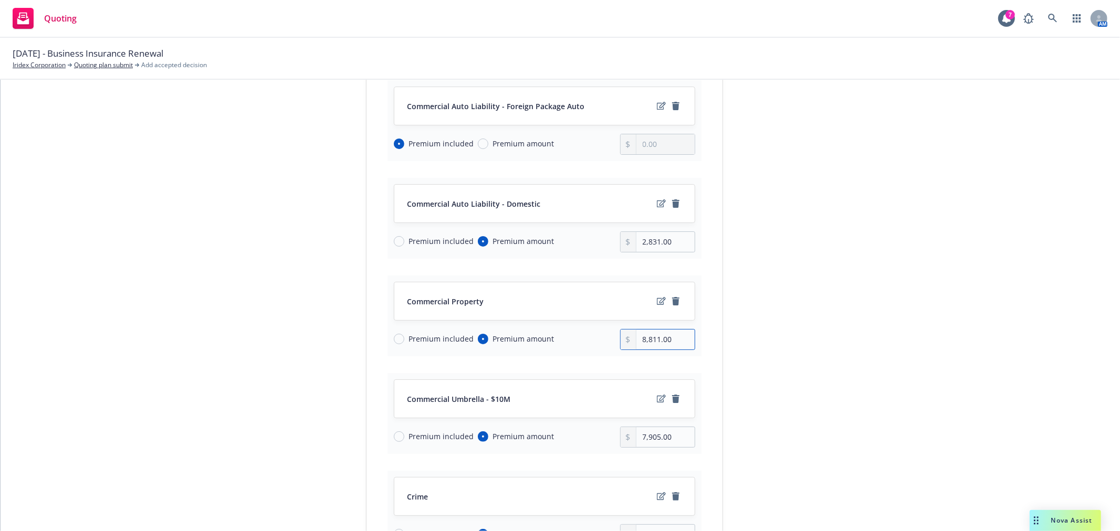
drag, startPoint x: 673, startPoint y: 329, endPoint x: 578, endPoint y: 322, distance: 95.7
click at [578, 329] on div "Premium included Premium amount 8,811.00" at bounding box center [544, 339] width 301 height 21
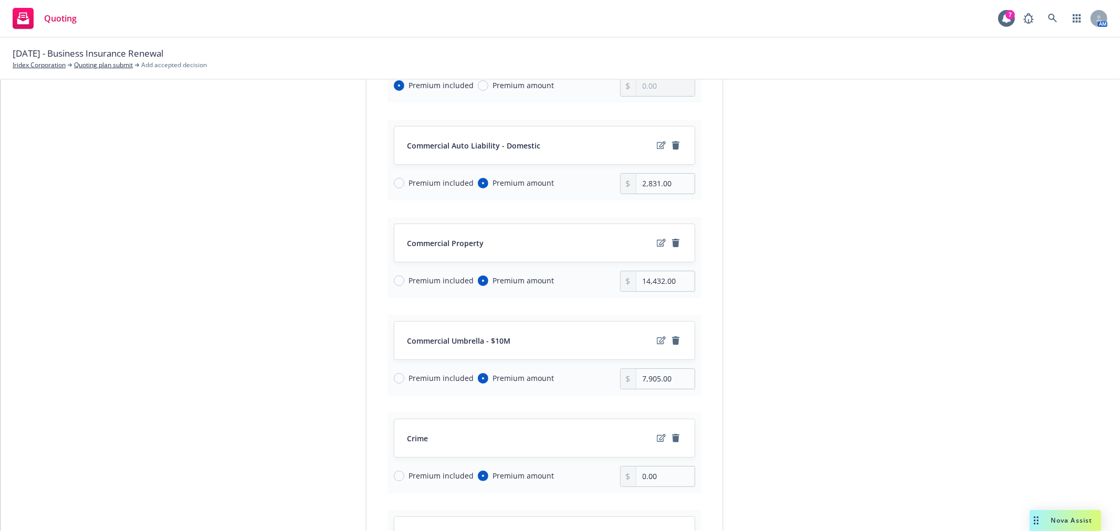
click at [868, 328] on div "submission Carrier [PERSON_NAME] Corporation Last updated [DATE] 6:09 PM" at bounding box center [817, 510] width 147 height 1242
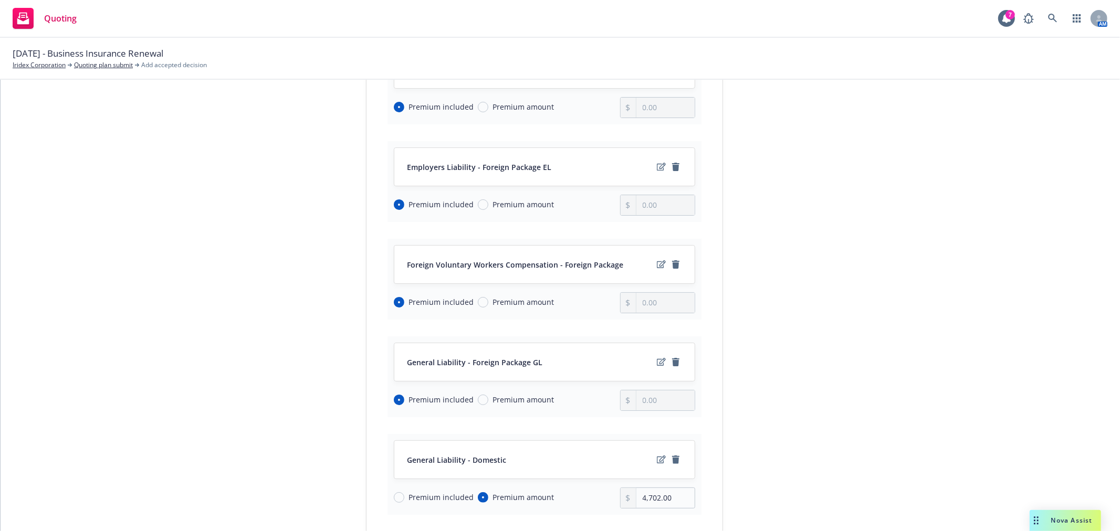
scroll to position [758, 0]
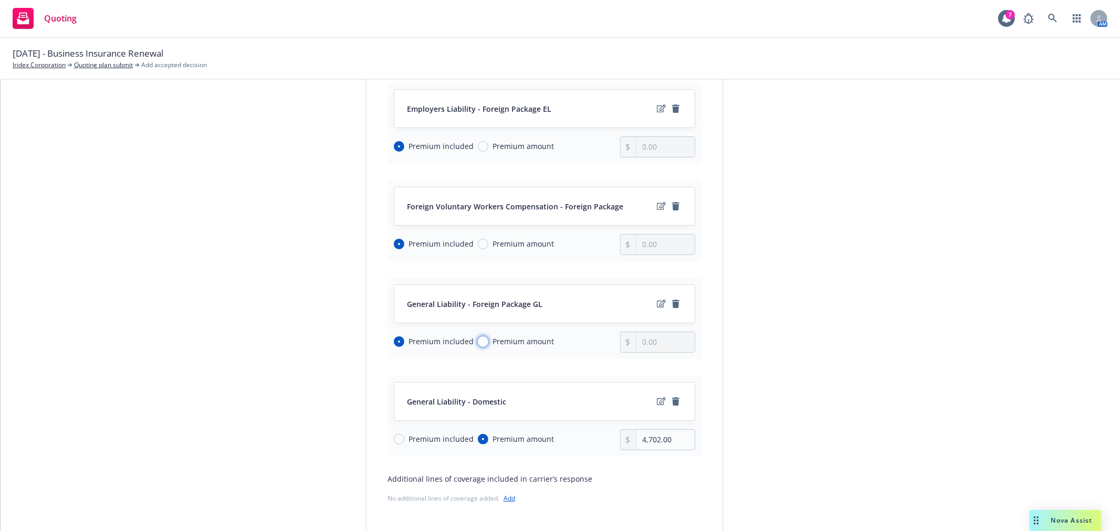
click at [478, 336] on input "Premium amount" at bounding box center [483, 341] width 10 height 10
drag, startPoint x: 680, startPoint y: 326, endPoint x: 542, endPoint y: 331, distance: 138.1
click at [542, 332] on div "Premium included Premium amount 0.00" at bounding box center [544, 342] width 301 height 21
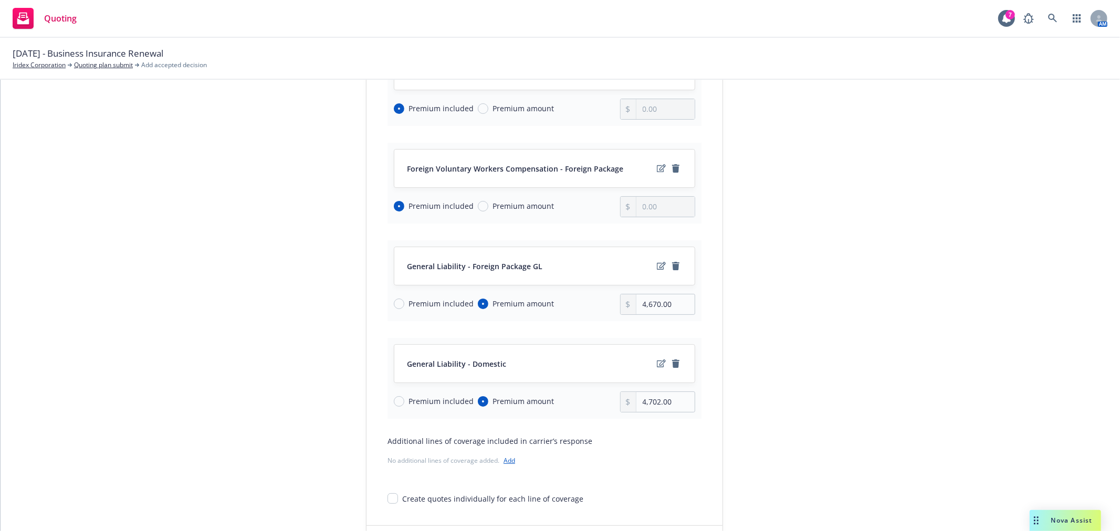
scroll to position [816, 0]
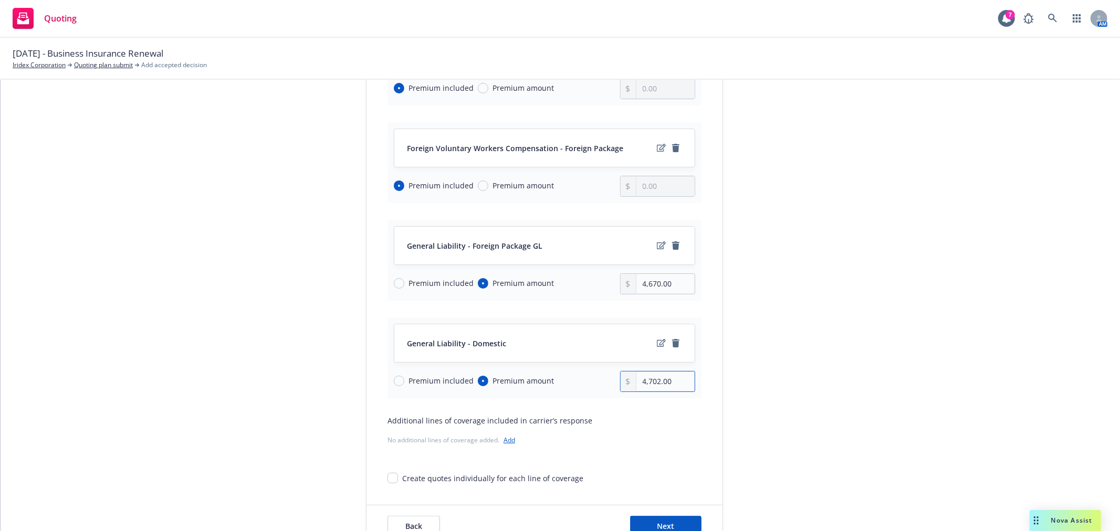
drag, startPoint x: 669, startPoint y: 370, endPoint x: 575, endPoint y: 370, distance: 94.0
click at [575, 371] on div "Premium included Premium amount 4,702.00" at bounding box center [544, 381] width 301 height 21
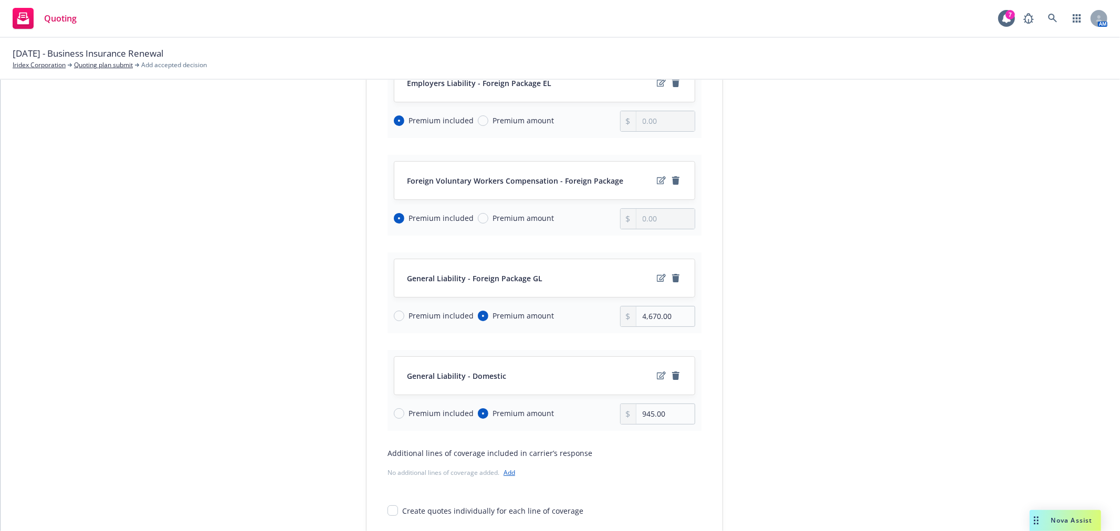
scroll to position [891, 0]
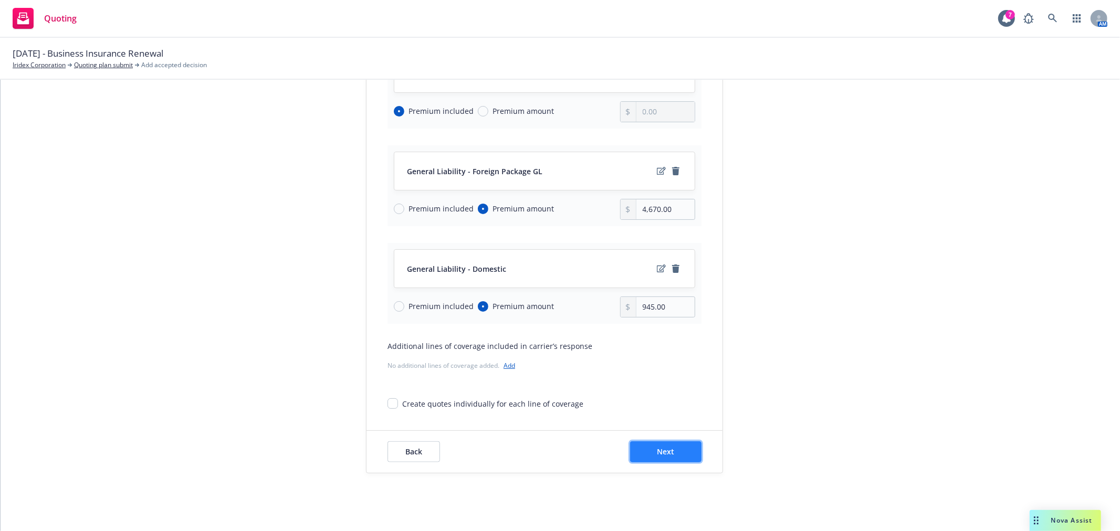
click at [667, 447] on span "Next" at bounding box center [665, 452] width 17 height 10
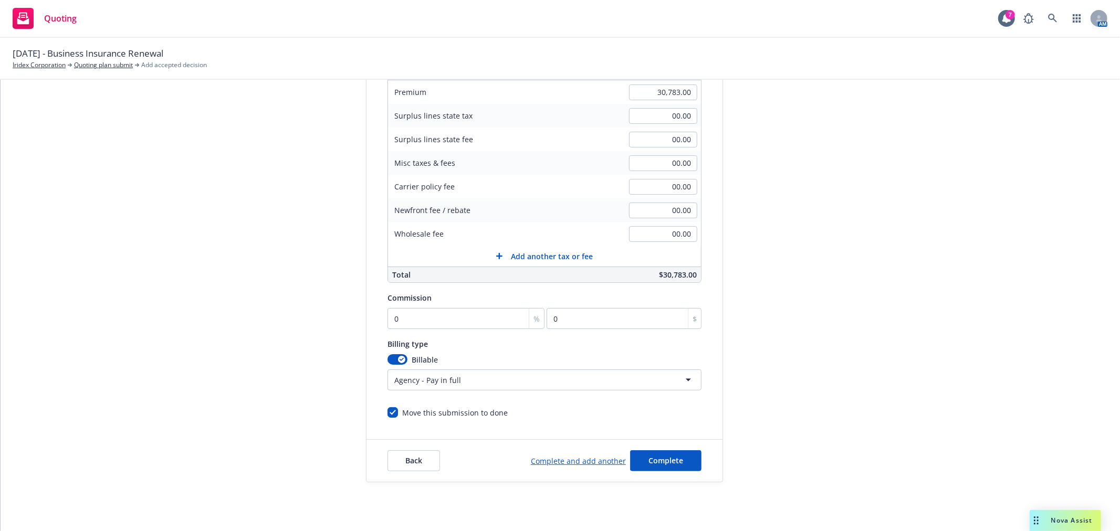
scroll to position [195, 0]
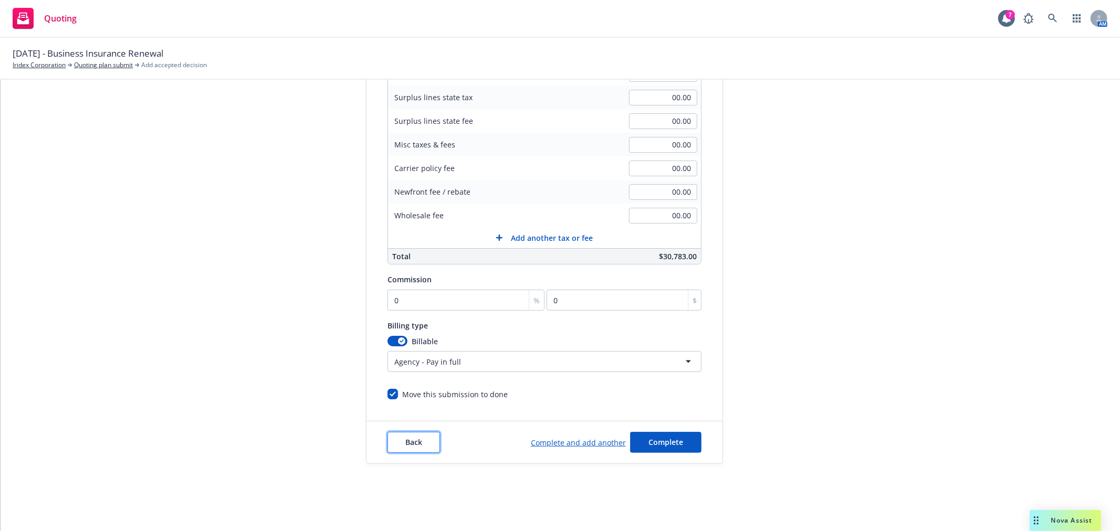
click at [405, 442] on span "Back" at bounding box center [413, 442] width 17 height 10
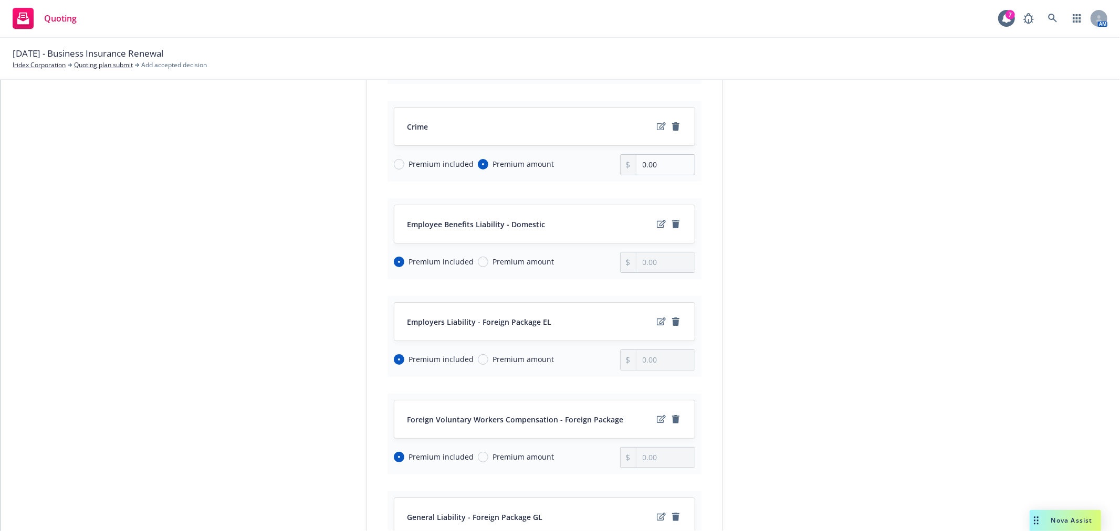
scroll to position [891, 0]
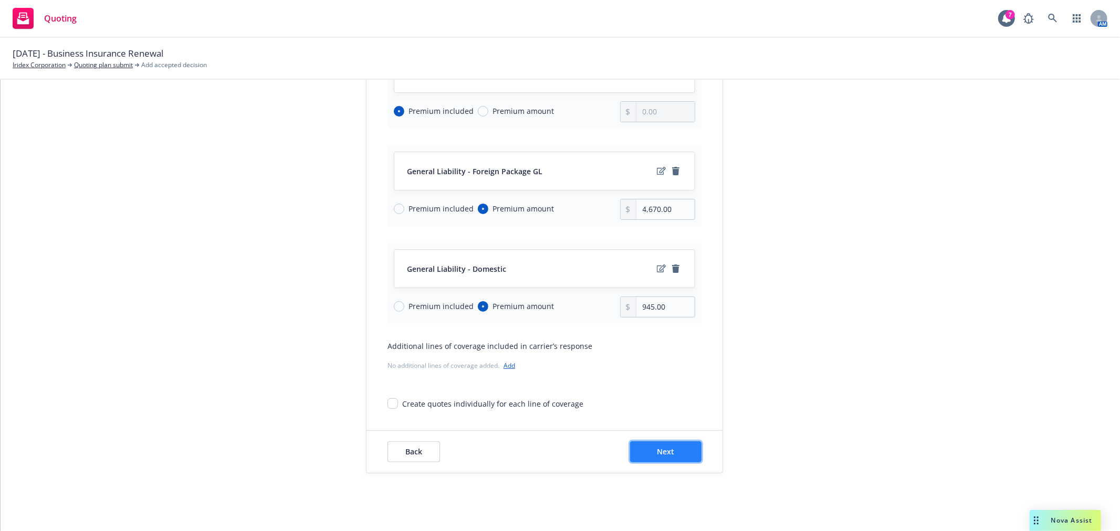
click at [664, 447] on span "Next" at bounding box center [665, 452] width 17 height 10
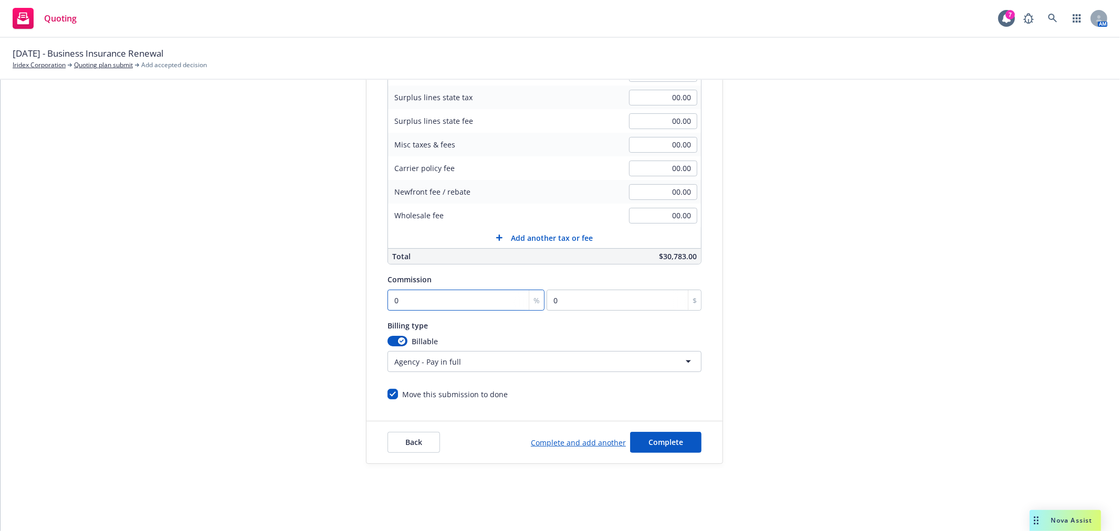
click at [441, 304] on input "0" at bounding box center [465, 300] width 157 height 21
click at [685, 439] on button "Complete" at bounding box center [665, 442] width 71 height 21
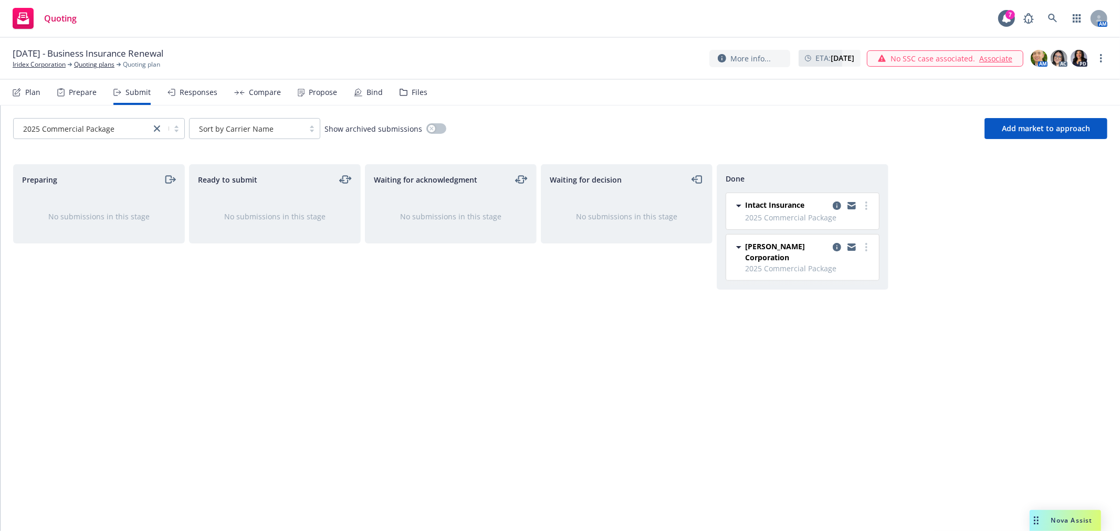
click at [568, 367] on div "Waiting for decision No submissions in this stage" at bounding box center [627, 336] width 172 height 345
click at [261, 93] on div "Compare" at bounding box center [265, 92] width 32 height 8
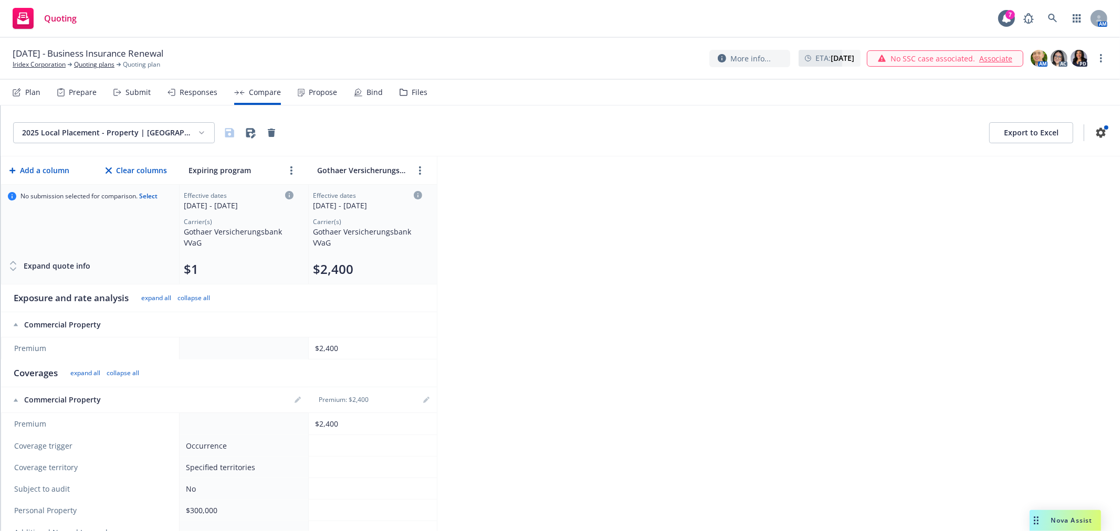
click at [172, 133] on html "Quoting 7 AM [DATE] - Business Insurance Renewal Iridex Corporation Quoting pla…" at bounding box center [560, 265] width 1120 height 531
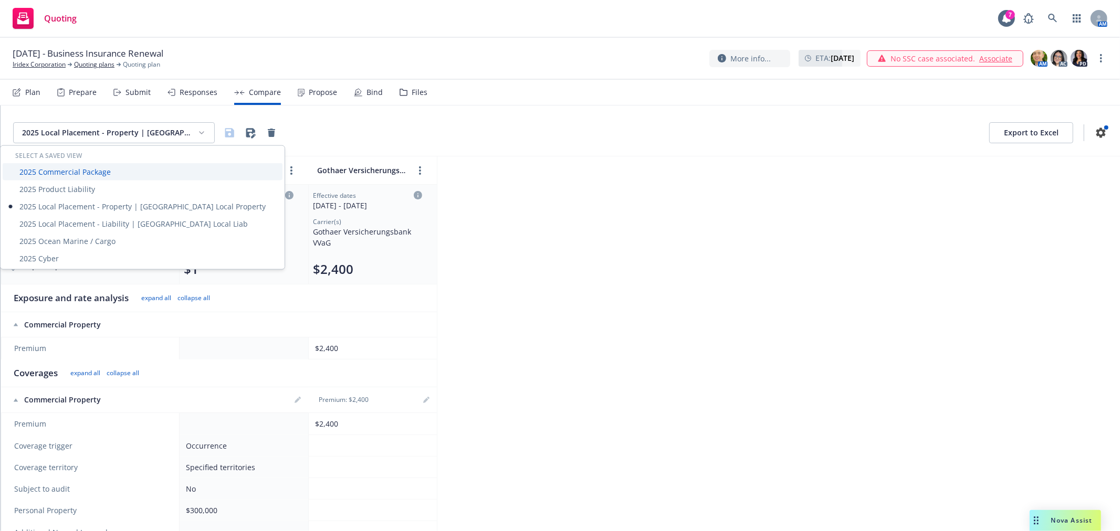
click at [91, 170] on div "2025 Commercial Package" at bounding box center [143, 171] width 280 height 17
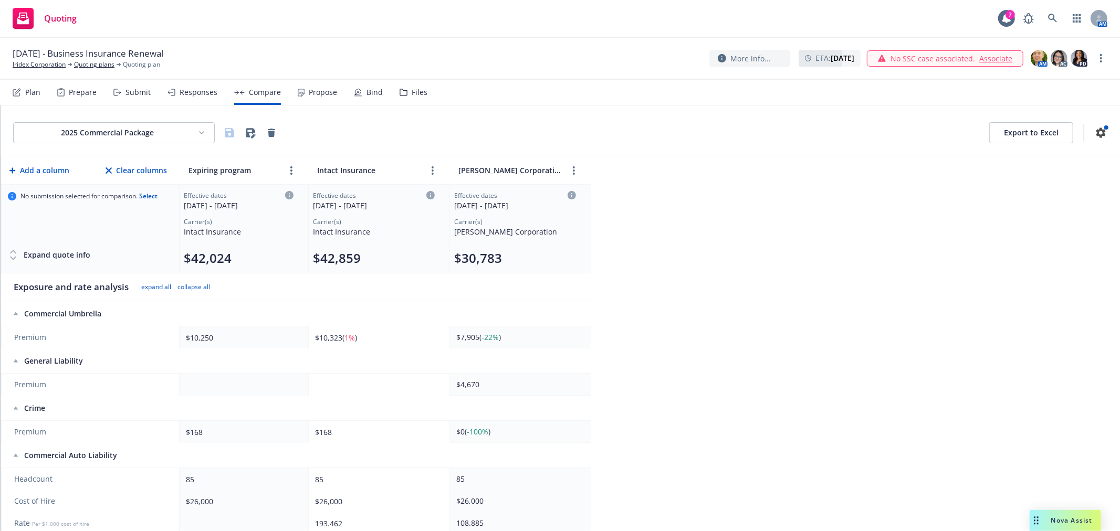
click at [182, 129] on html "Quoting 7 AM [DATE] - Business Insurance Renewal Iridex Corporation Quoting pla…" at bounding box center [560, 265] width 1120 height 531
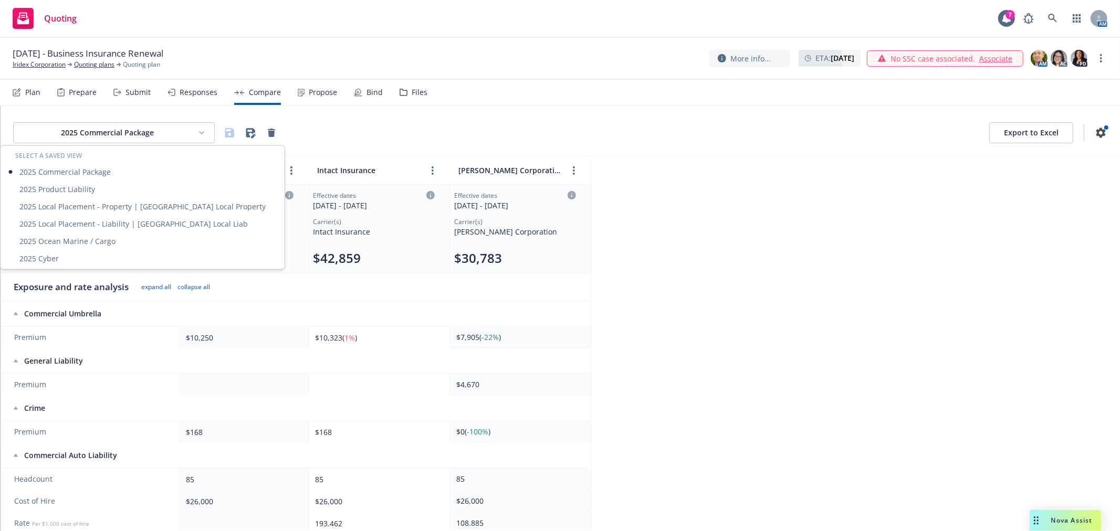
click at [134, 128] on html "Quoting 7 AM [DATE] - Business Insurance Renewal Iridex Corporation Quoting pla…" at bounding box center [560, 265] width 1120 height 531
click at [150, 126] on html "Quoting 7 AM [DATE] - Business Insurance Renewal Iridex Corporation Quoting pla…" at bounding box center [560, 265] width 1120 height 531
click at [101, 187] on div "2025 Product Liability" at bounding box center [143, 189] width 280 height 17
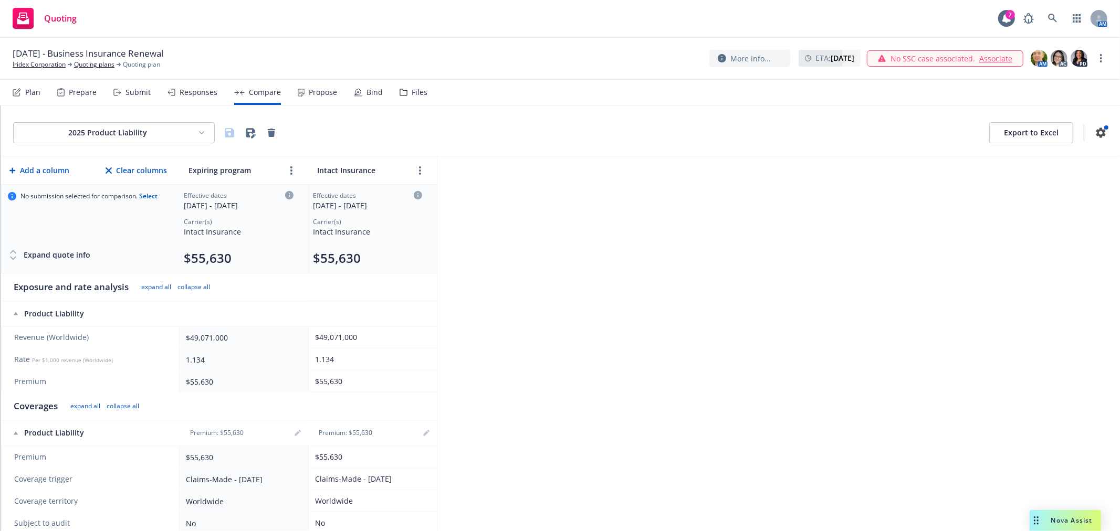
drag, startPoint x: 655, startPoint y: 202, endPoint x: 452, endPoint y: 173, distance: 204.6
click at [655, 202] on div "2025 Product Liability Export to Excel Add a column Clear columns Expiring prog…" at bounding box center [560, 319] width 1119 height 426
click at [35, 97] on div "Plan" at bounding box center [27, 92] width 28 height 25
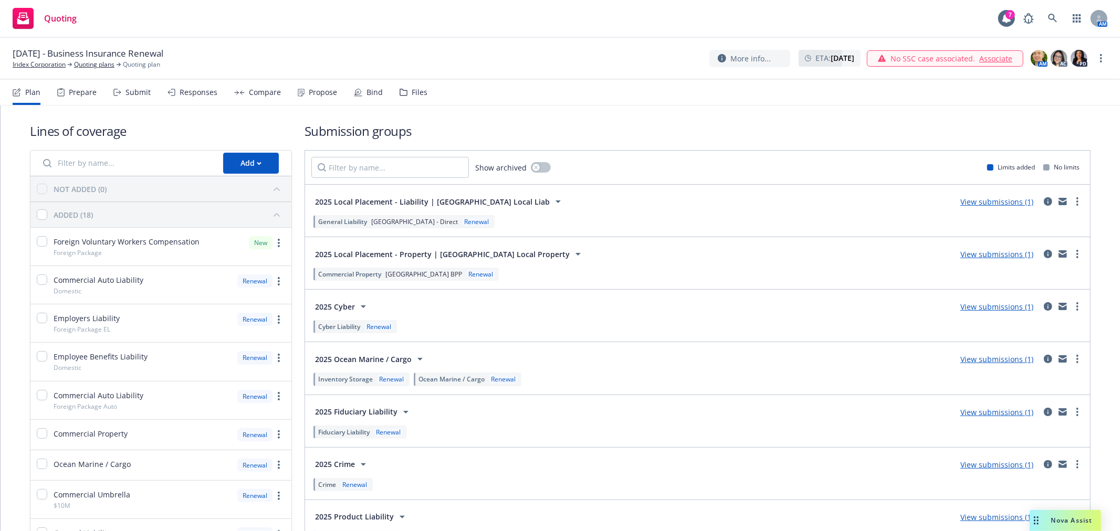
click at [974, 254] on link "View submissions (1)" at bounding box center [996, 254] width 73 height 10
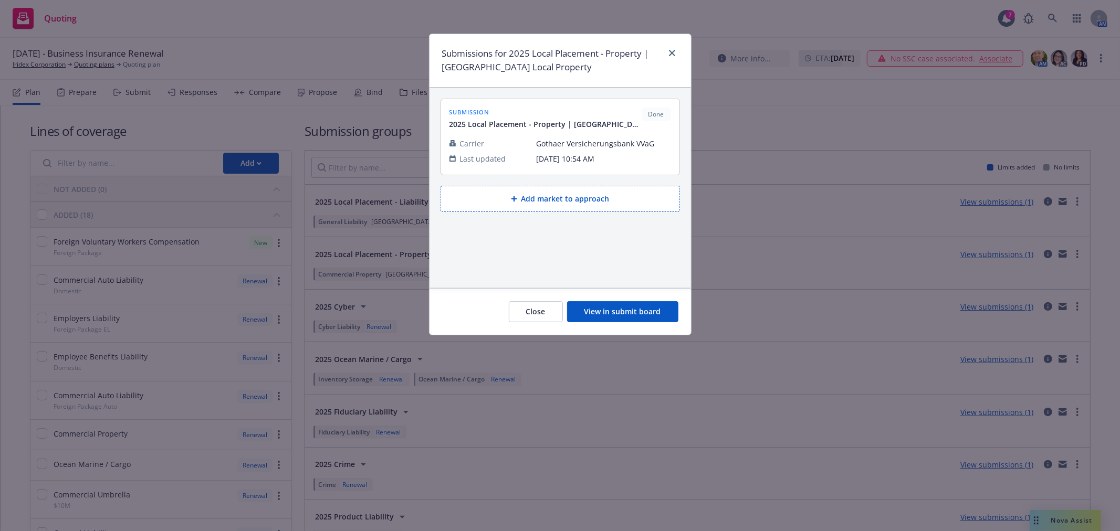
click at [581, 199] on button "Add market to approach" at bounding box center [559, 199] width 239 height 26
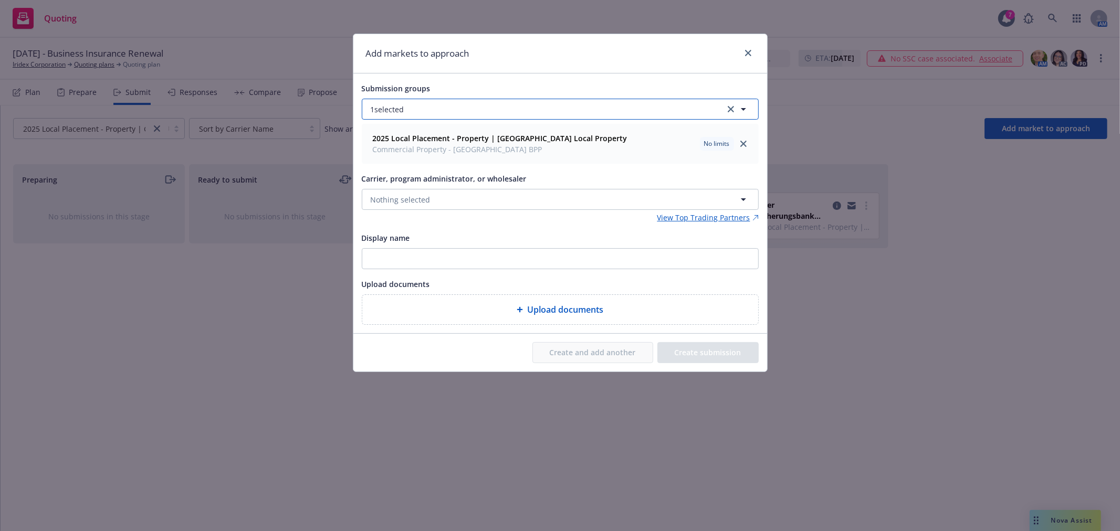
click at [513, 103] on button "1 selected" at bounding box center [560, 109] width 397 height 21
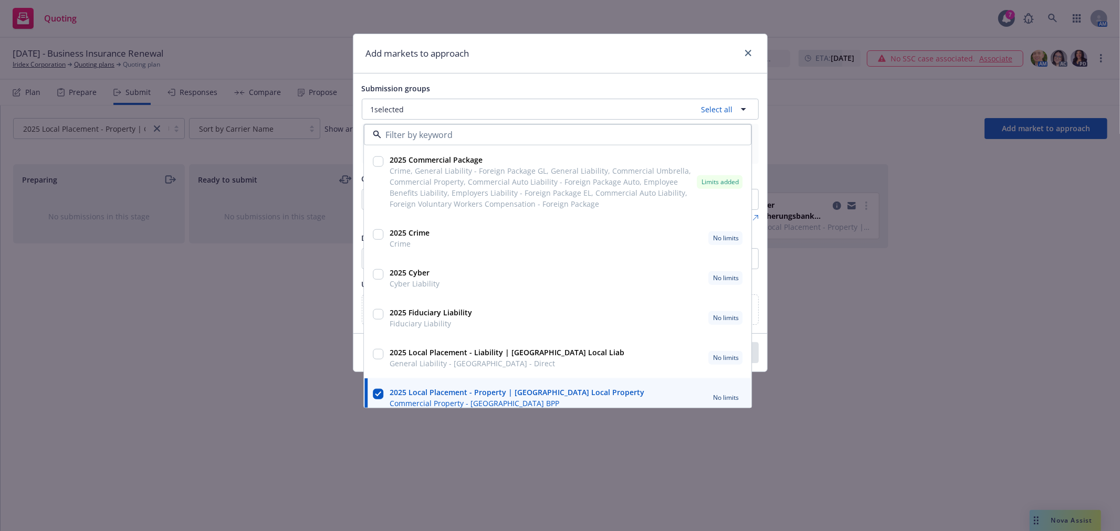
scroll to position [58, 0]
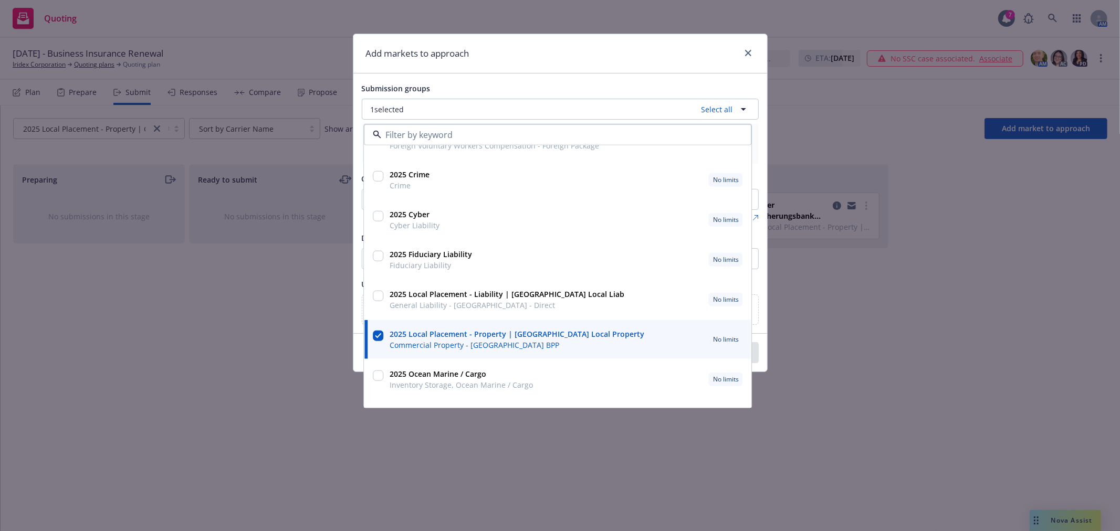
click at [380, 296] on input "checkbox" at bounding box center [378, 296] width 10 height 10
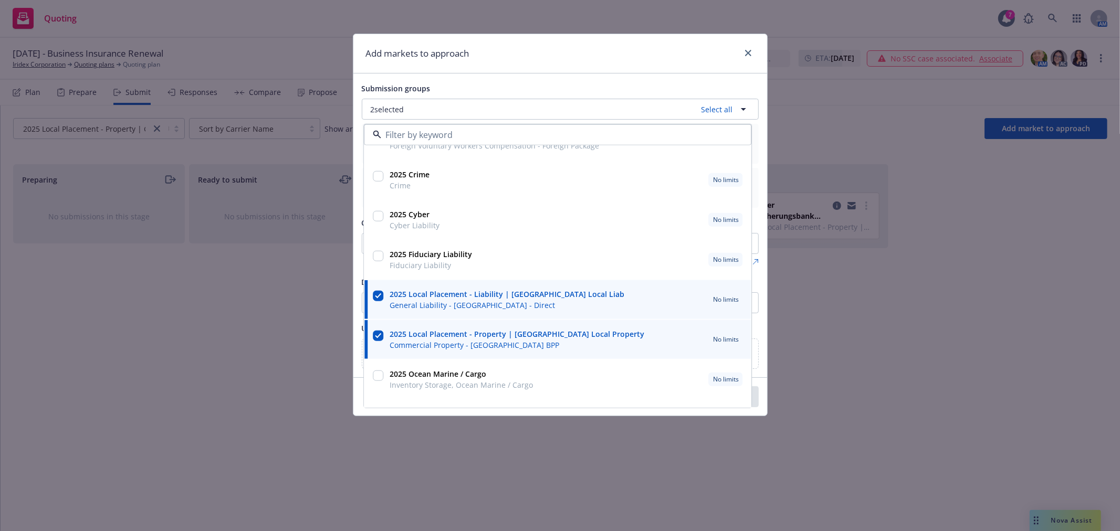
click at [618, 64] on div "Add markets to approach" at bounding box center [560, 53] width 414 height 39
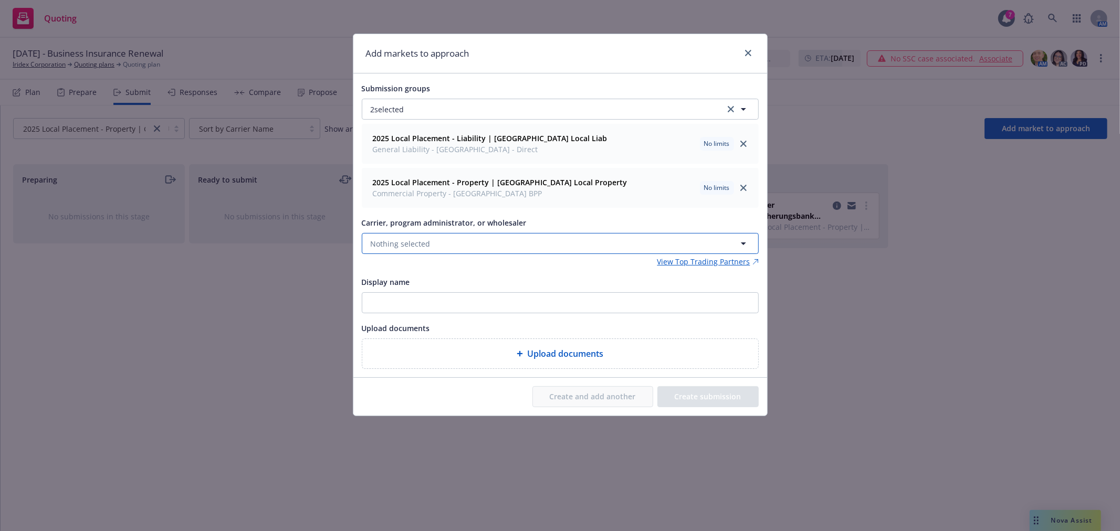
click at [456, 249] on button "Nothing selected" at bounding box center [560, 243] width 397 height 21
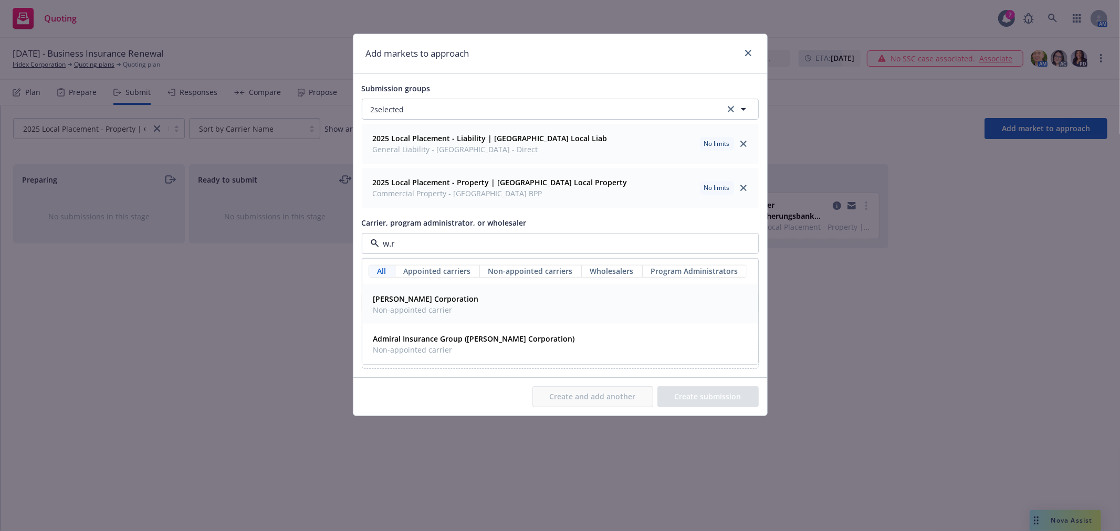
click at [422, 311] on span "Non-appointed carrier" at bounding box center [426, 309] width 106 height 11
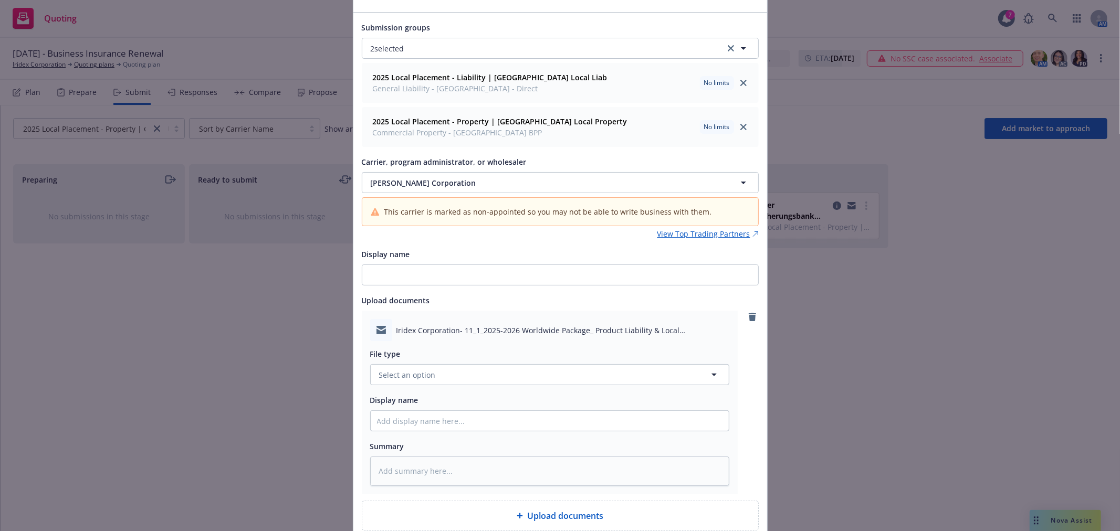
scroll to position [117, 0]
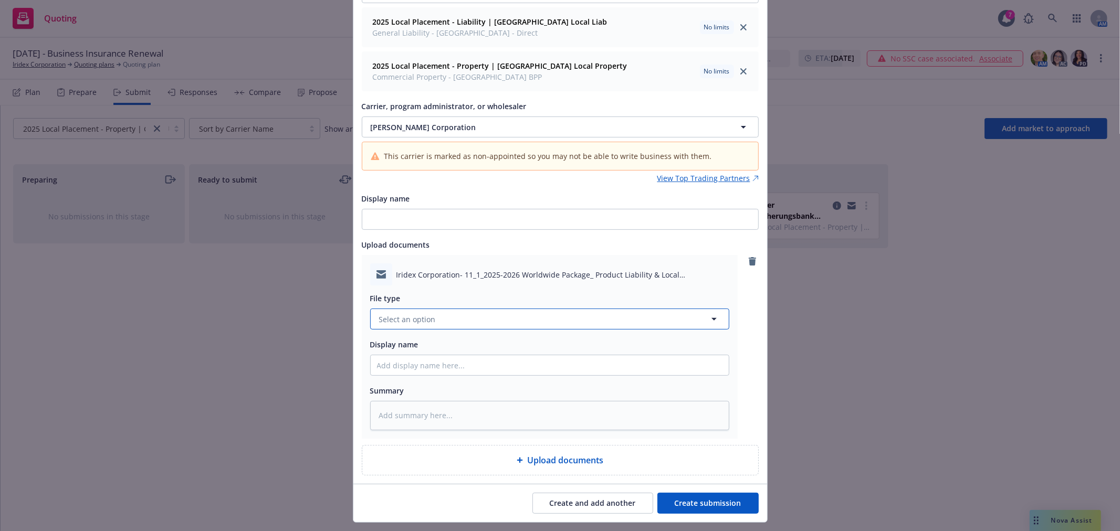
click at [518, 321] on button "Select an option" at bounding box center [549, 319] width 359 height 21
click at [454, 243] on div "Submission" at bounding box center [549, 234] width 345 height 15
click at [473, 364] on input "Display name" at bounding box center [550, 365] width 358 height 20
click at [699, 507] on button "Create submission" at bounding box center [707, 503] width 101 height 21
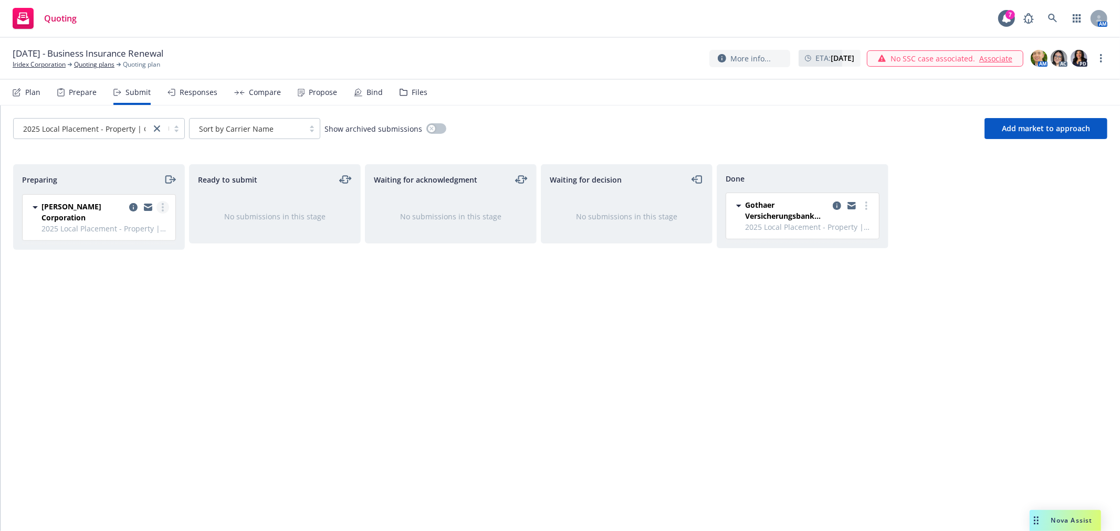
click at [160, 208] on link "more" at bounding box center [162, 207] width 13 height 13
click at [130, 291] on span "Add accepted decision" at bounding box center [116, 292] width 105 height 10
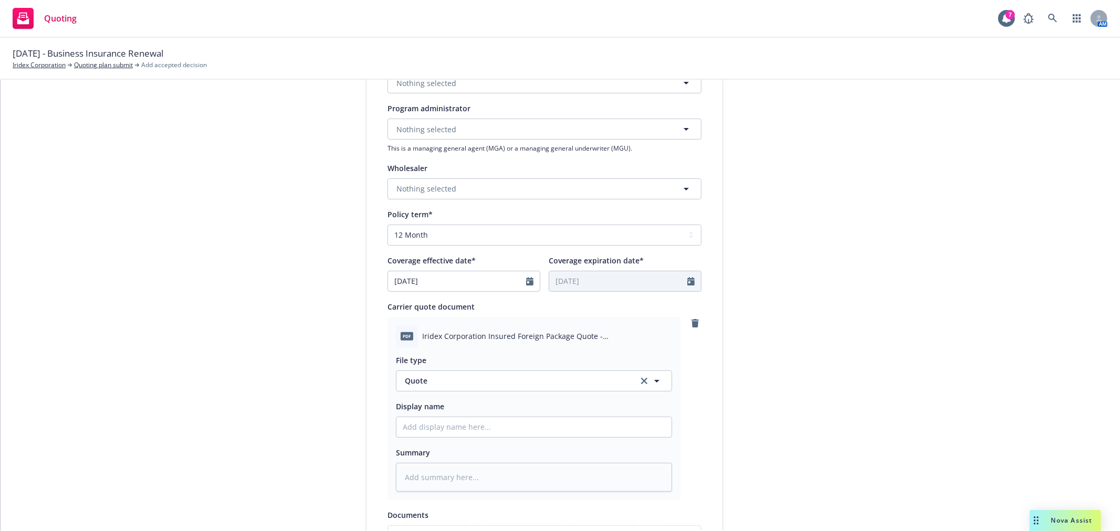
scroll to position [408, 0]
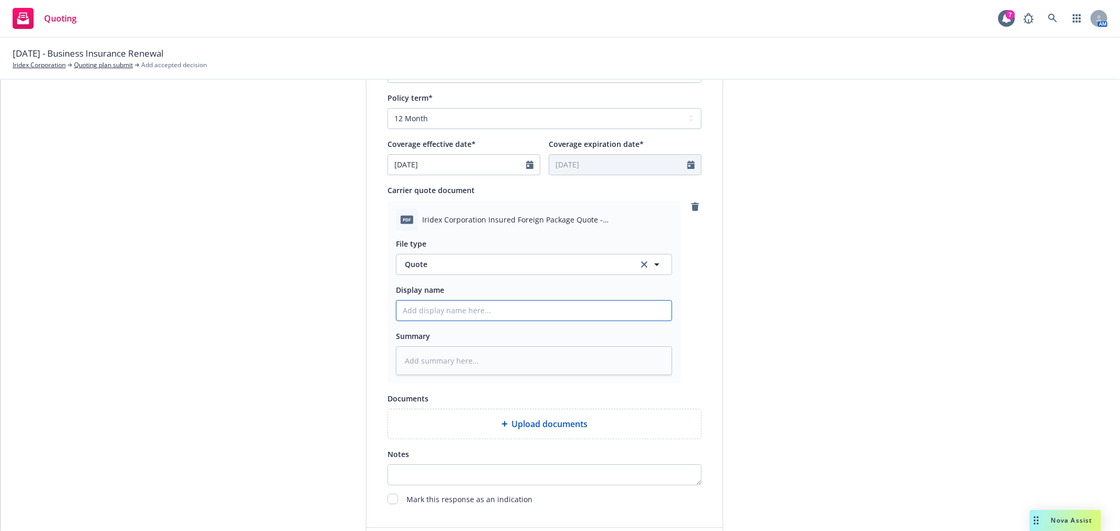
click at [604, 314] on input "Display name" at bounding box center [533, 311] width 275 height 20
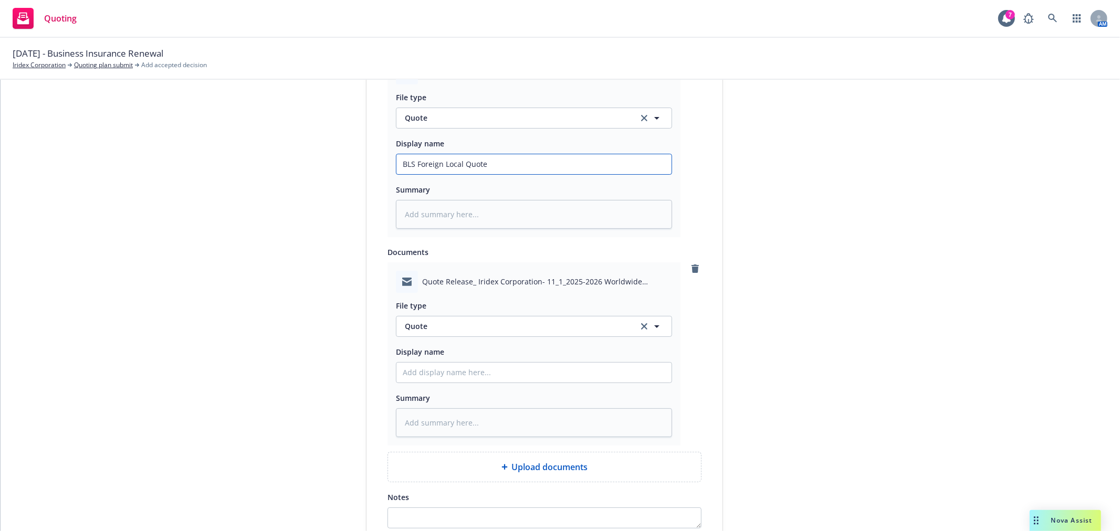
scroll to position [575, 0]
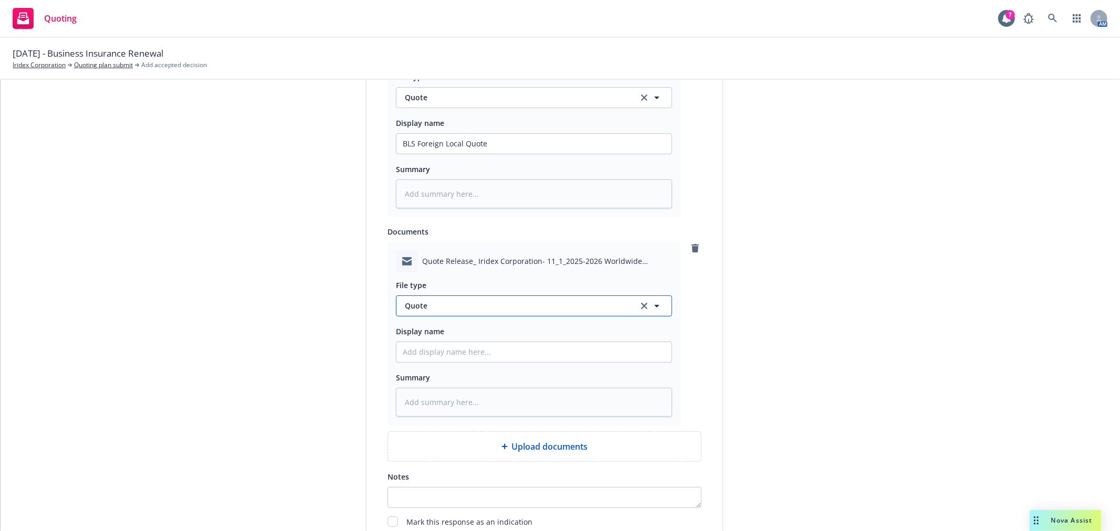
click at [486, 304] on span "Quote" at bounding box center [515, 305] width 221 height 11
click at [459, 334] on div "Email" at bounding box center [534, 335] width 262 height 15
click at [451, 357] on input "Display name" at bounding box center [533, 352] width 275 height 20
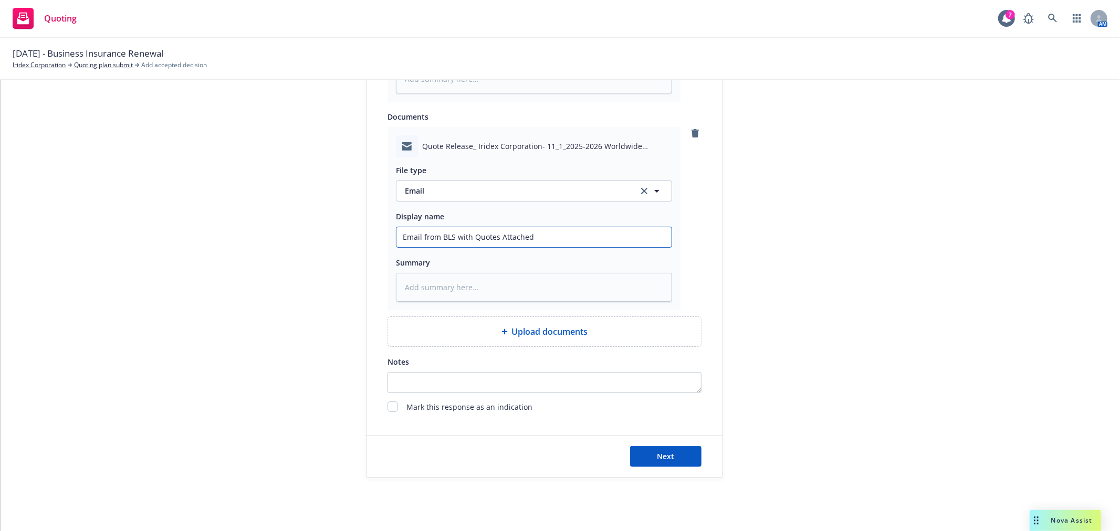
scroll to position [707, 0]
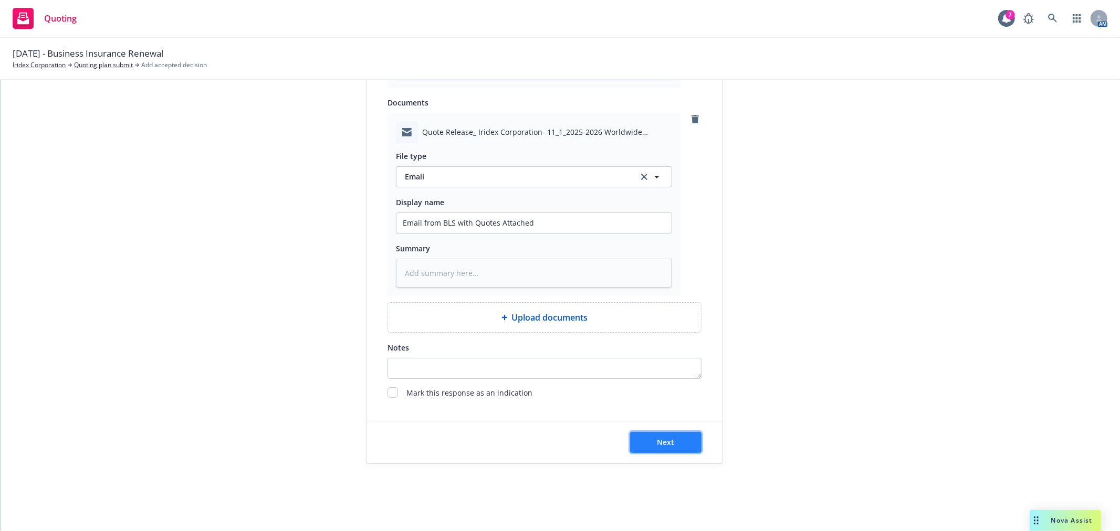
click at [674, 445] on button "Next" at bounding box center [665, 442] width 71 height 21
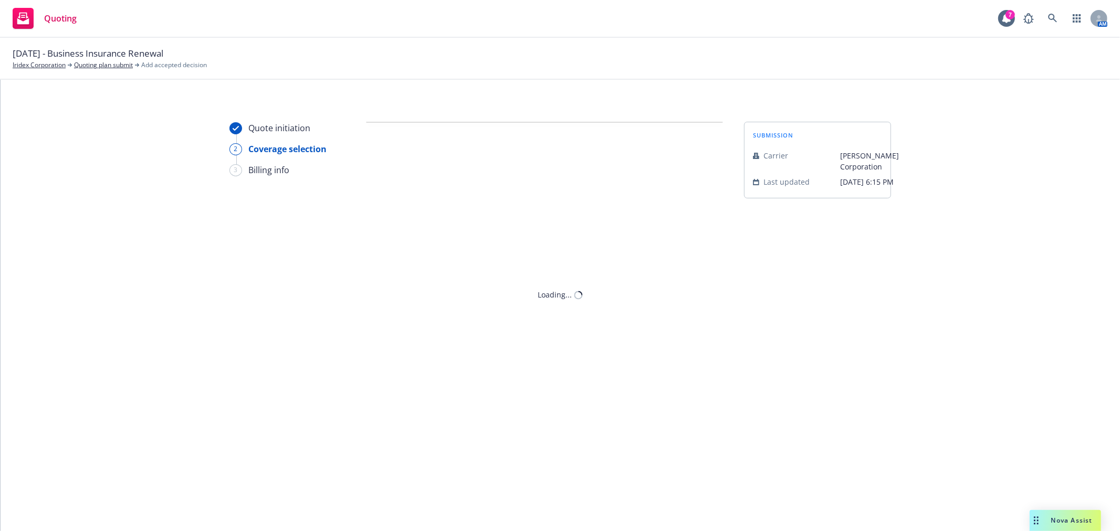
scroll to position [0, 0]
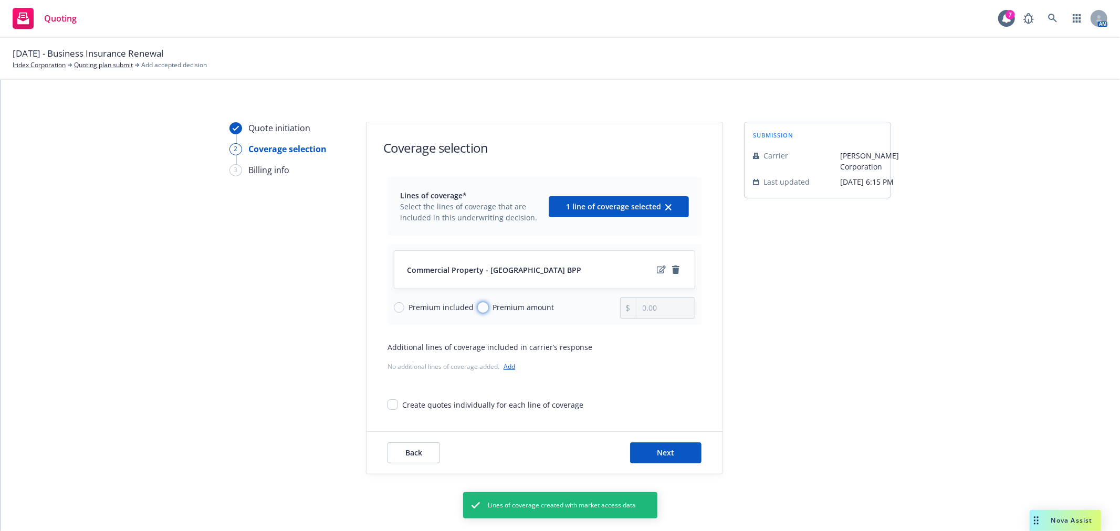
click at [478, 310] on input "Premium amount" at bounding box center [483, 307] width 10 height 10
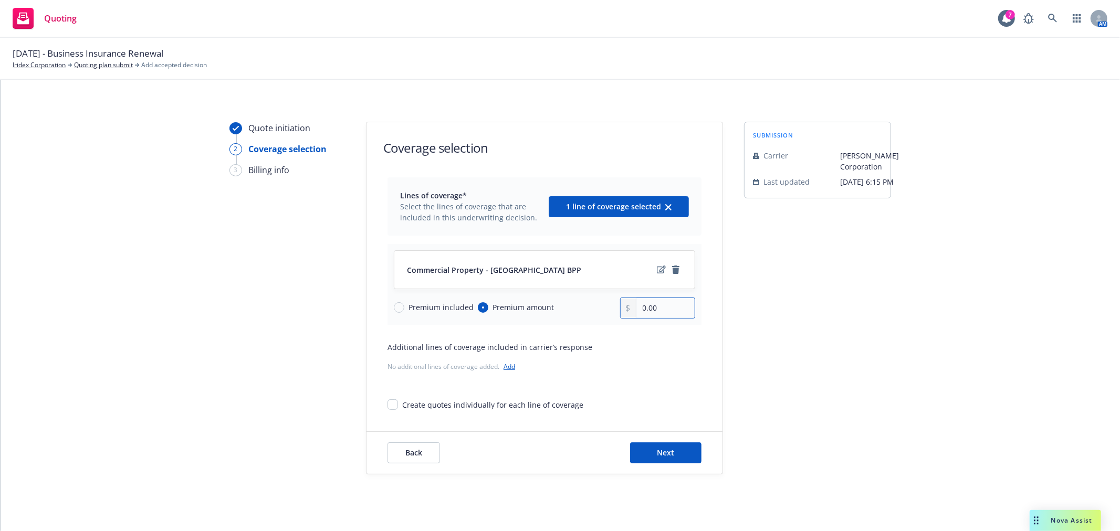
drag, startPoint x: 667, startPoint y: 312, endPoint x: 560, endPoint y: 298, distance: 107.4
click at [560, 298] on div "Premium included Premium amount 0.00" at bounding box center [544, 308] width 301 height 21
click at [747, 402] on div "submission Carrier [PERSON_NAME] Corporation Last updated [DATE] 6:15 PM" at bounding box center [817, 298] width 147 height 353
click at [672, 453] on button "Next" at bounding box center [665, 452] width 71 height 21
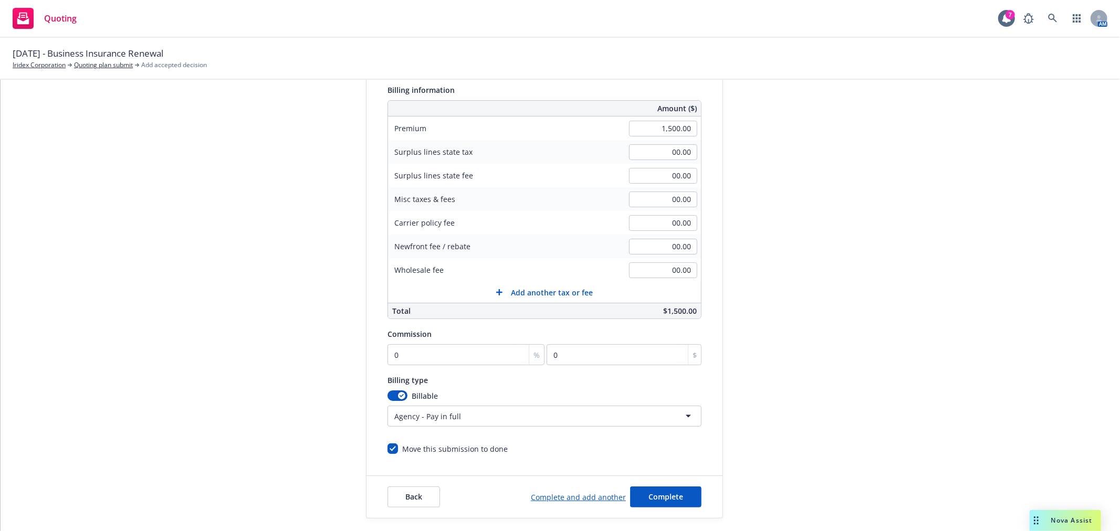
scroll to position [175, 0]
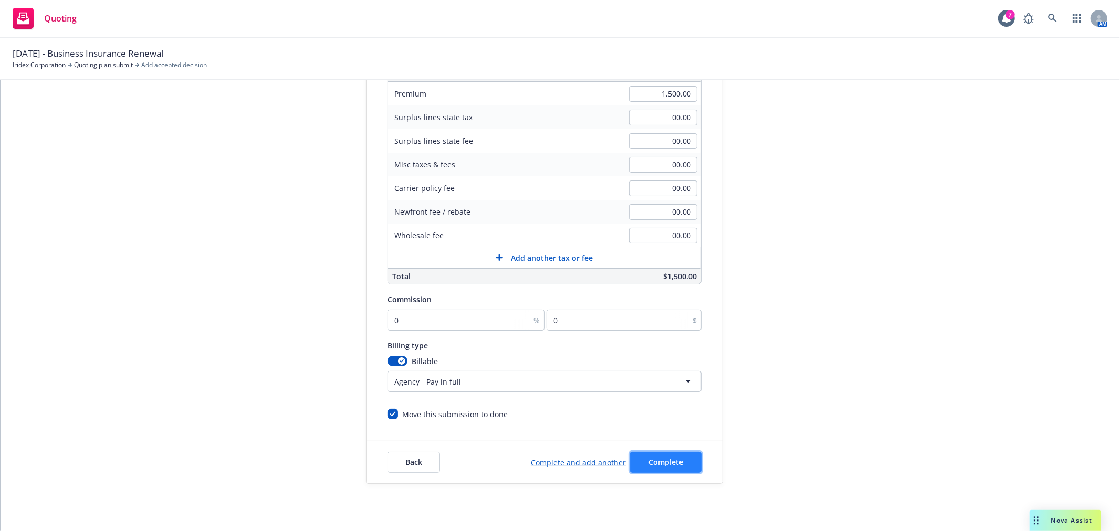
click at [664, 466] on span "Complete" at bounding box center [665, 462] width 35 height 10
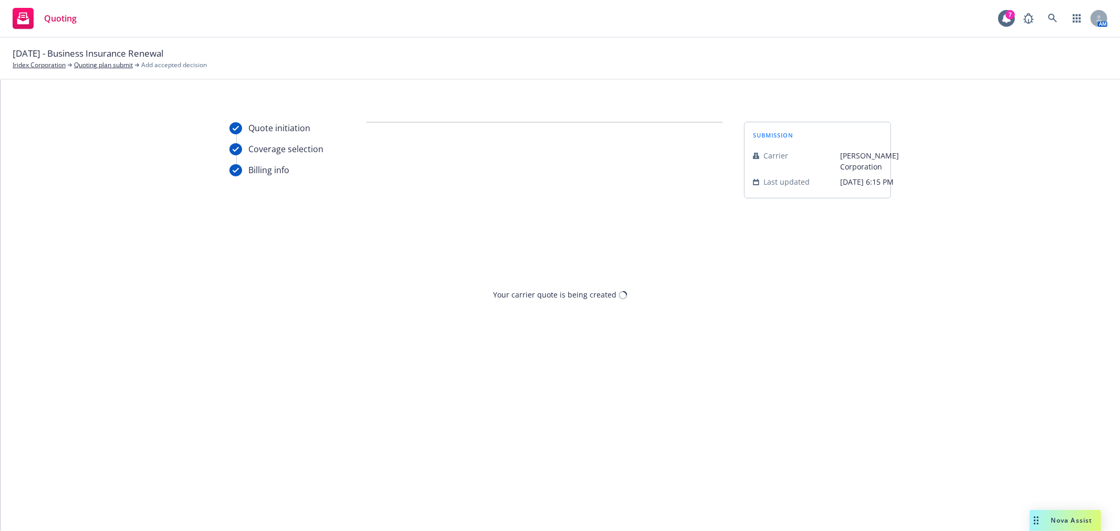
scroll to position [0, 0]
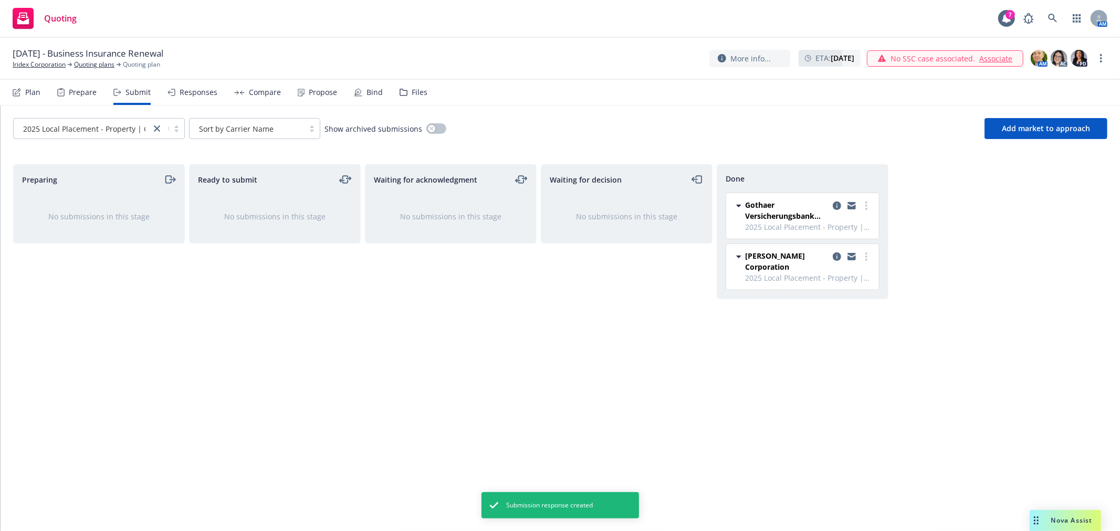
click at [391, 319] on div "Waiting for acknowledgment No submissions in this stage" at bounding box center [451, 336] width 172 height 345
click at [149, 130] on div "2025 Local Placement - Property | German..." at bounding box center [82, 128] width 137 height 17
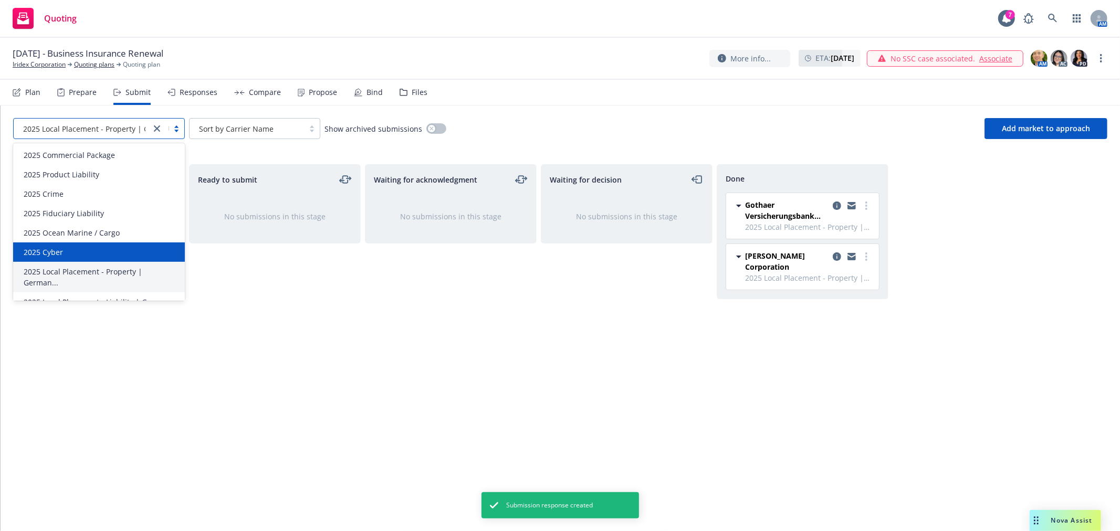
scroll to position [13, 0]
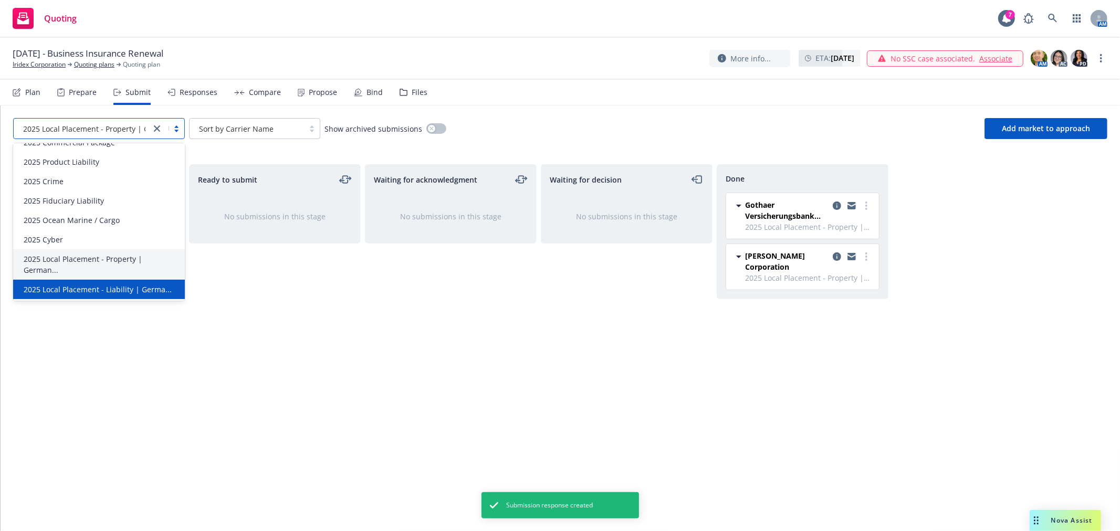
click at [132, 286] on span "2025 Local Placement - Liability | Germa..." at bounding box center [98, 289] width 148 height 11
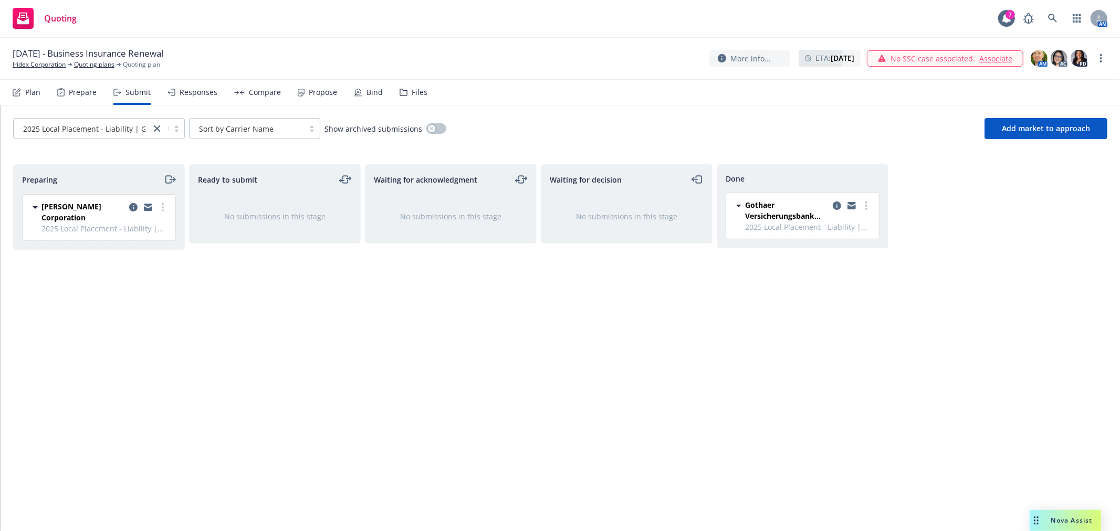
click at [166, 198] on div "[PERSON_NAME] Corporation 2025 Local Placement - Liability | [GEOGRAPHIC_DATA] …" at bounding box center [99, 218] width 153 height 46
click at [164, 207] on link "more" at bounding box center [162, 207] width 13 height 13
click at [132, 290] on span "Add accepted decision" at bounding box center [116, 292] width 105 height 10
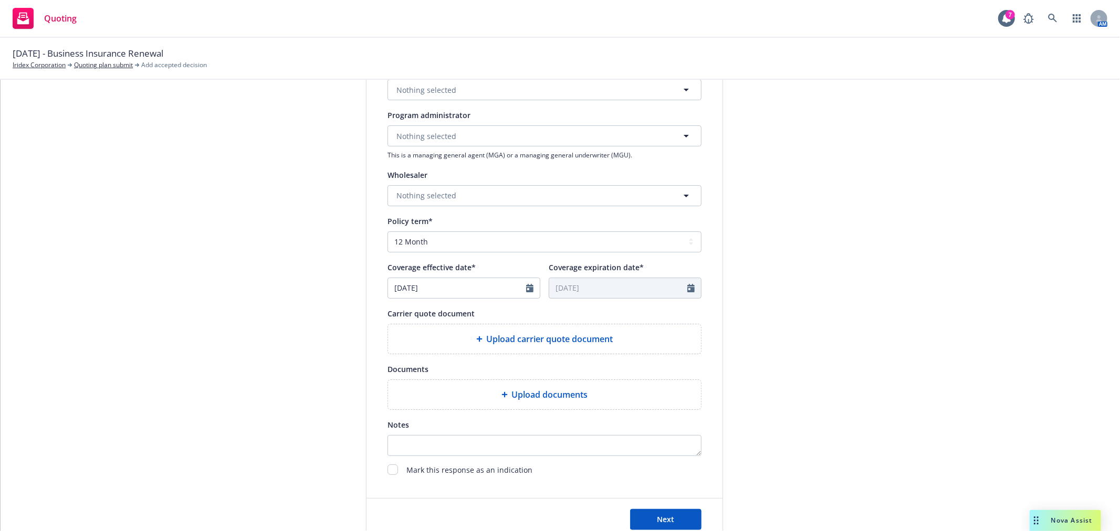
scroll to position [291, 0]
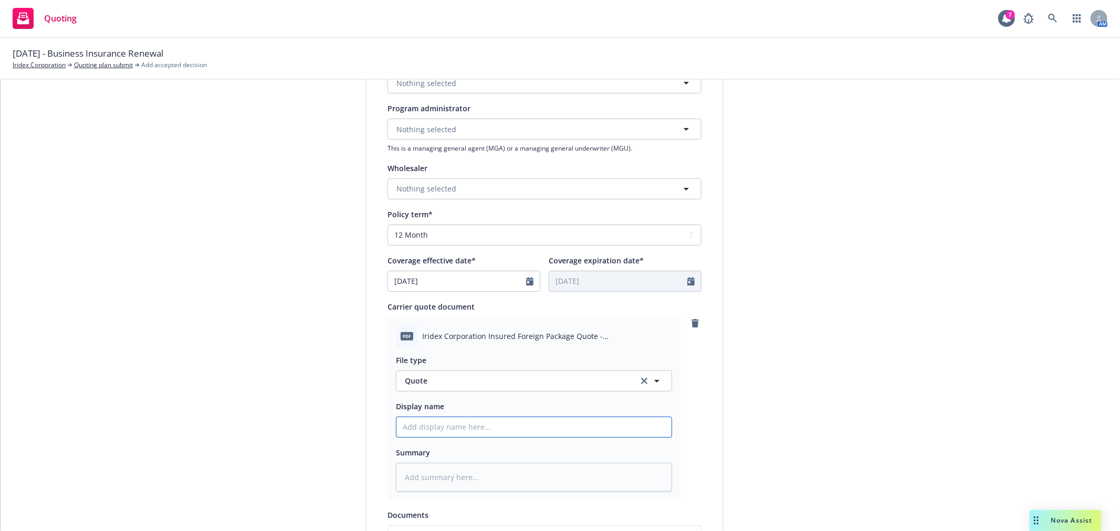
click at [533, 433] on input "Display name" at bounding box center [533, 427] width 275 height 20
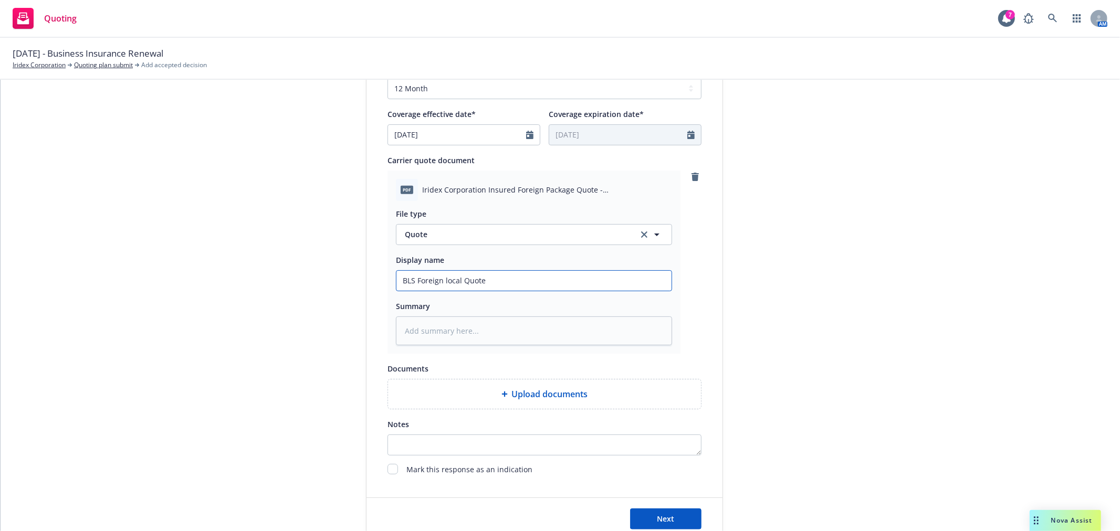
scroll to position [458, 0]
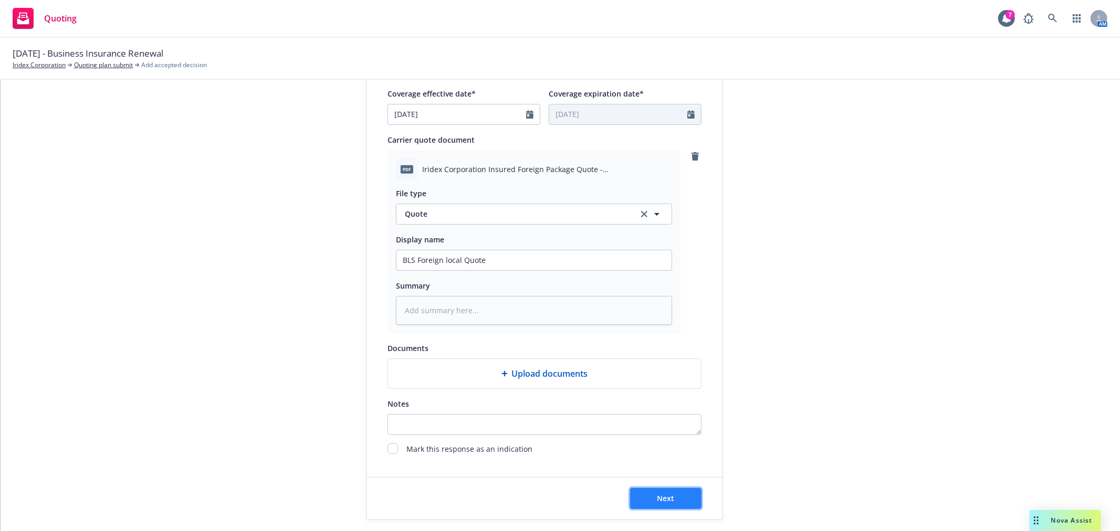
click at [659, 500] on span "Next" at bounding box center [665, 498] width 17 height 10
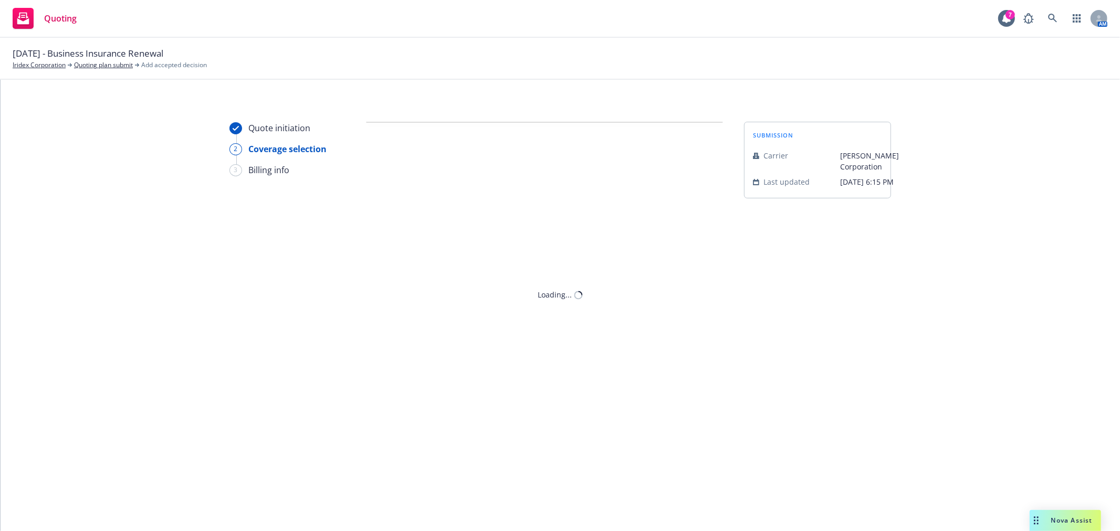
scroll to position [0, 0]
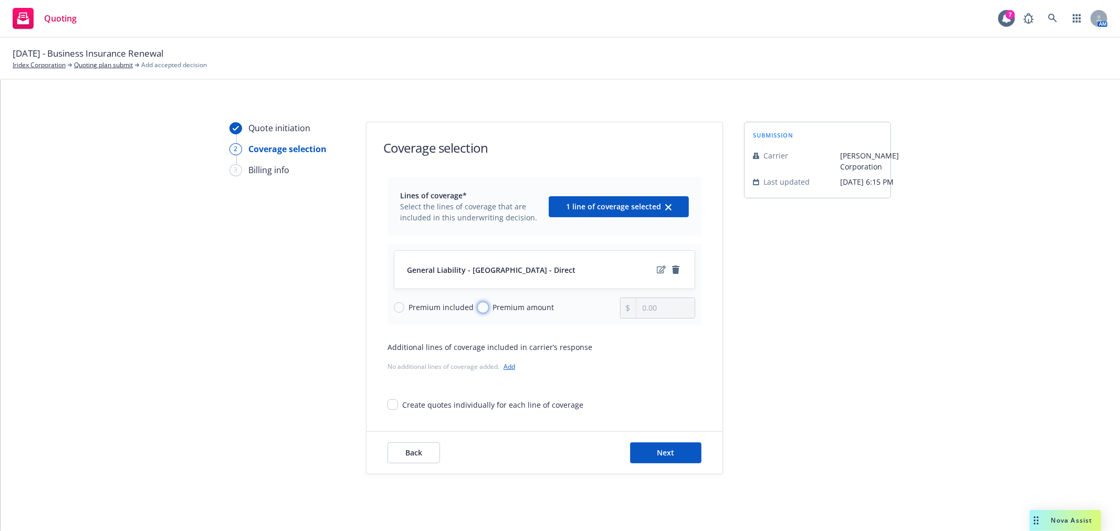
click at [478, 307] on input "Premium amount" at bounding box center [483, 307] width 10 height 10
drag, startPoint x: 656, startPoint y: 302, endPoint x: 512, endPoint y: 299, distance: 144.4
click at [512, 299] on div "Premium included Premium amount 0.00" at bounding box center [544, 308] width 301 height 21
click at [919, 415] on div "Quote initiation 2 Coverage selection 3 Billing info Coverage selection Lines o…" at bounding box center [560, 298] width 1094 height 353
click at [638, 446] on button "Next" at bounding box center [665, 452] width 71 height 21
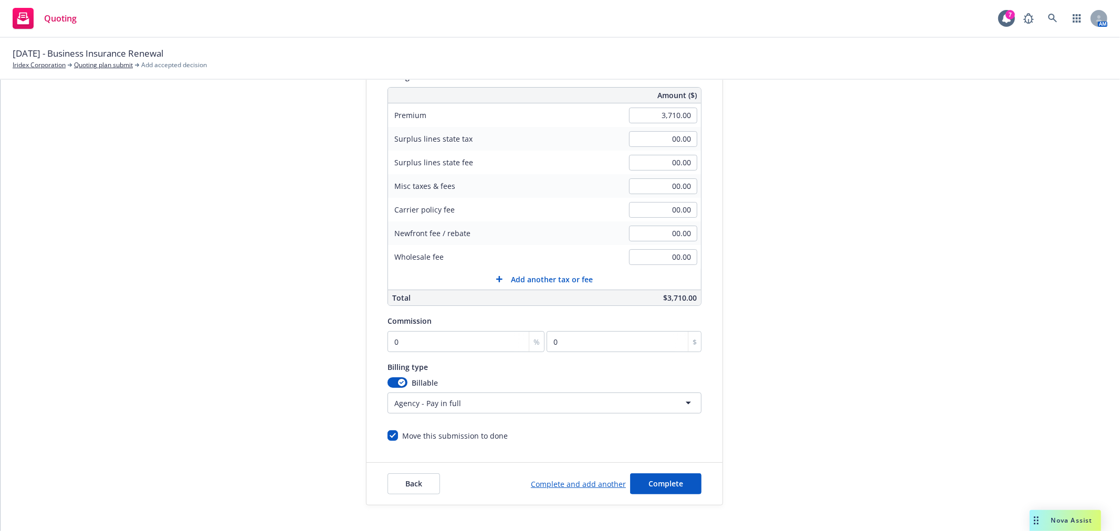
scroll to position [195, 0]
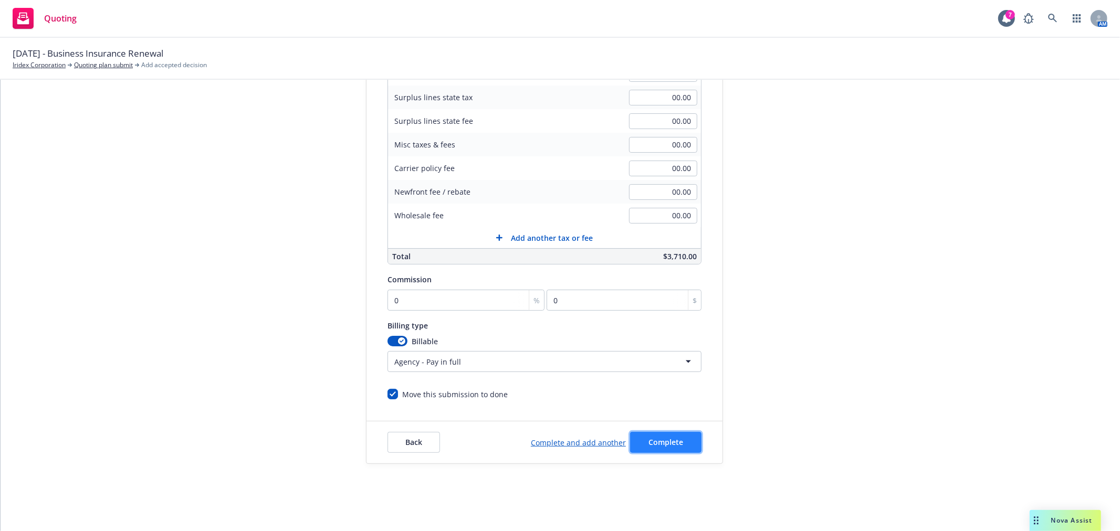
click at [648, 442] on span "Complete" at bounding box center [665, 442] width 35 height 10
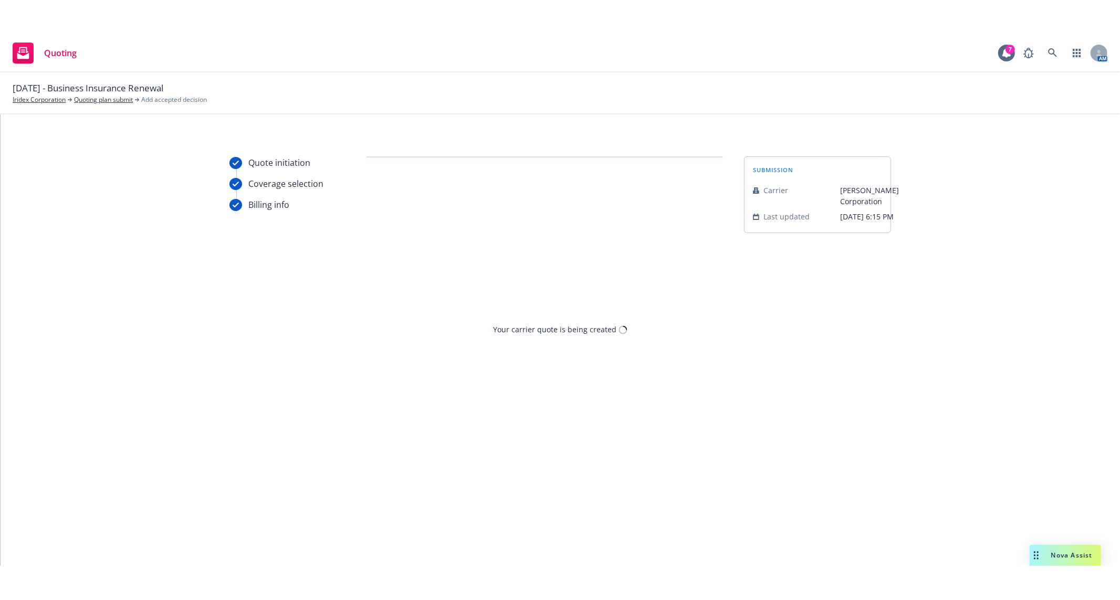
scroll to position [0, 0]
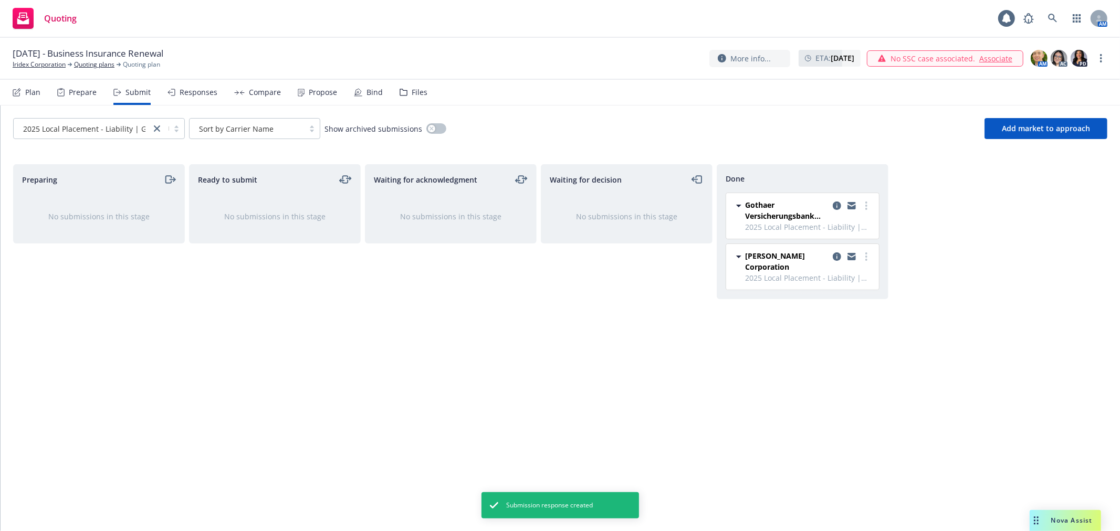
click at [693, 357] on div "Waiting for decision No submissions in this stage" at bounding box center [627, 336] width 172 height 345
click at [111, 92] on div "Plan Prepare Submit Responses Compare Propose Bind Files" at bounding box center [220, 92] width 415 height 25
click at [128, 92] on div "Submit" at bounding box center [137, 92] width 25 height 8
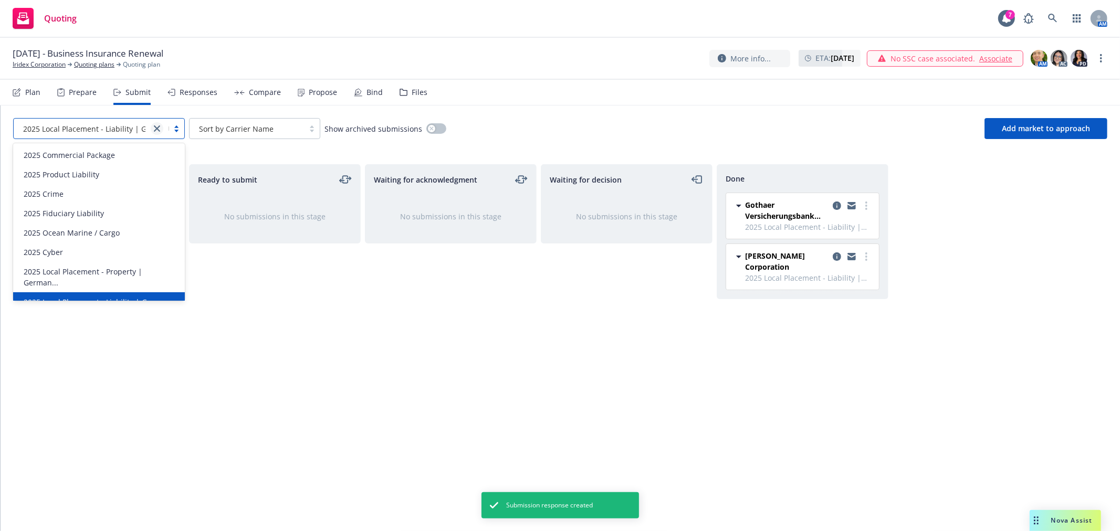
click at [154, 127] on icon "close" at bounding box center [157, 128] width 6 height 6
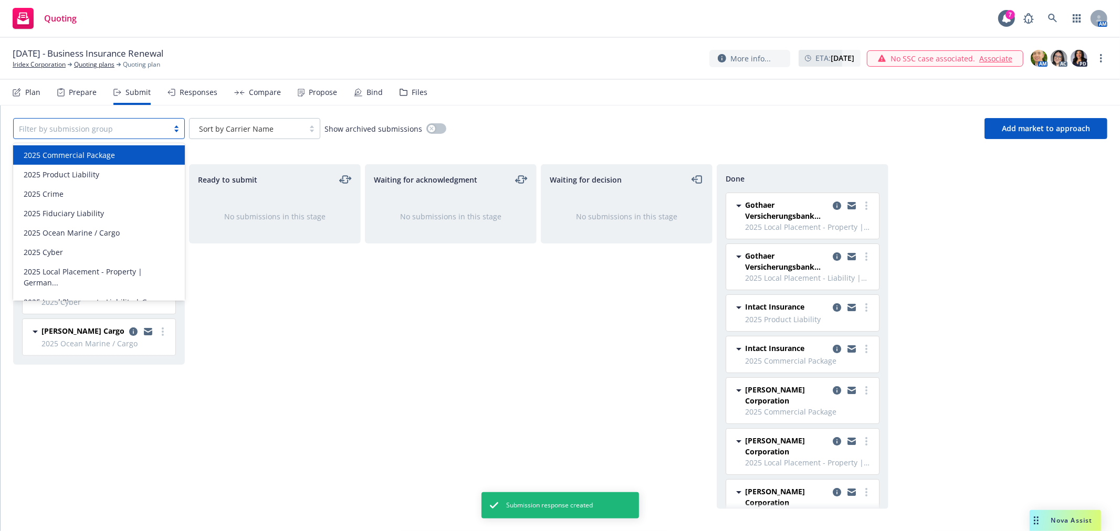
click at [496, 333] on div "Waiting for acknowledgment No submissions in this stage" at bounding box center [451, 336] width 172 height 345
